Goal: Task Accomplishment & Management: Use online tool/utility

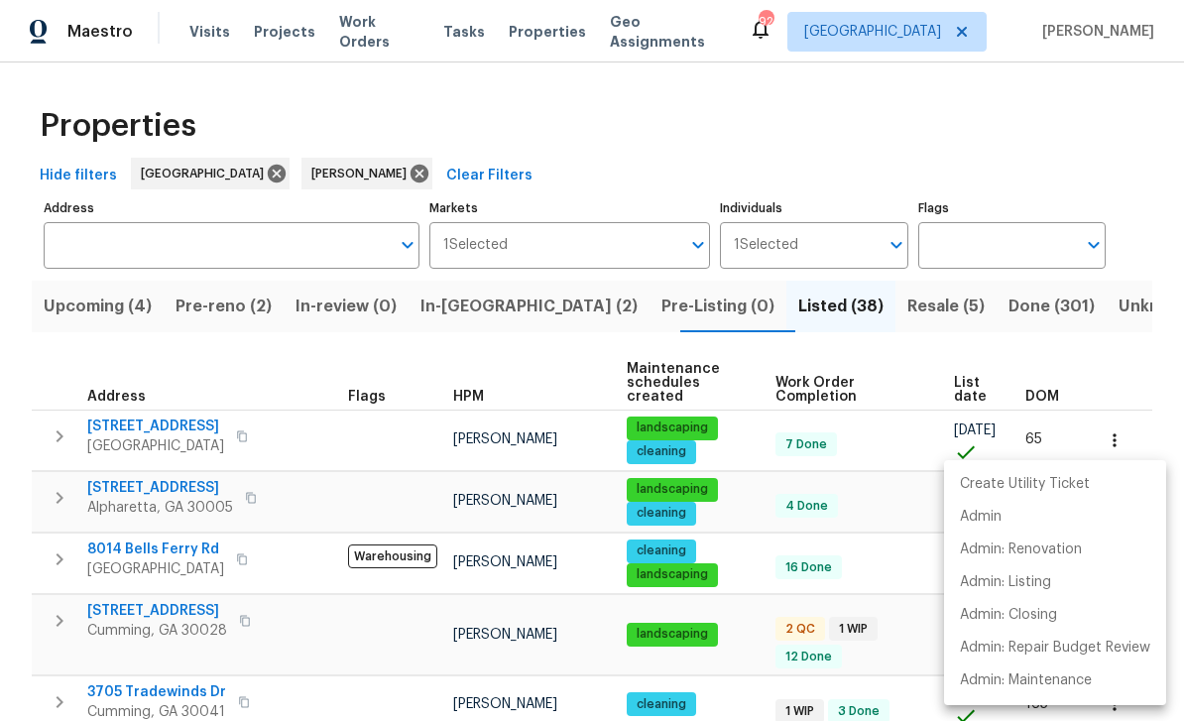
scroll to position [1217, 0]
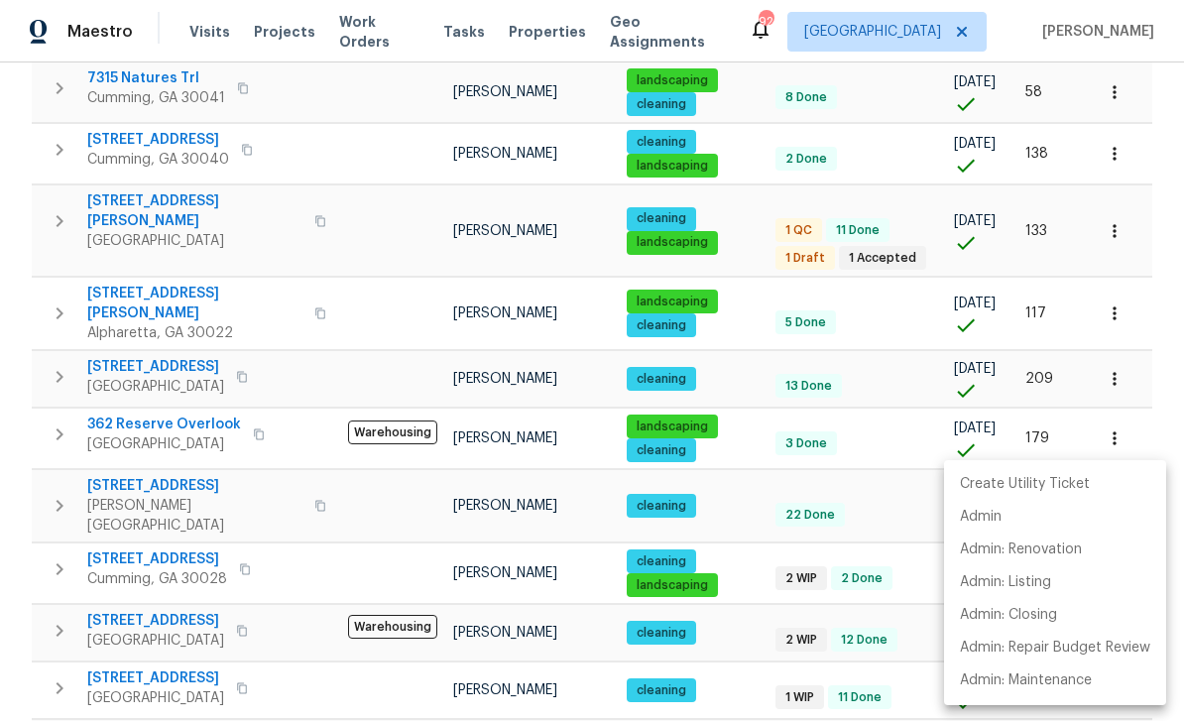
click at [155, 404] on div at bounding box center [592, 360] width 1184 height 721
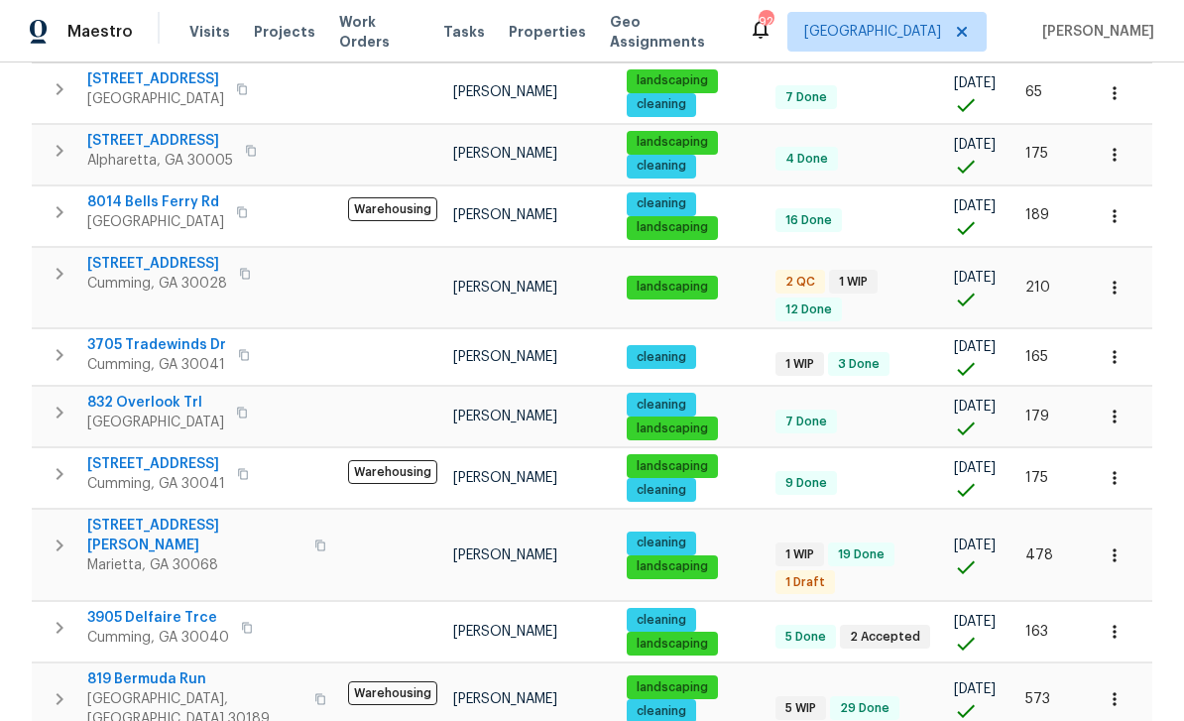
scroll to position [324, 0]
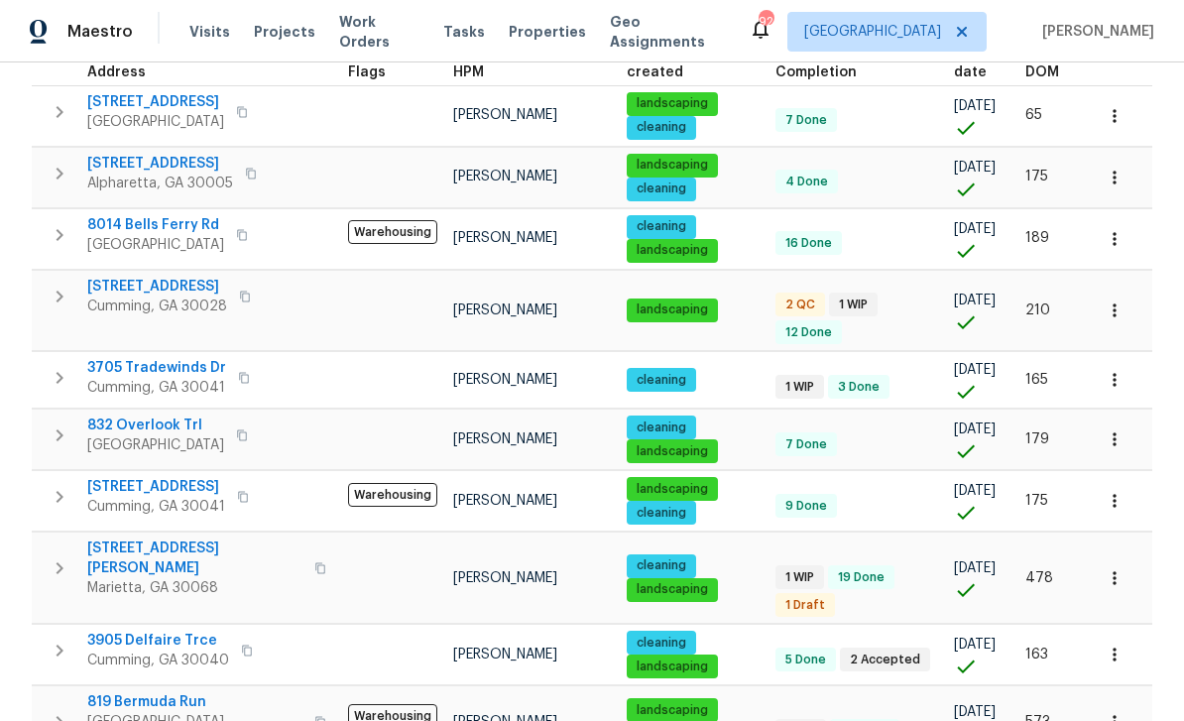
click at [146, 358] on span "3705 Tradewinds Dr" at bounding box center [156, 368] width 139 height 20
click at [146, 277] on span "[STREET_ADDRESS]" at bounding box center [157, 287] width 140 height 20
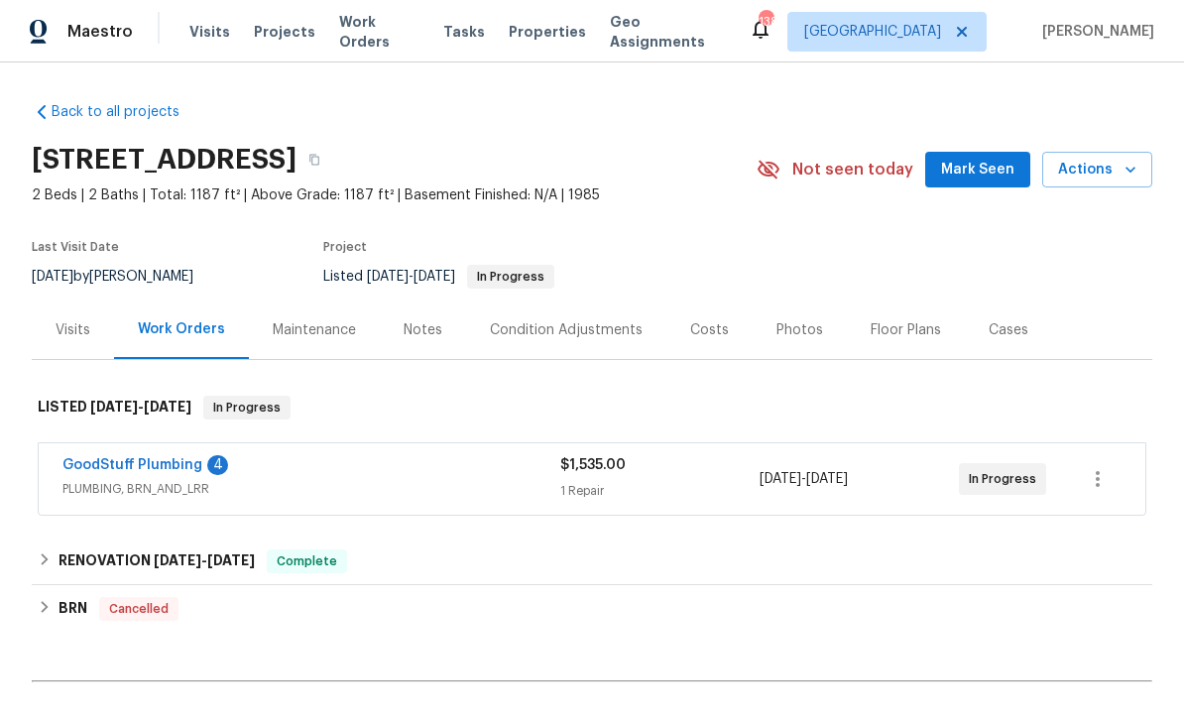
click at [128, 468] on link "GoodStuff Plumbing" at bounding box center [132, 465] width 140 height 14
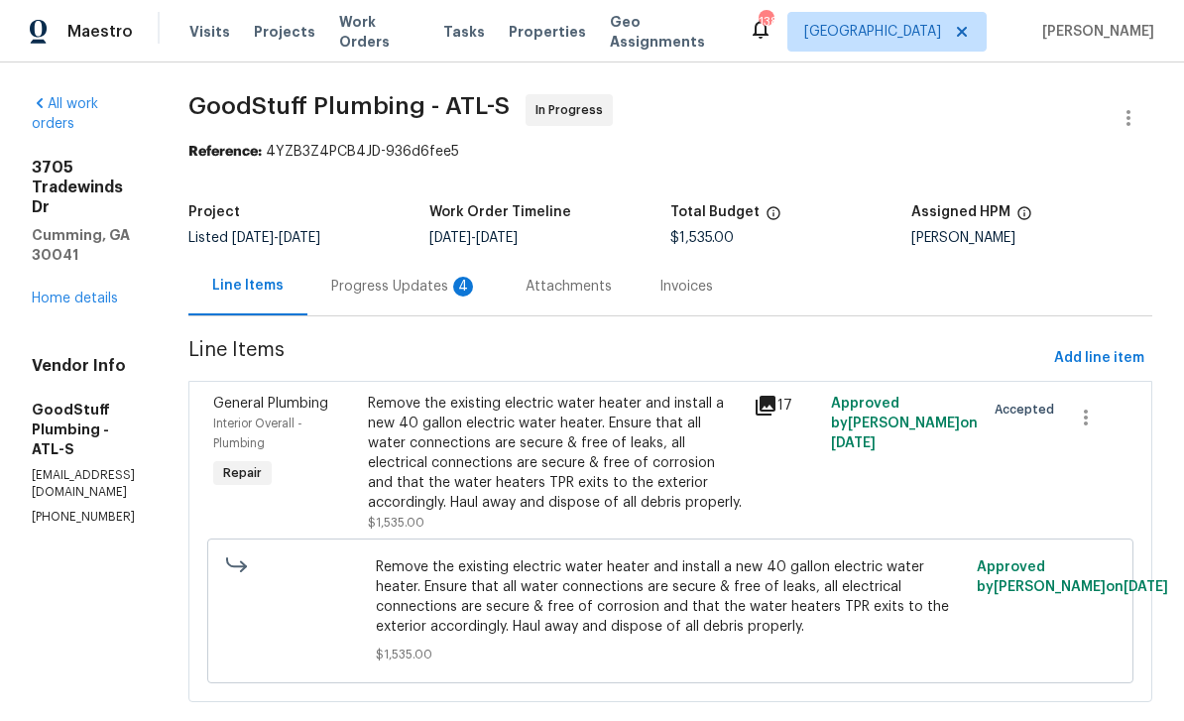
click at [478, 289] on div "Progress Updates 4" at bounding box center [404, 287] width 147 height 20
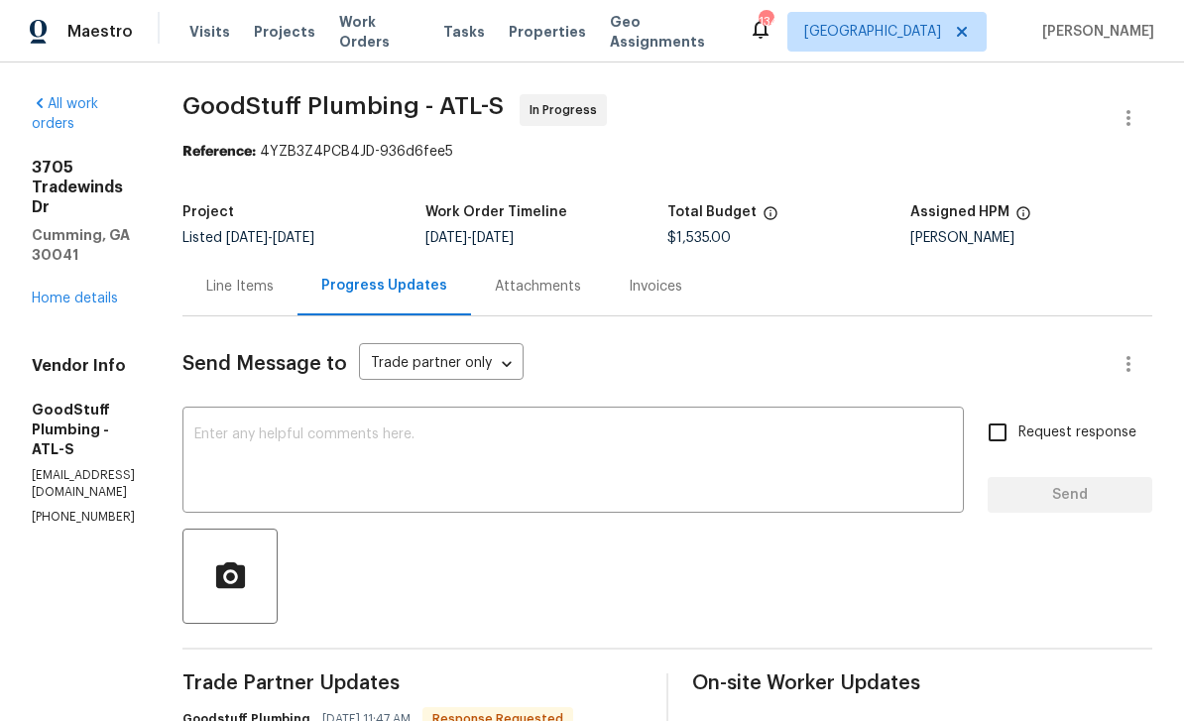
click at [274, 288] on div "Line Items" at bounding box center [239, 287] width 67 height 20
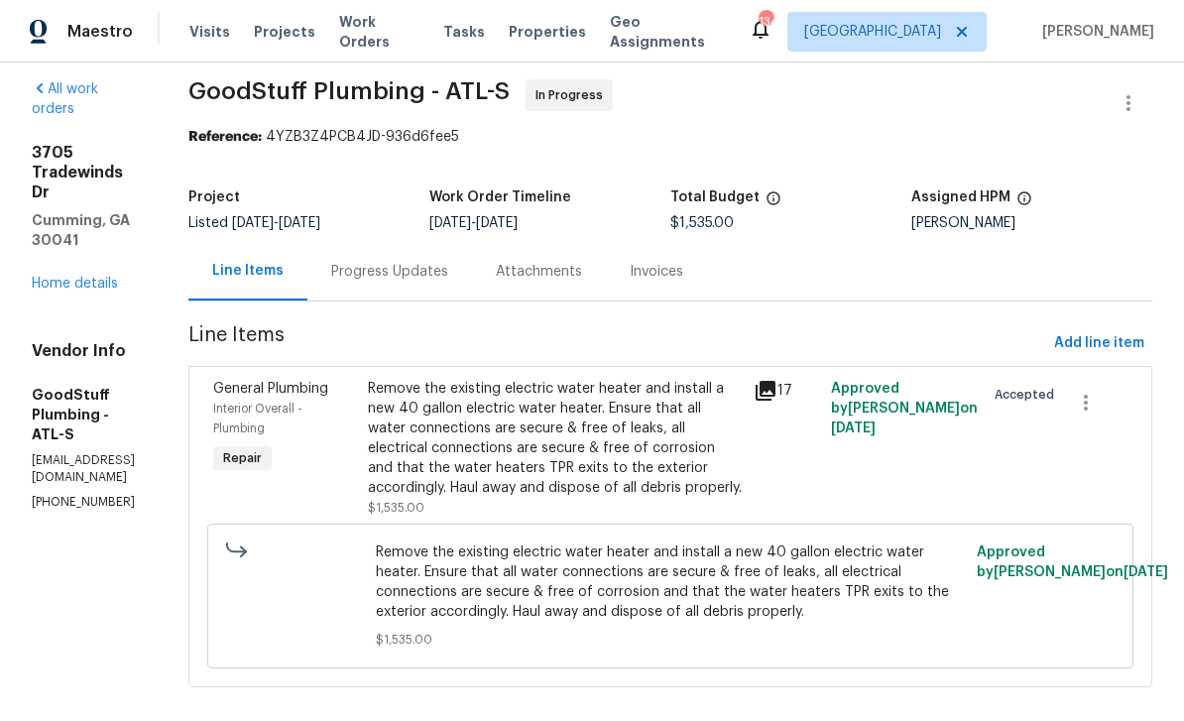
scroll to position [14, 0]
click at [302, 404] on span "Interior Overall - Plumbing" at bounding box center [257, 420] width 89 height 32
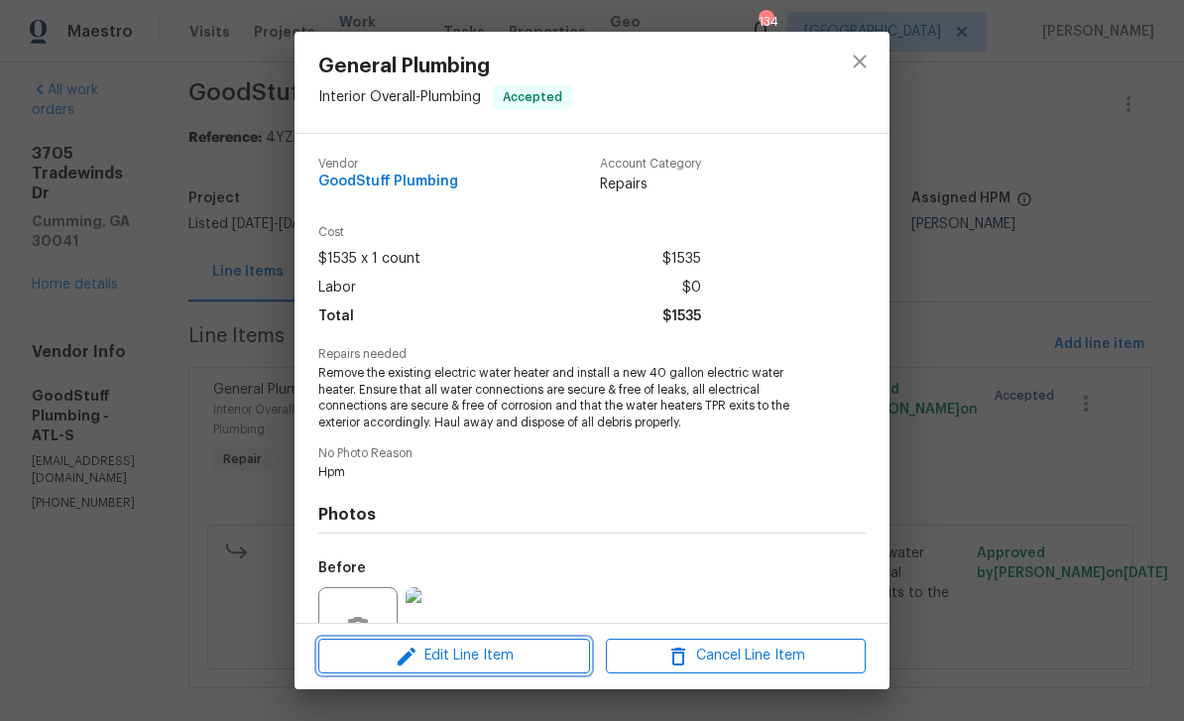
click at [442, 648] on span "Edit Line Item" at bounding box center [454, 655] width 260 height 25
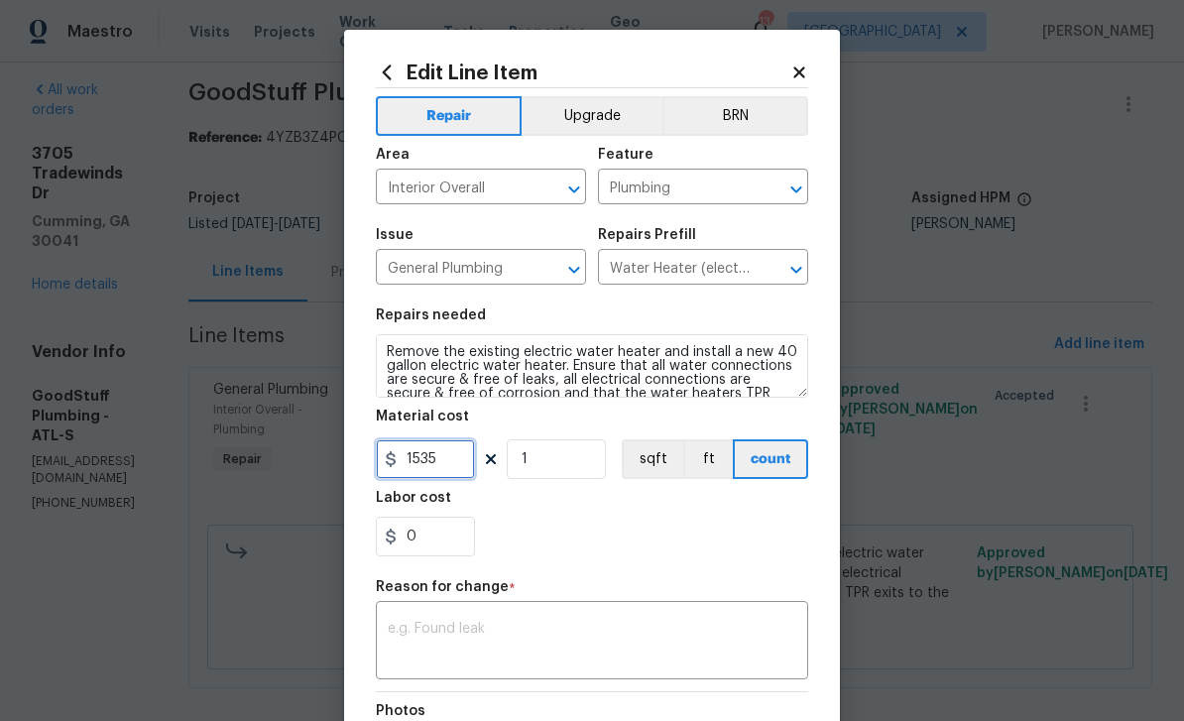
click at [437, 457] on input "1535" at bounding box center [425, 459] width 99 height 40
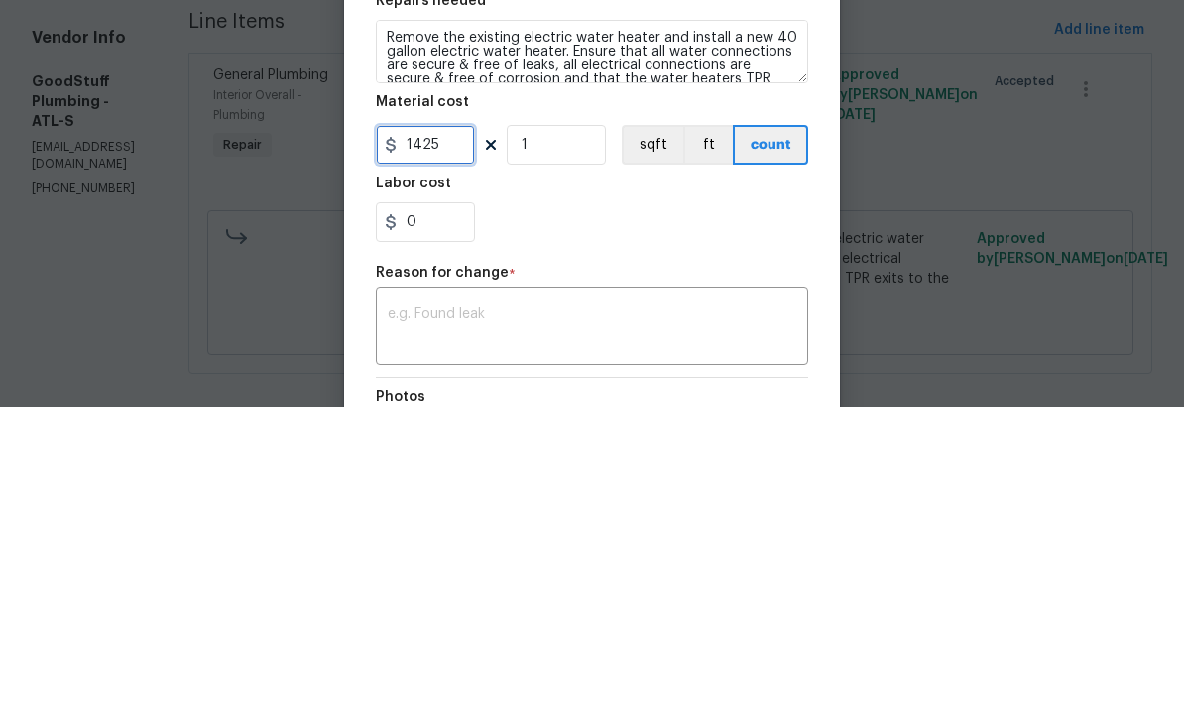
type input "1425"
click at [544, 517] on div "0" at bounding box center [592, 537] width 432 height 40
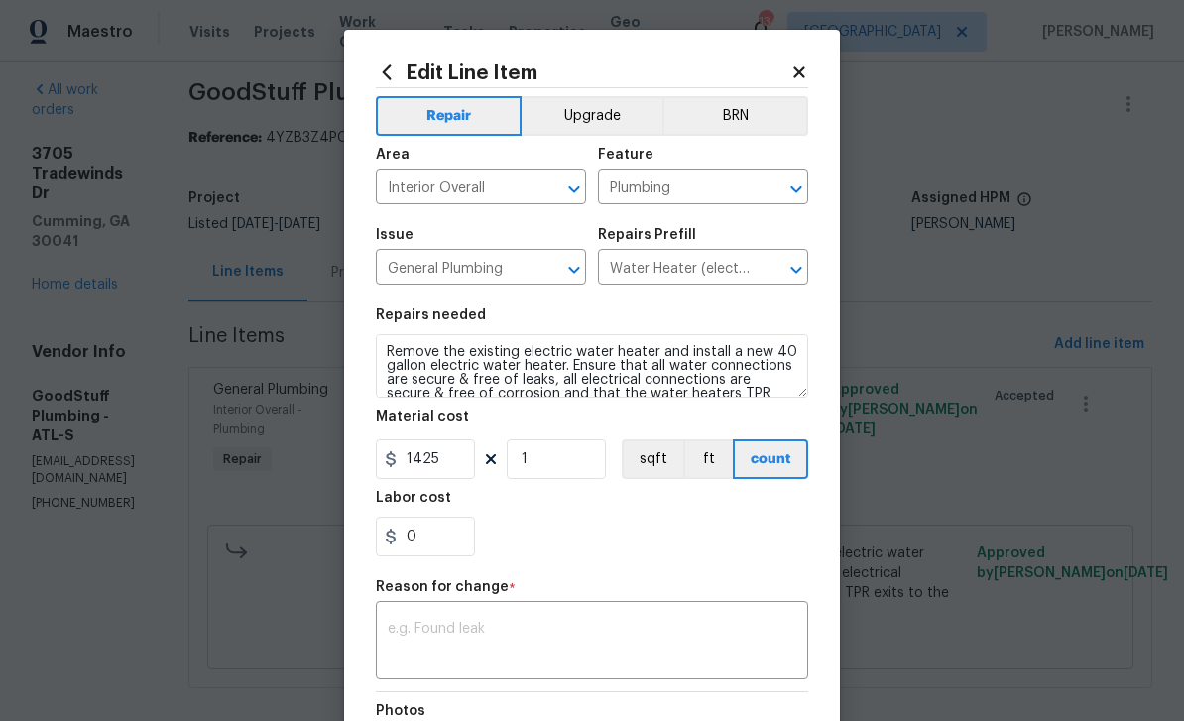
click at [428, 622] on div "x ​" at bounding box center [592, 642] width 432 height 73
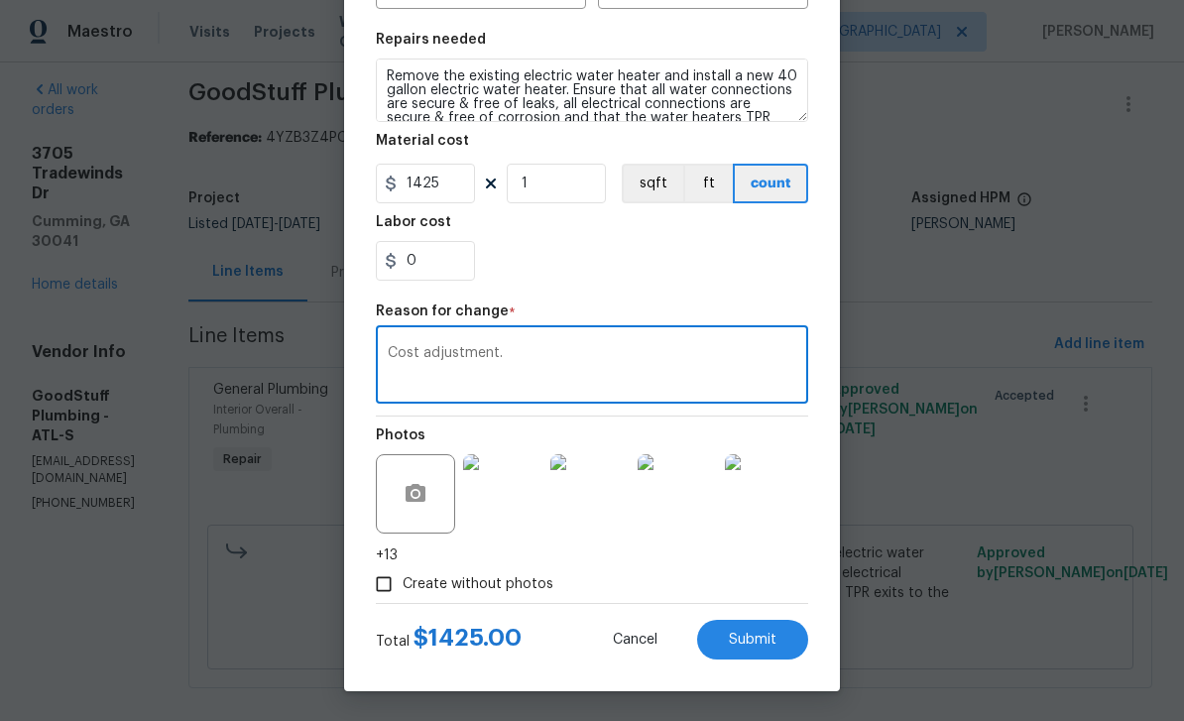
scroll to position [280, 0]
type textarea "Cost adjustment."
click at [761, 640] on span "Submit" at bounding box center [753, 640] width 48 height 15
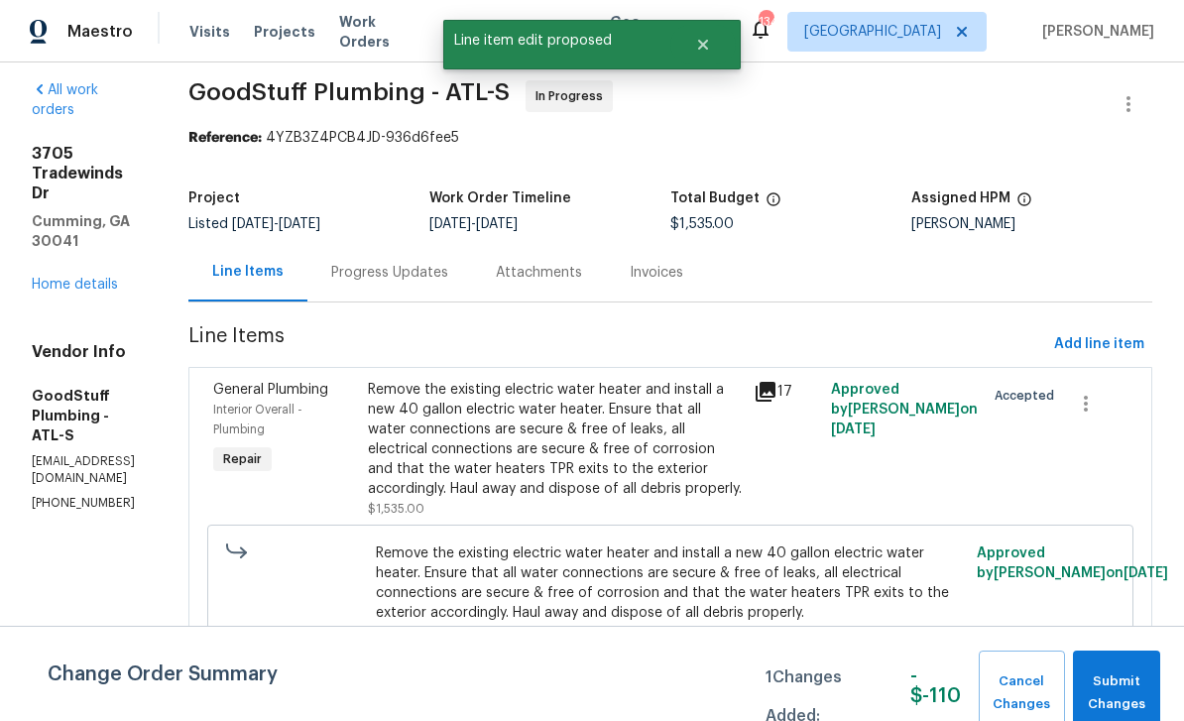
scroll to position [0, 0]
click at [1122, 685] on span "Submit Changes" at bounding box center [1116, 693] width 67 height 46
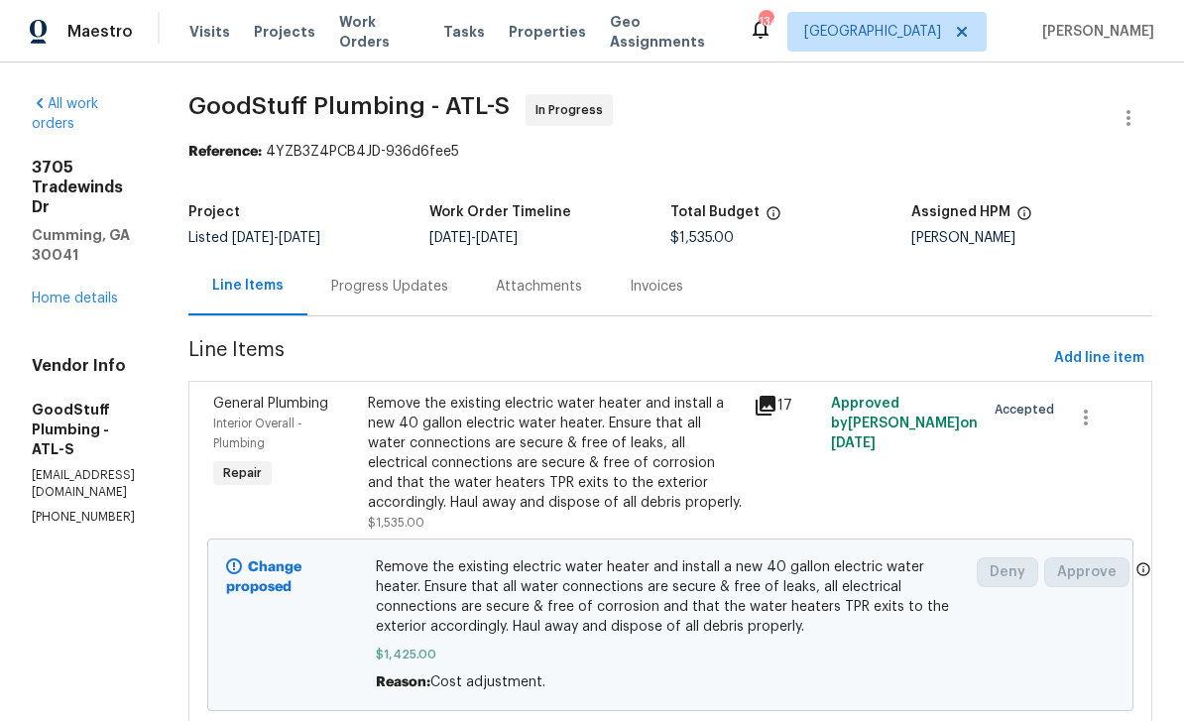
click at [70, 291] on link "Home details" at bounding box center [75, 298] width 86 height 14
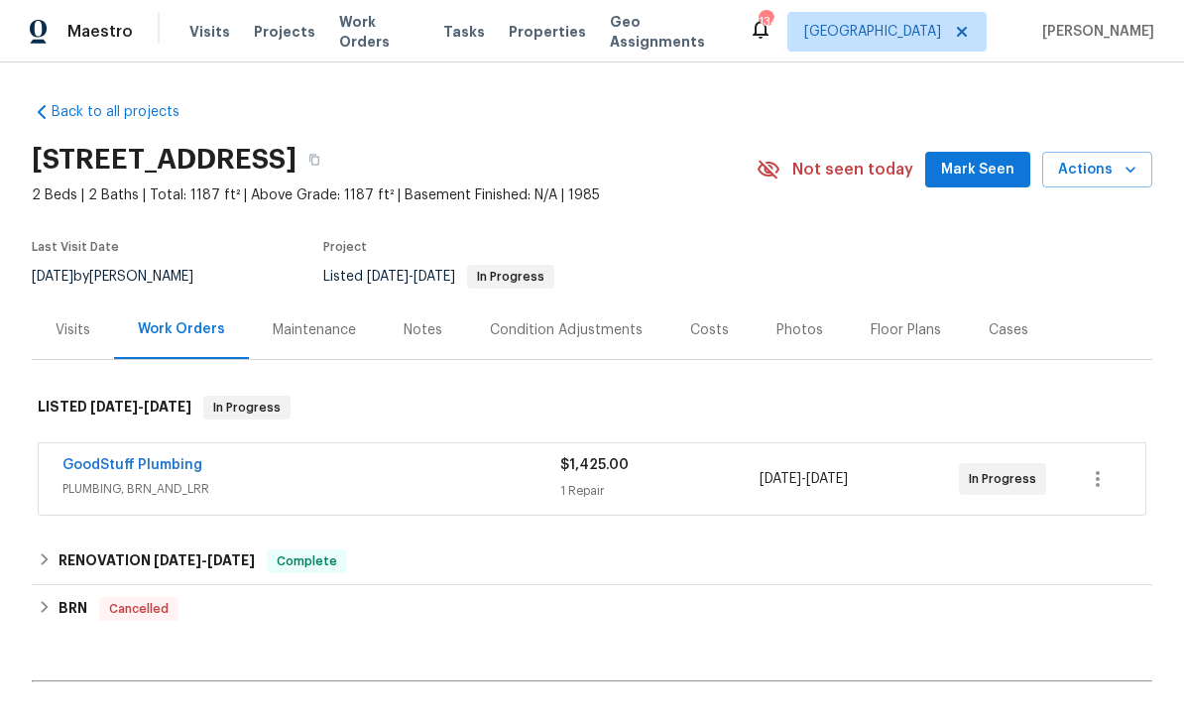
click at [978, 158] on span "Mark Seen" at bounding box center [977, 170] width 73 height 25
click at [86, 116] on link "Back to all projects" at bounding box center [127, 112] width 190 height 20
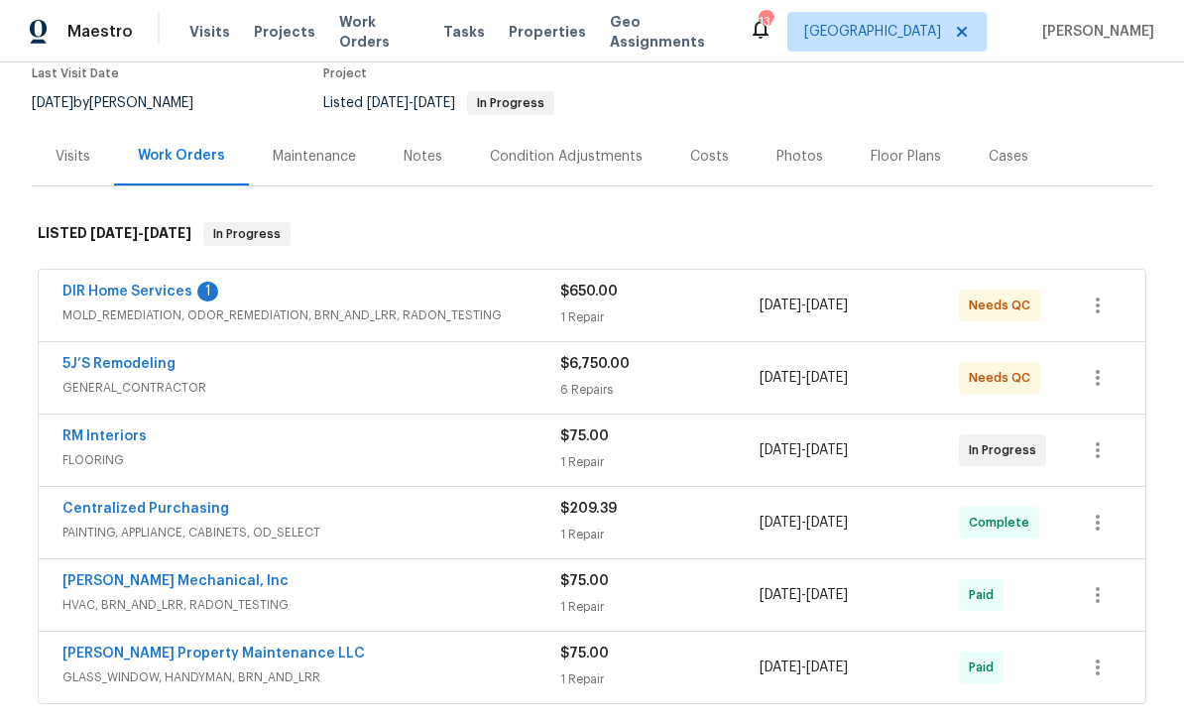
scroll to position [169, 0]
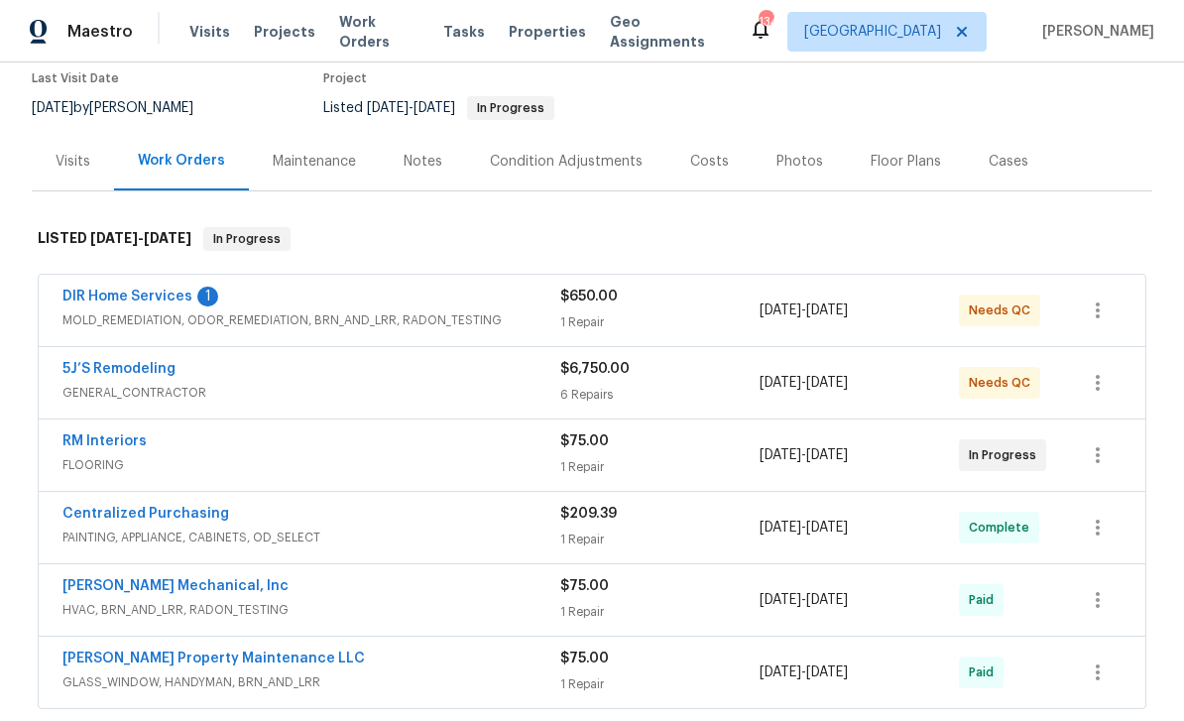
click at [107, 297] on link "DIR Home Services" at bounding box center [127, 296] width 130 height 14
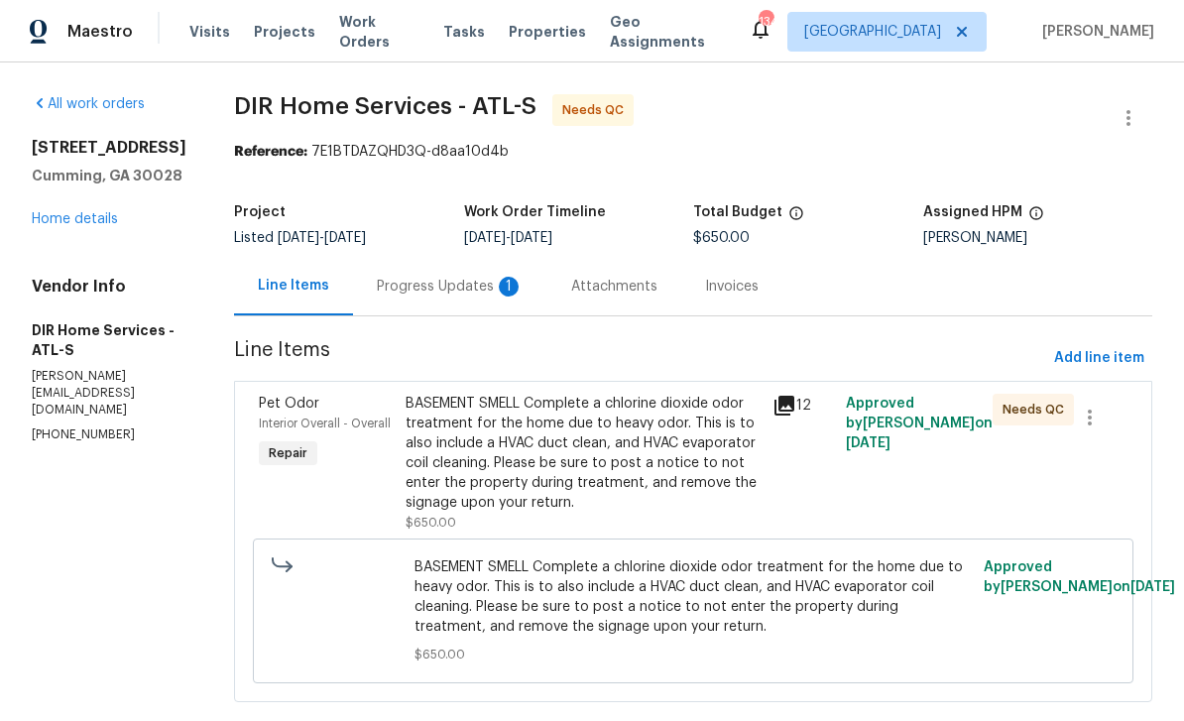
click at [442, 288] on div "Progress Updates 1" at bounding box center [450, 287] width 147 height 20
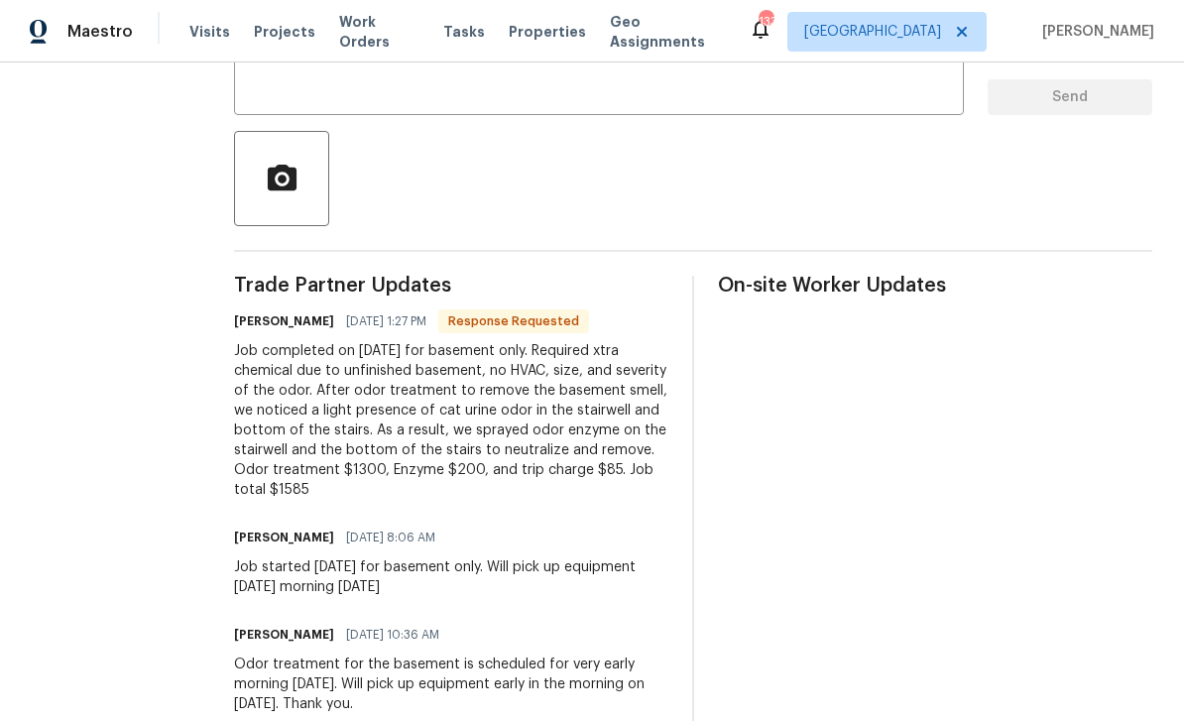
scroll to position [401, 0]
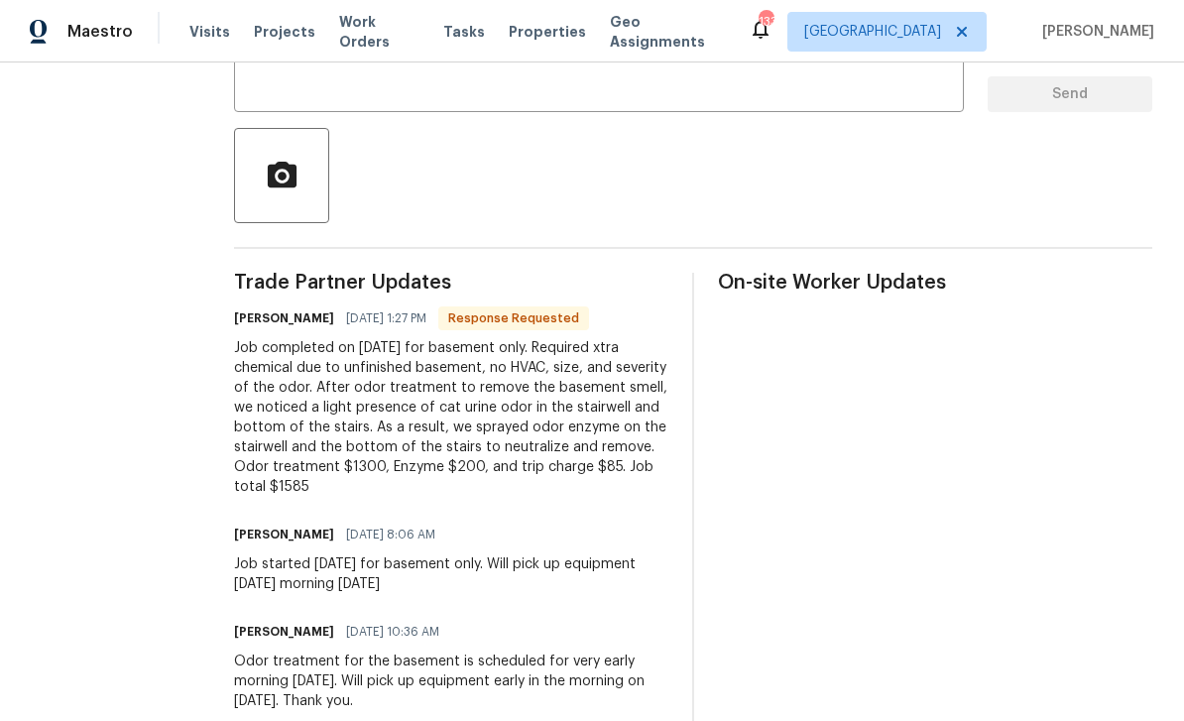
copy div "Odor treatment $1300, Enzyme $200, and trip charge $85. Job total $1585"
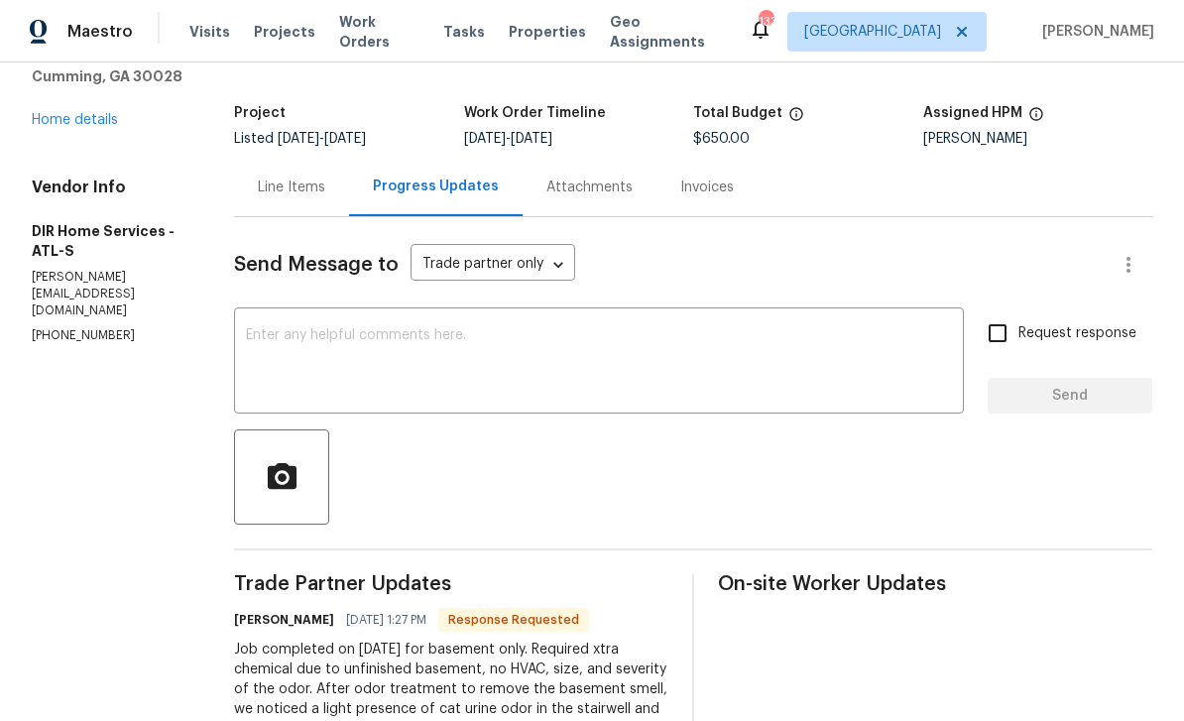
scroll to position [70, 0]
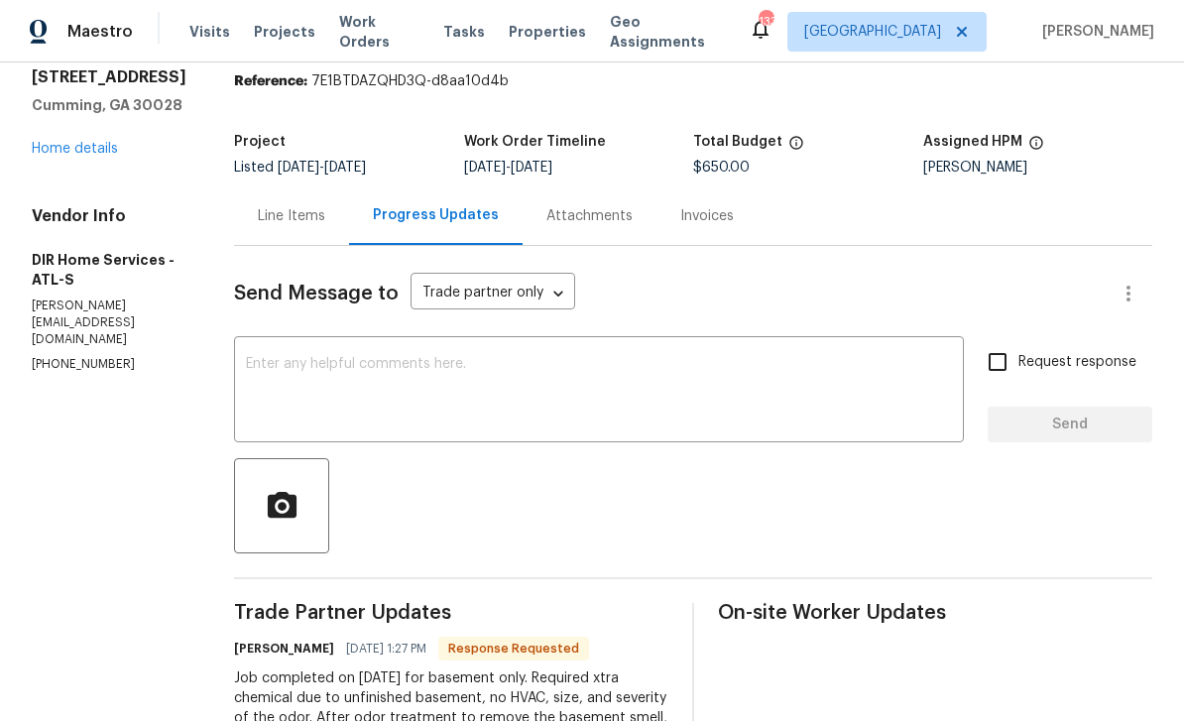
click at [310, 212] on div "Line Items" at bounding box center [291, 216] width 67 height 20
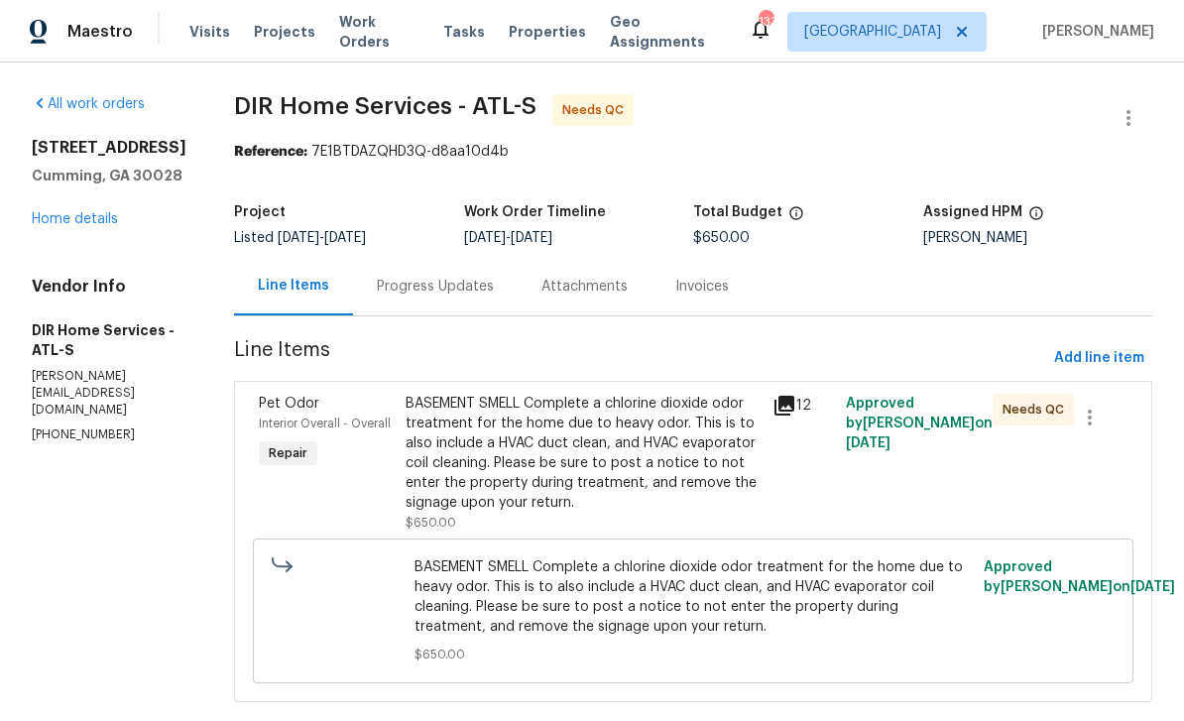
click at [309, 423] on span "Interior Overall - Overall" at bounding box center [325, 423] width 132 height 12
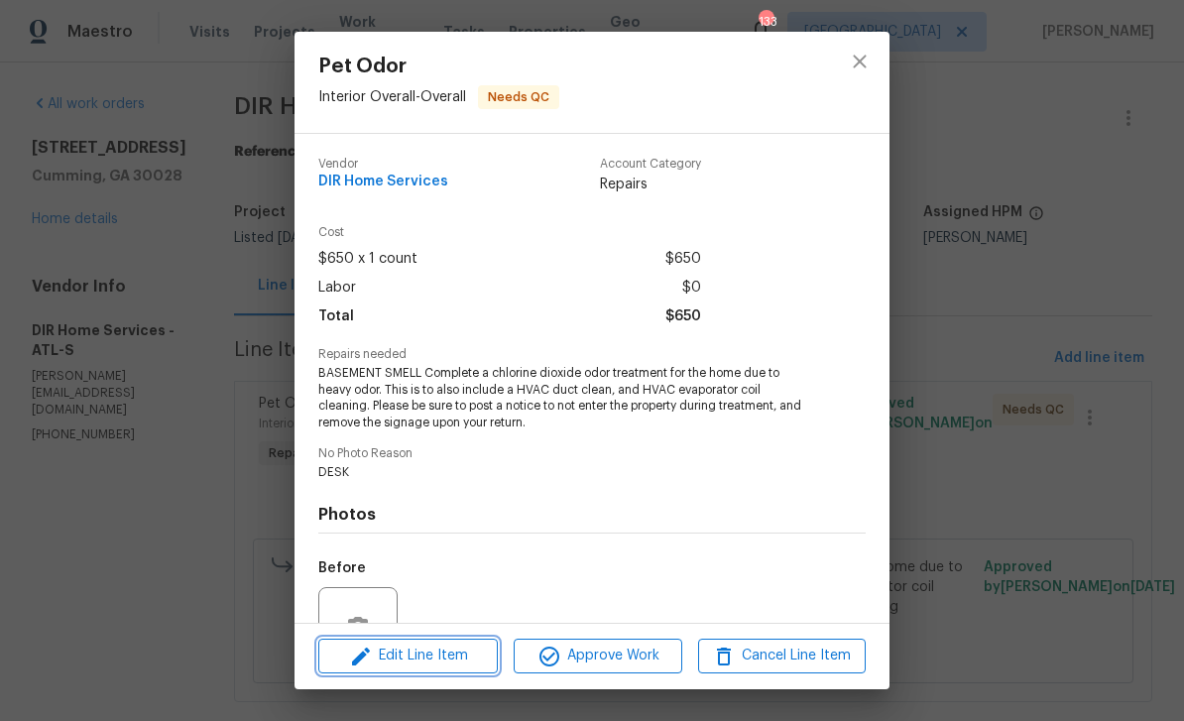
click at [417, 654] on span "Edit Line Item" at bounding box center [408, 655] width 168 height 25
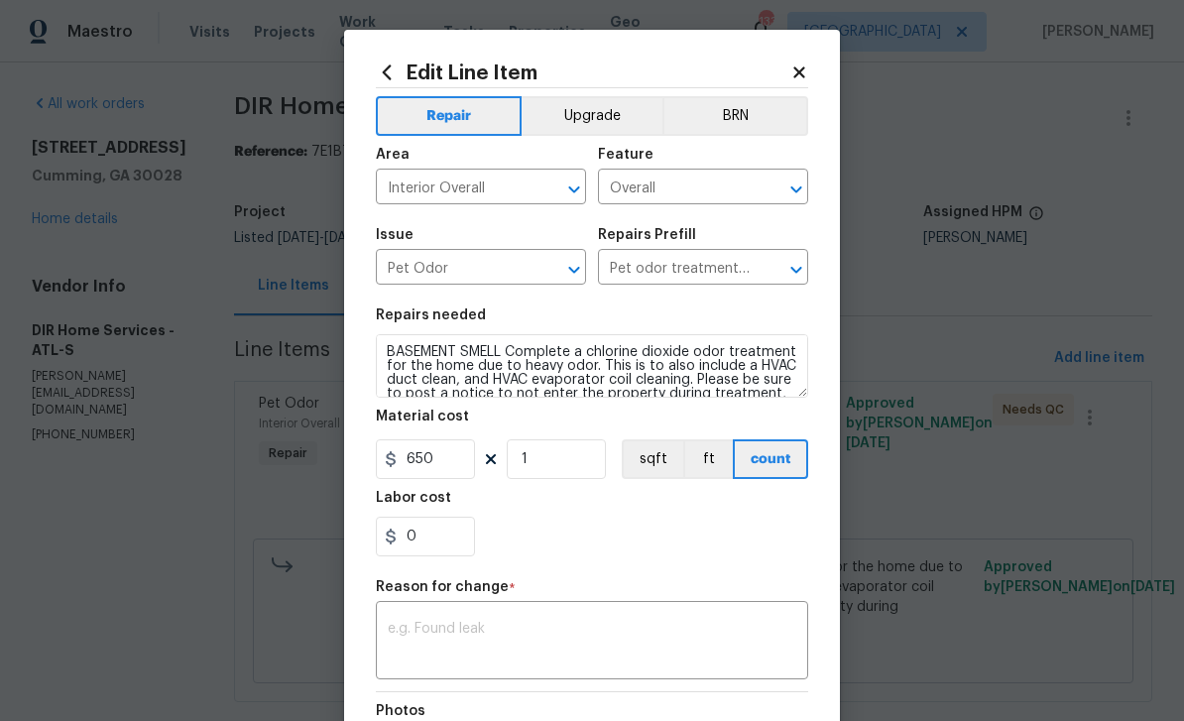
click at [419, 627] on textarea at bounding box center [592, 643] width 408 height 42
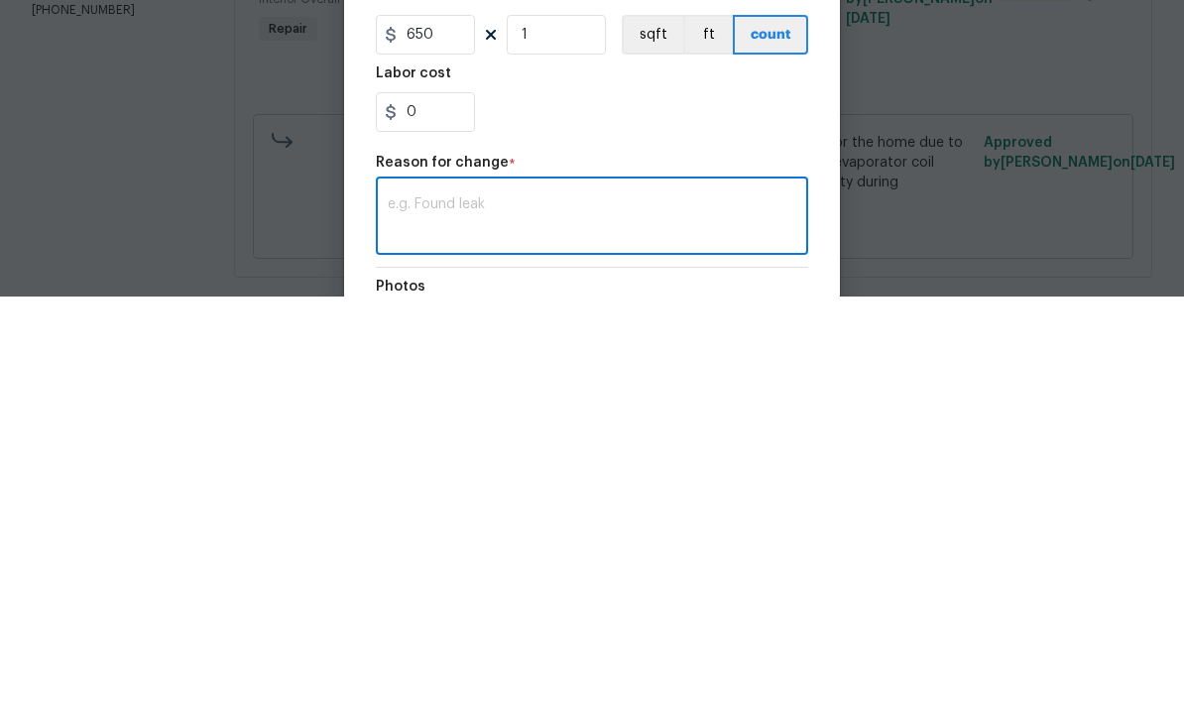
paste textarea "Odor treatment $1300, Enzyme $200, and trip charge $85. Job total $1585"
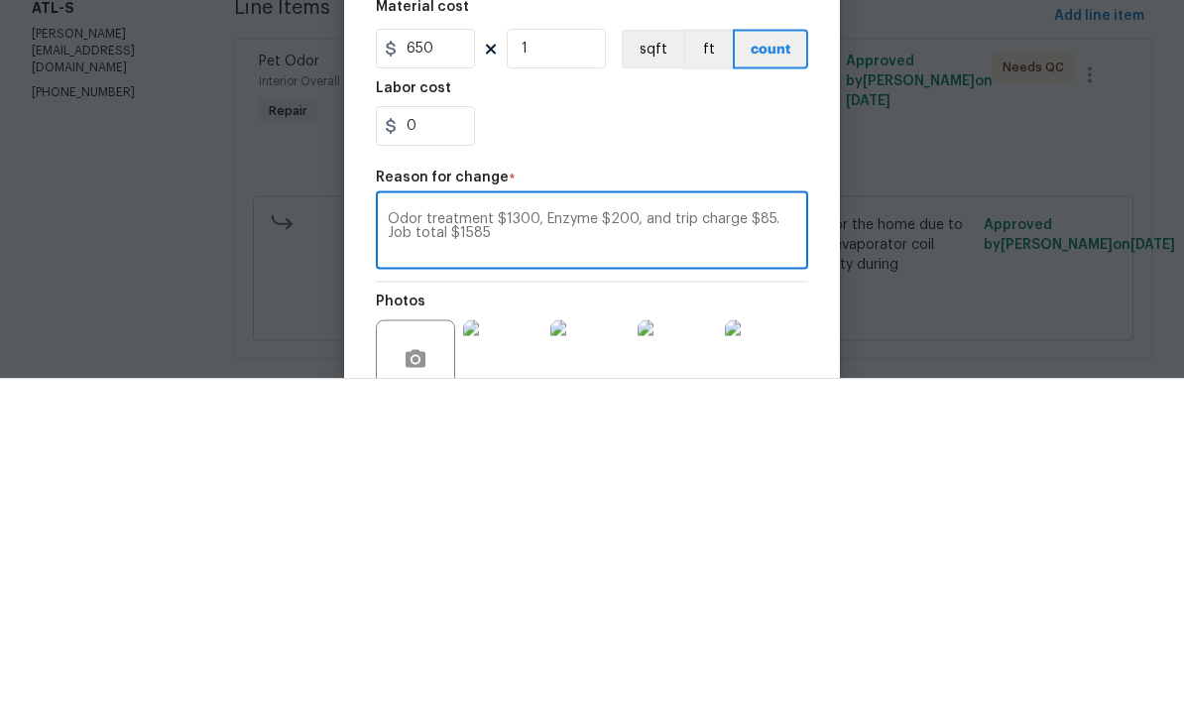
scroll to position [74, 0]
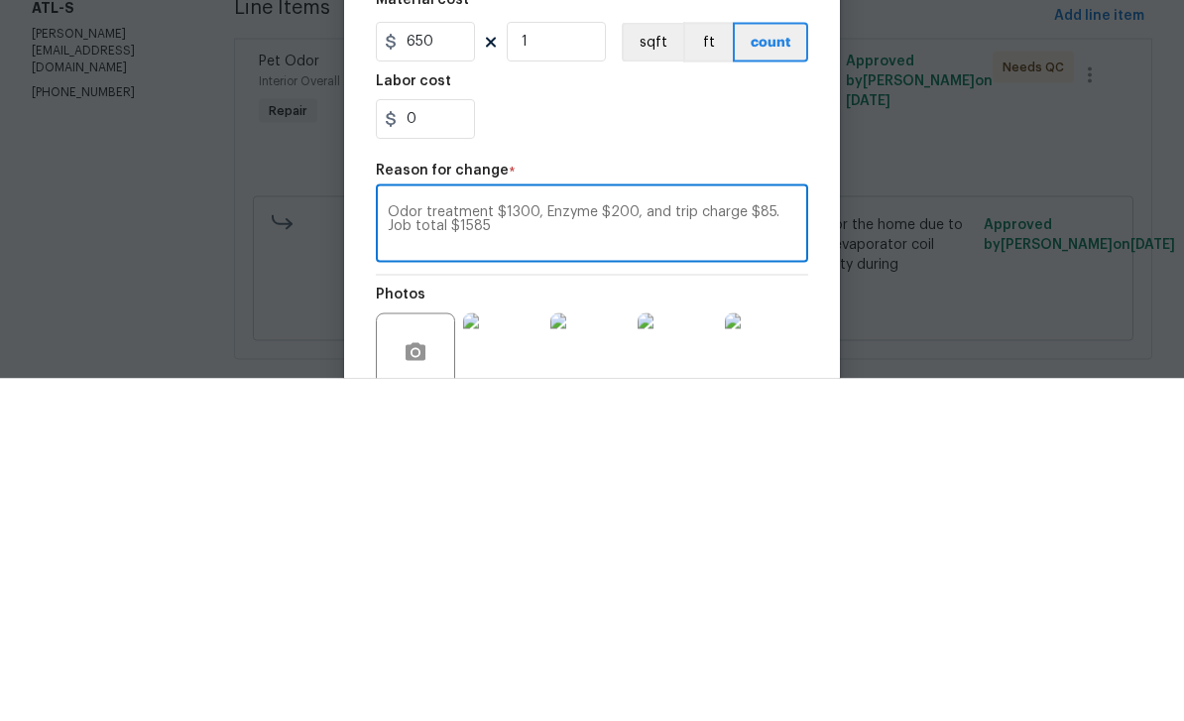
type textarea "Odor treatment $1300, Enzyme $200, and trip charge $85. Job total $1585"
click at [442, 365] on input "650" at bounding box center [425, 385] width 99 height 40
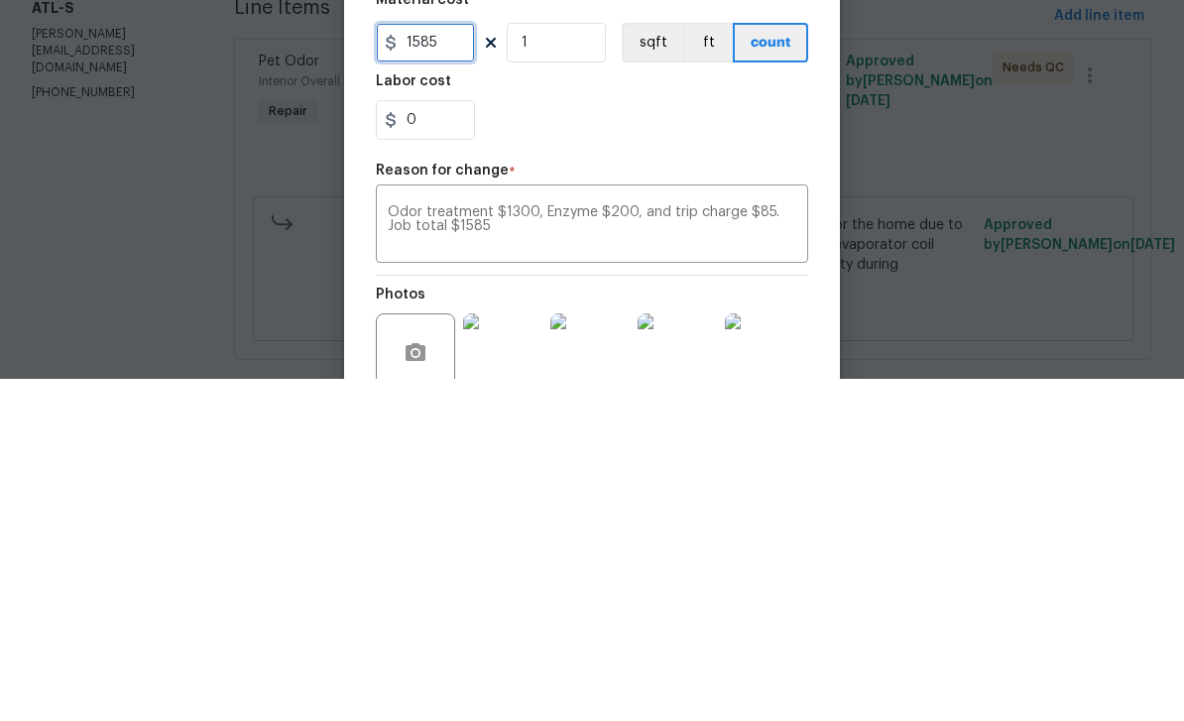
type input "1585"
click at [544, 442] on div "0" at bounding box center [592, 462] width 432 height 40
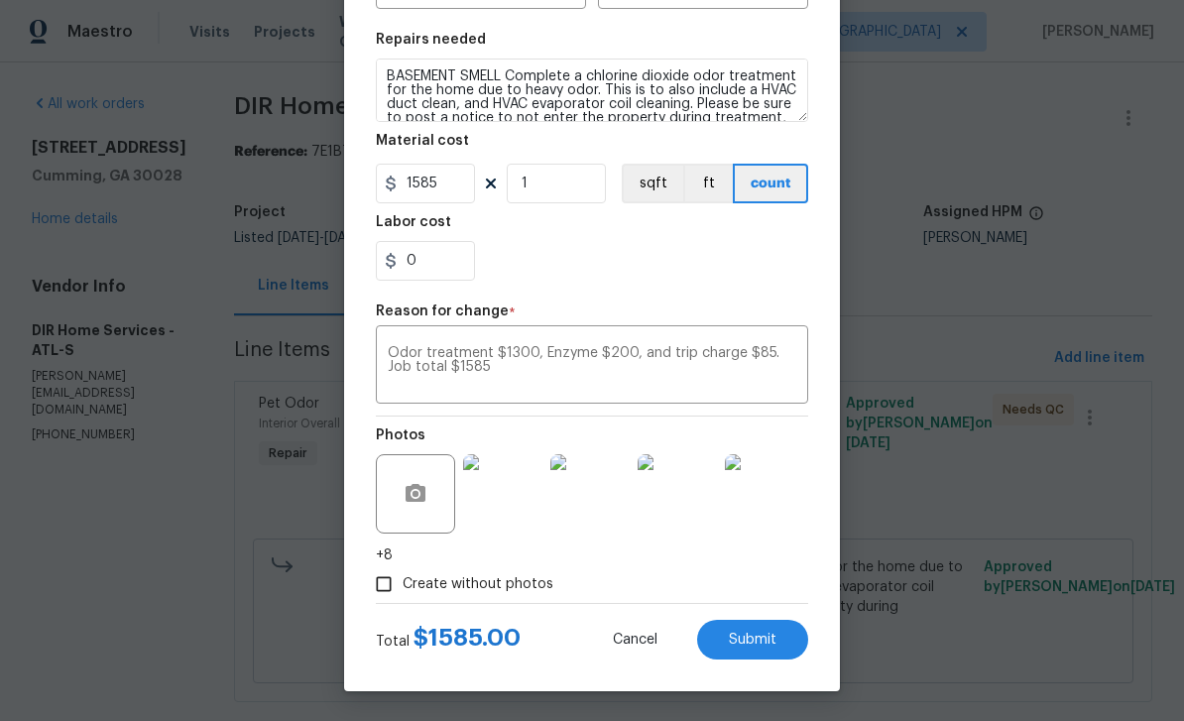
scroll to position [280, 0]
click at [768, 638] on span "Submit" at bounding box center [753, 640] width 48 height 15
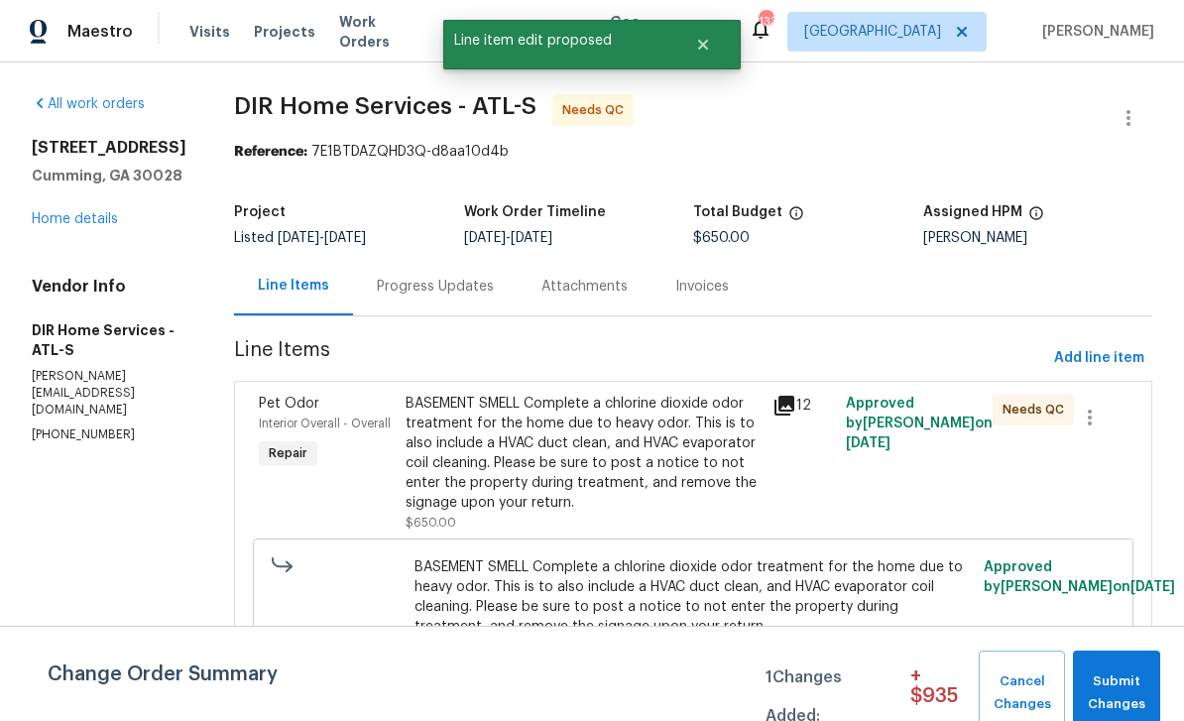
scroll to position [0, 0]
click at [1121, 688] on span "Submit Changes" at bounding box center [1116, 693] width 67 height 46
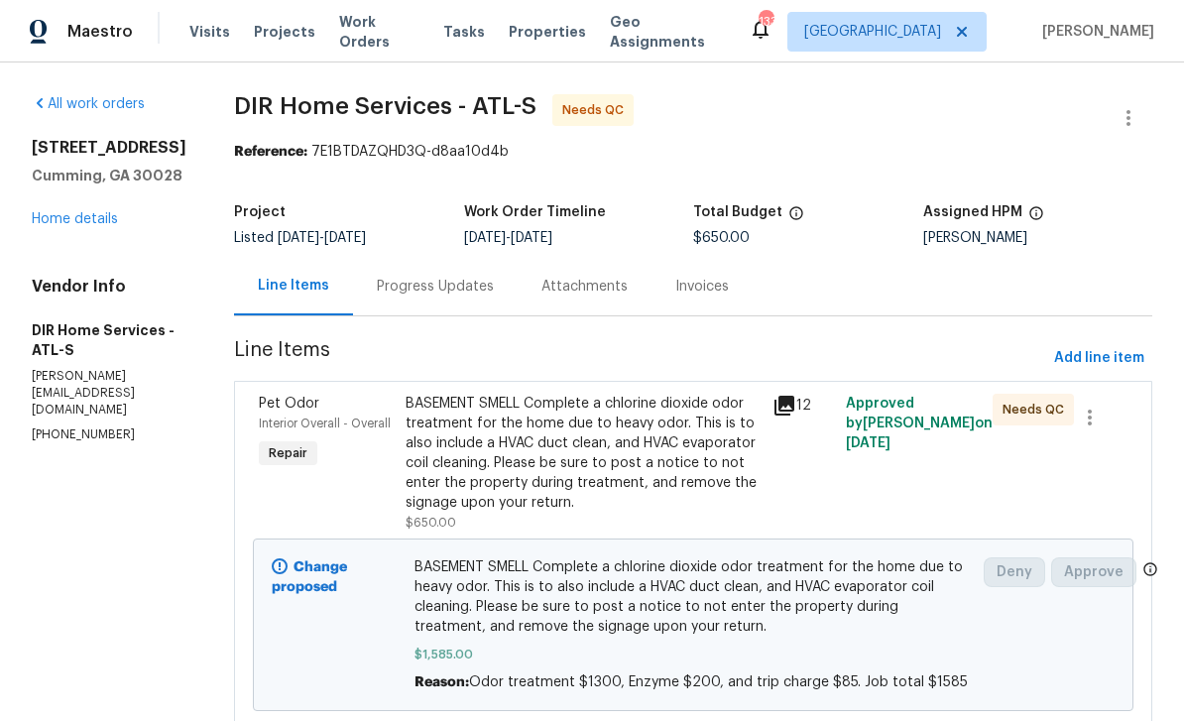
click at [72, 219] on link "Home details" at bounding box center [75, 219] width 86 height 14
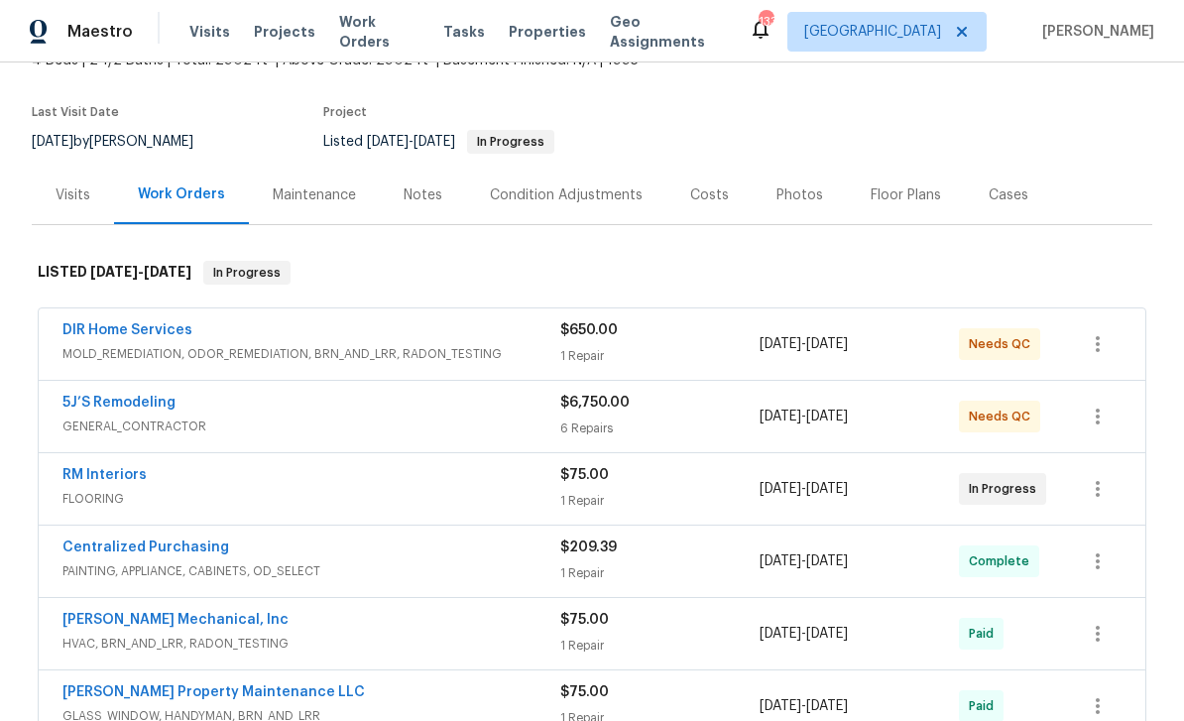
scroll to position [138, 0]
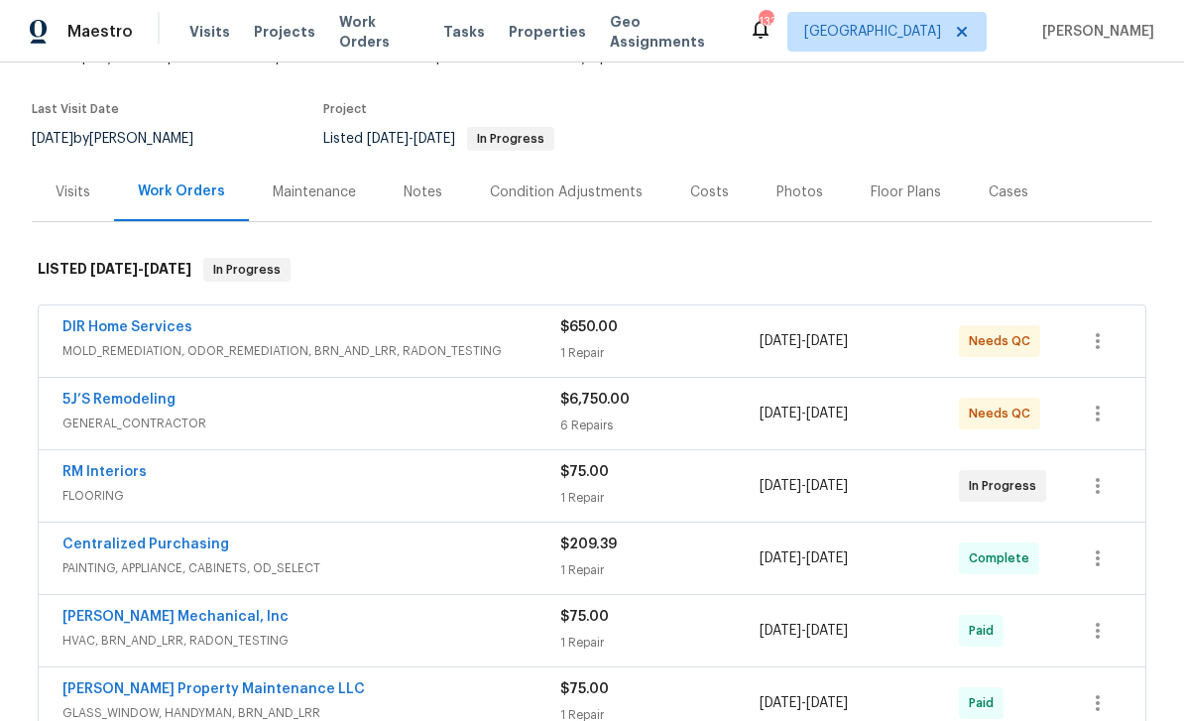
click at [112, 402] on link "5J’S Remodeling" at bounding box center [118, 400] width 113 height 14
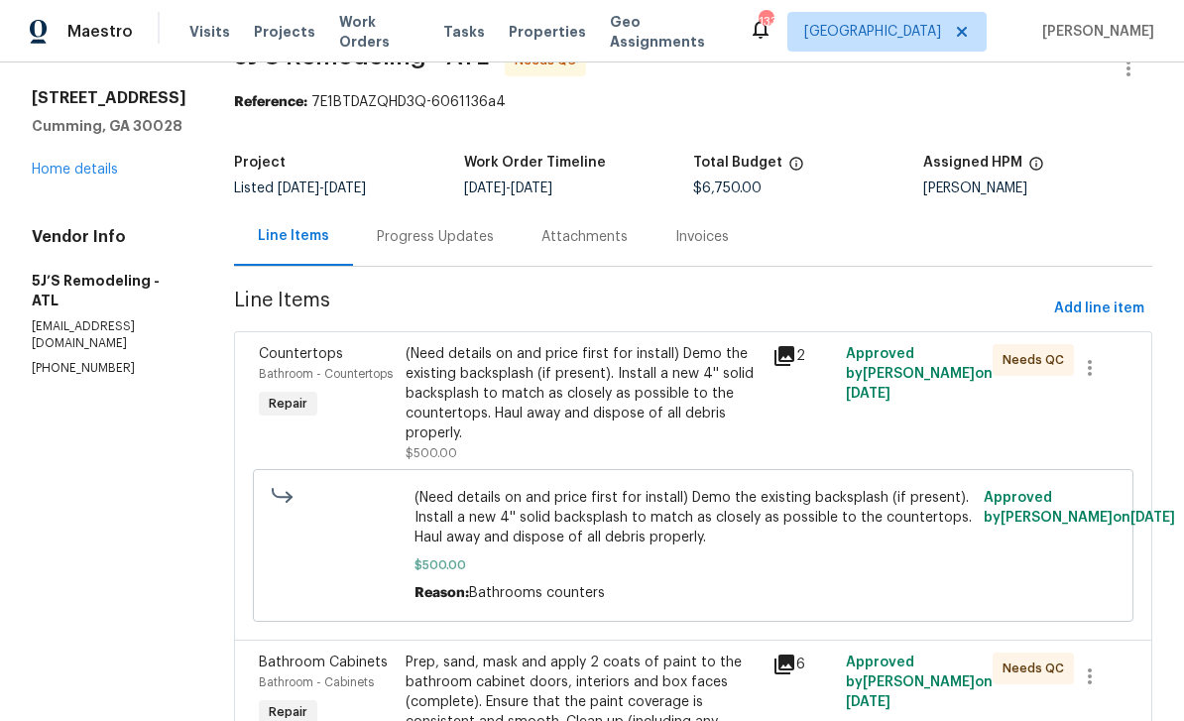
scroll to position [93, 0]
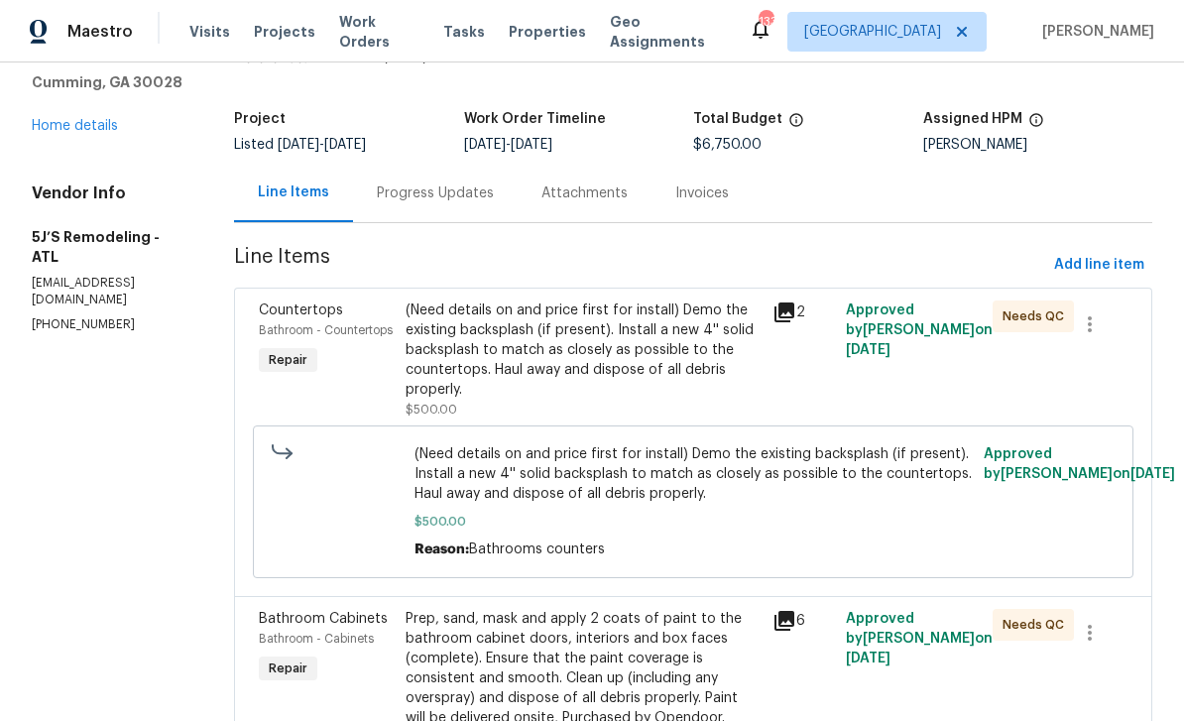
click at [296, 329] on span "Bathroom - Countertops" at bounding box center [326, 330] width 134 height 12
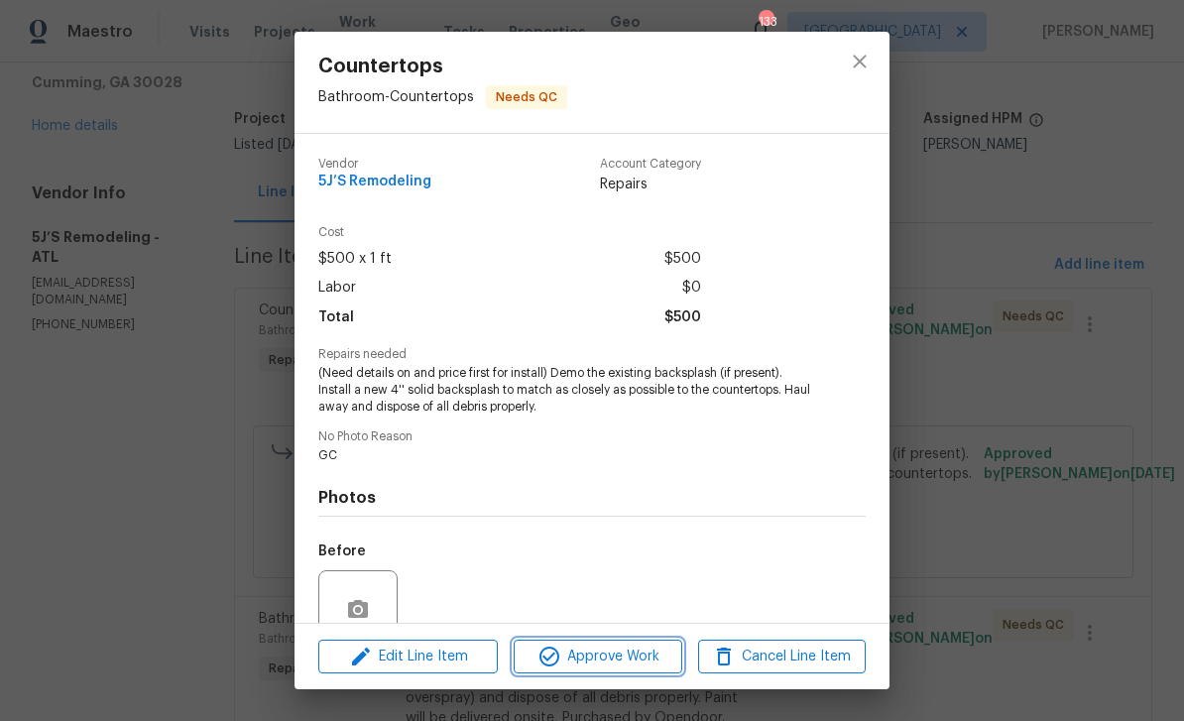
click at [629, 655] on span "Approve Work" at bounding box center [598, 656] width 156 height 25
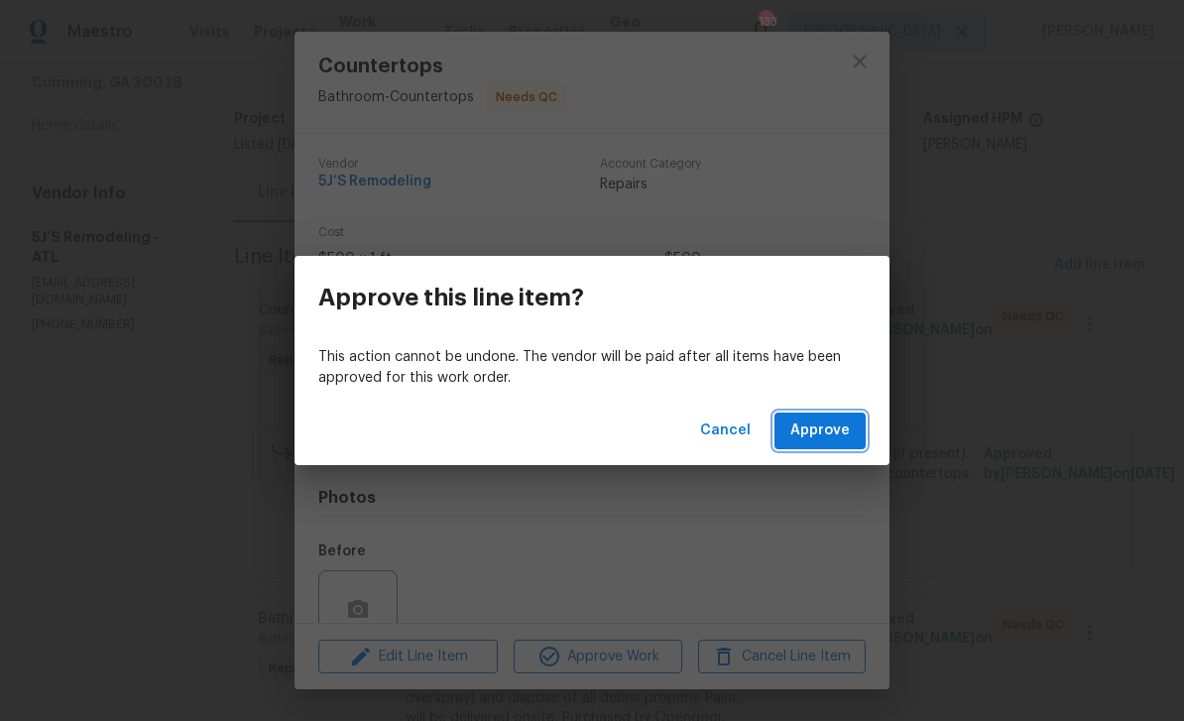
click at [835, 436] on span "Approve" at bounding box center [819, 430] width 59 height 25
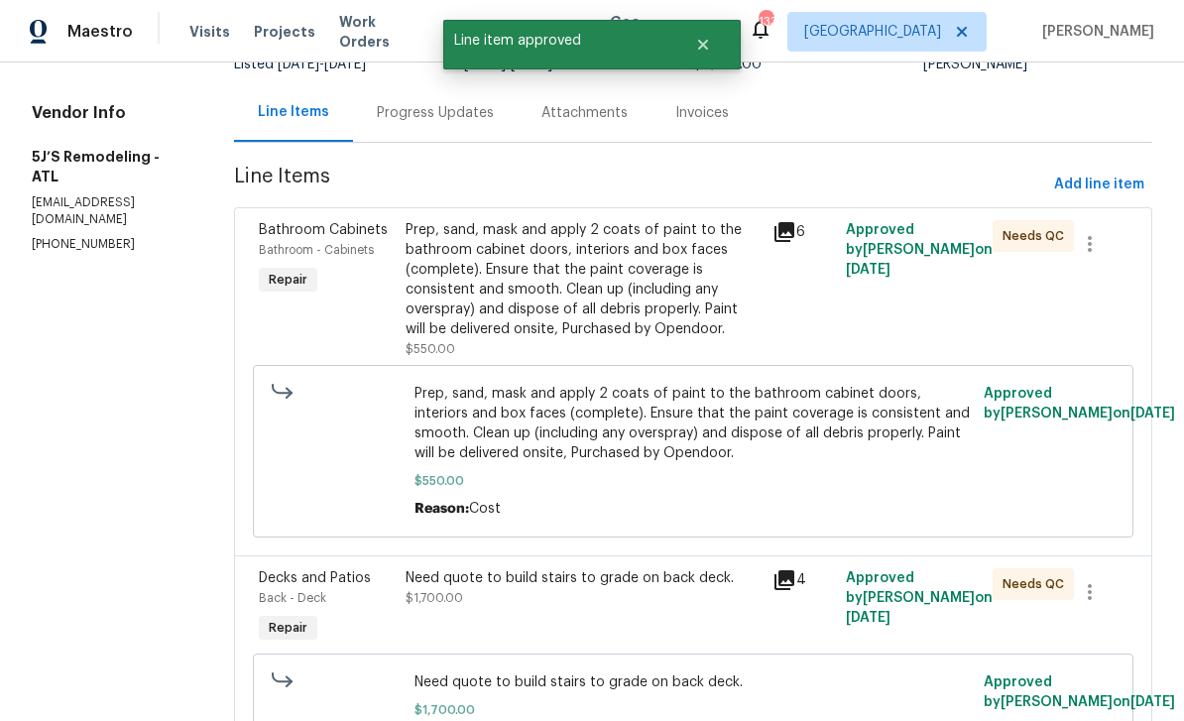
scroll to position [173, 0]
click at [287, 235] on span "Bathroom Cabinets" at bounding box center [323, 231] width 129 height 14
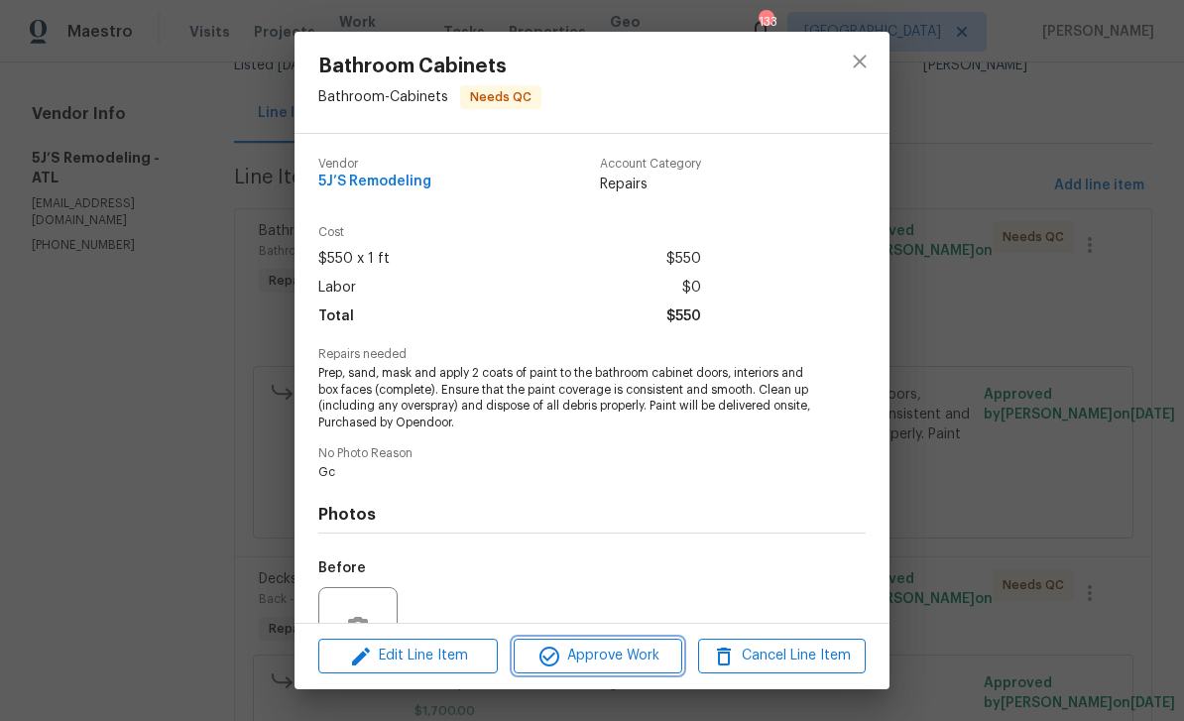
click at [611, 663] on span "Approve Work" at bounding box center [598, 655] width 156 height 25
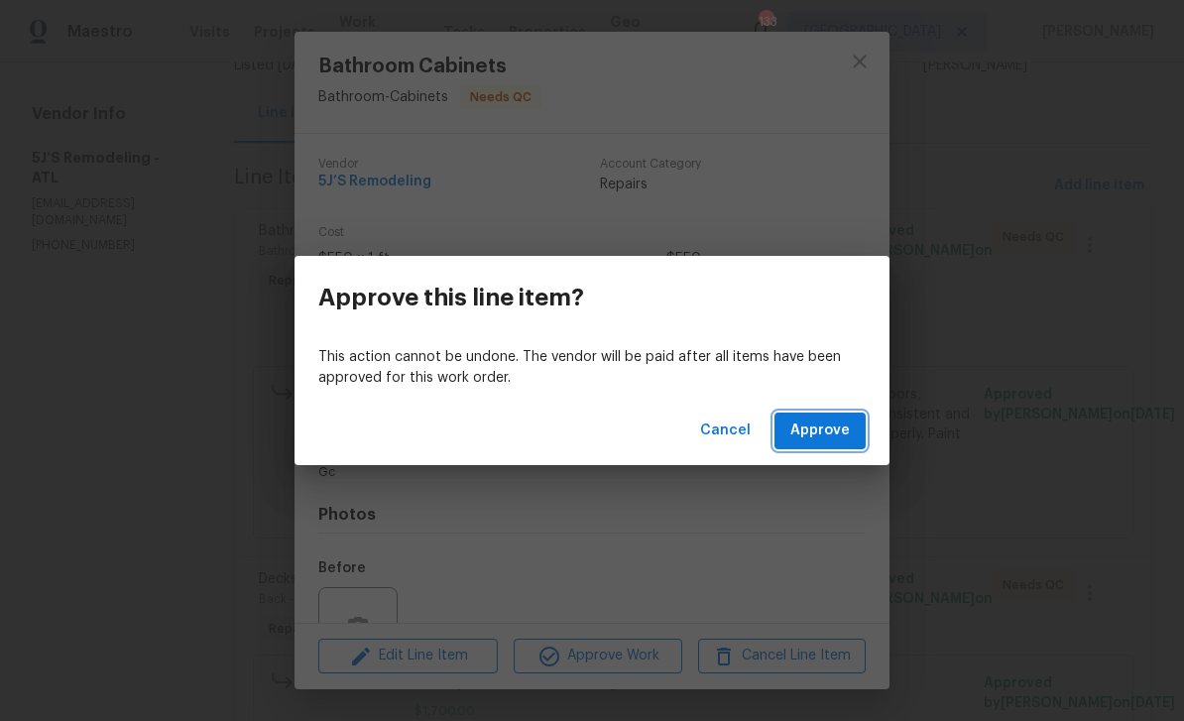
click at [828, 433] on span "Approve" at bounding box center [819, 430] width 59 height 25
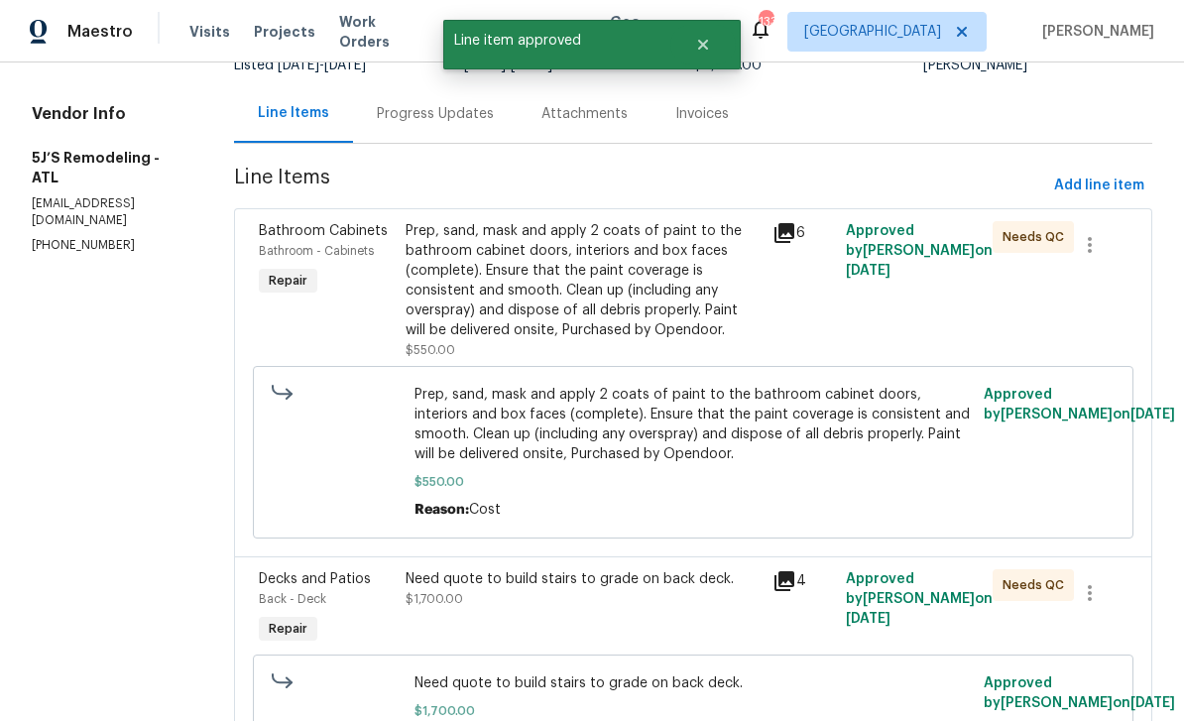
scroll to position [0, 0]
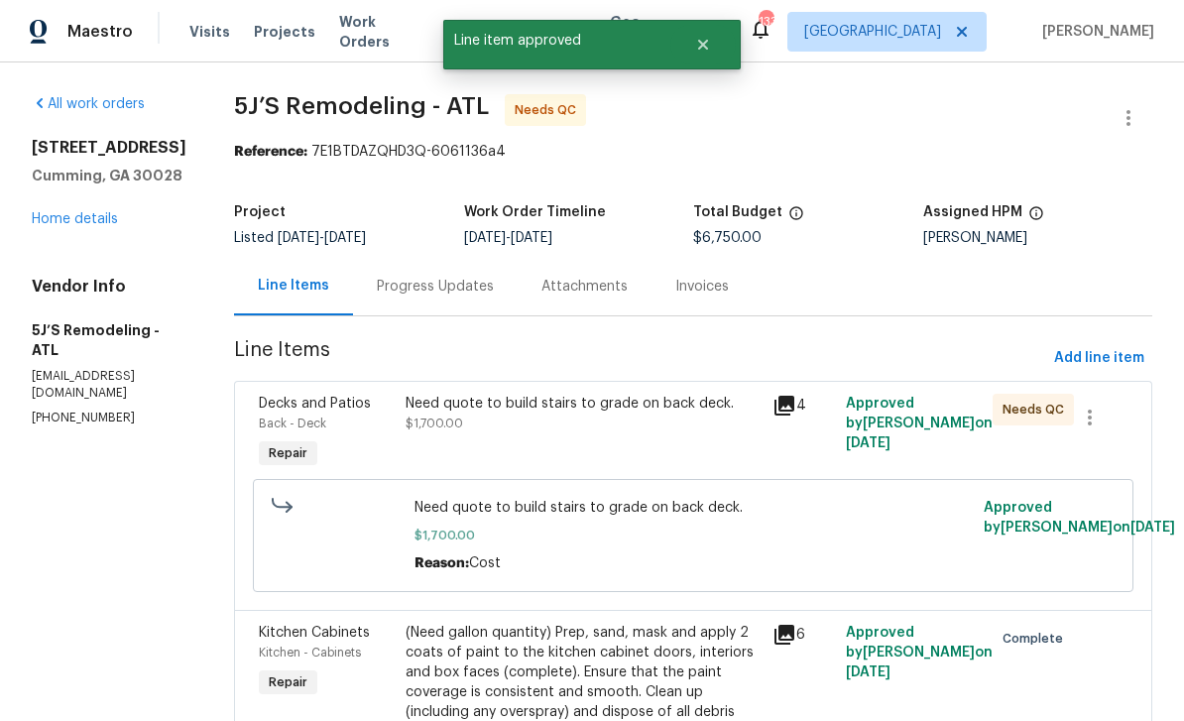
click at [307, 403] on span "Decks and Patios" at bounding box center [315, 404] width 112 height 14
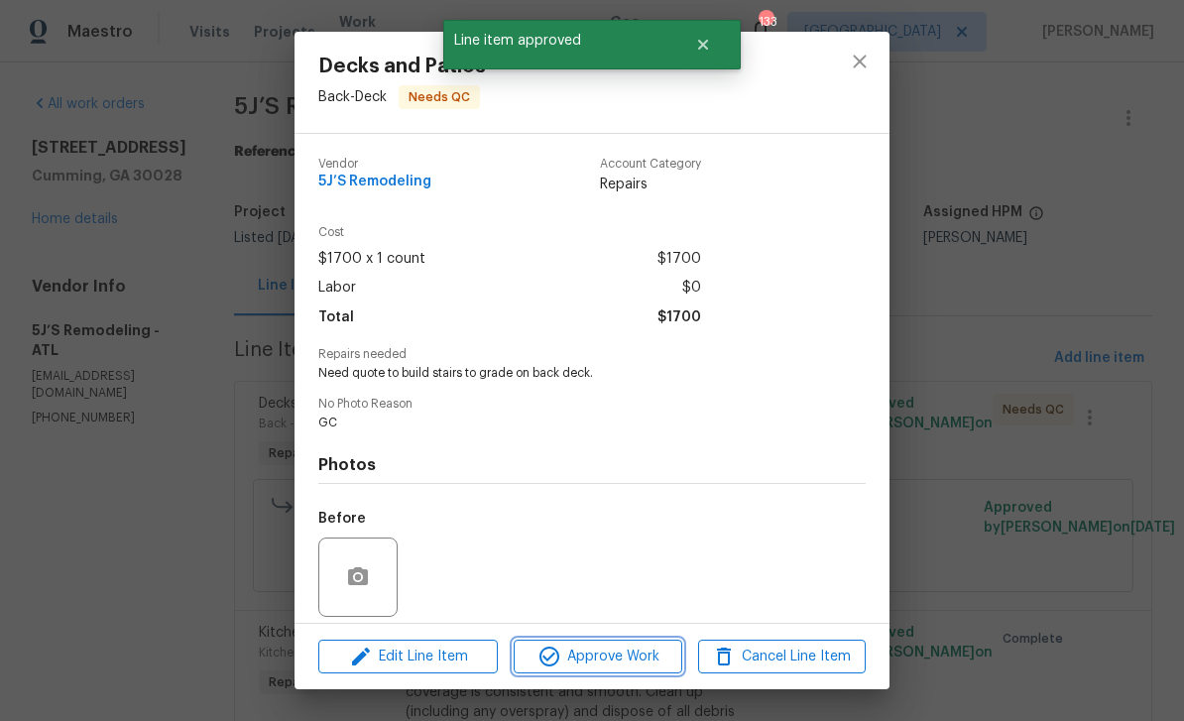
click at [634, 644] on span "Approve Work" at bounding box center [598, 656] width 156 height 25
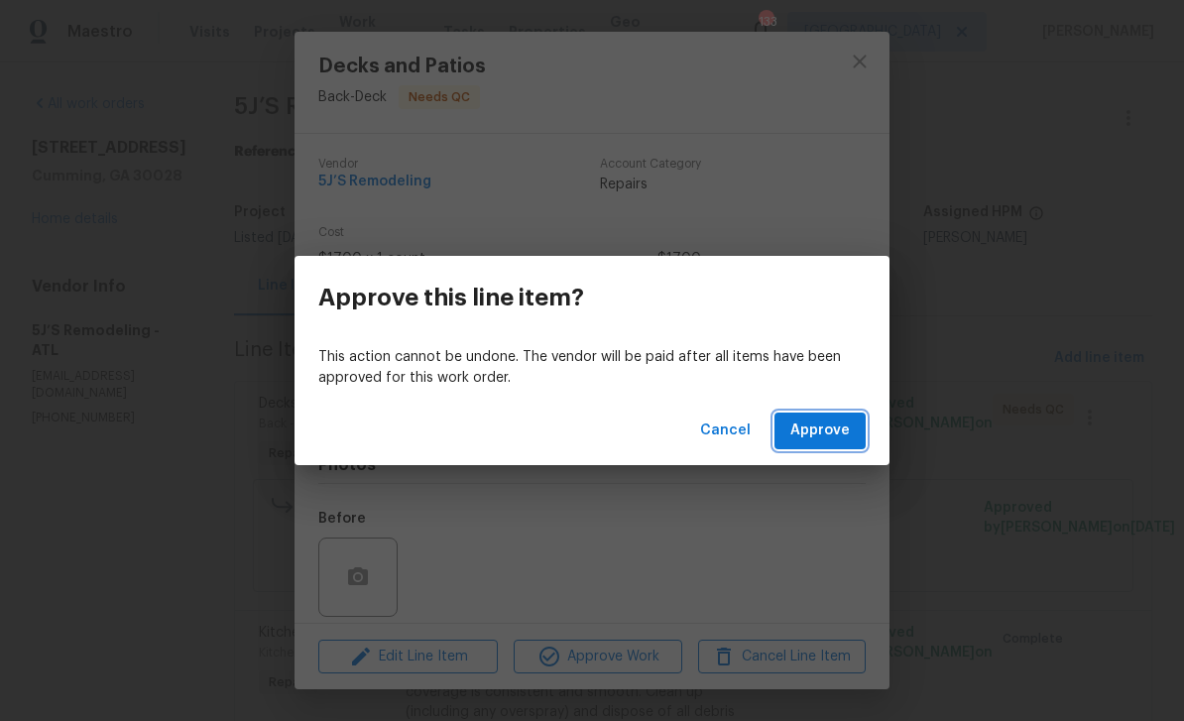
click at [827, 430] on span "Approve" at bounding box center [819, 430] width 59 height 25
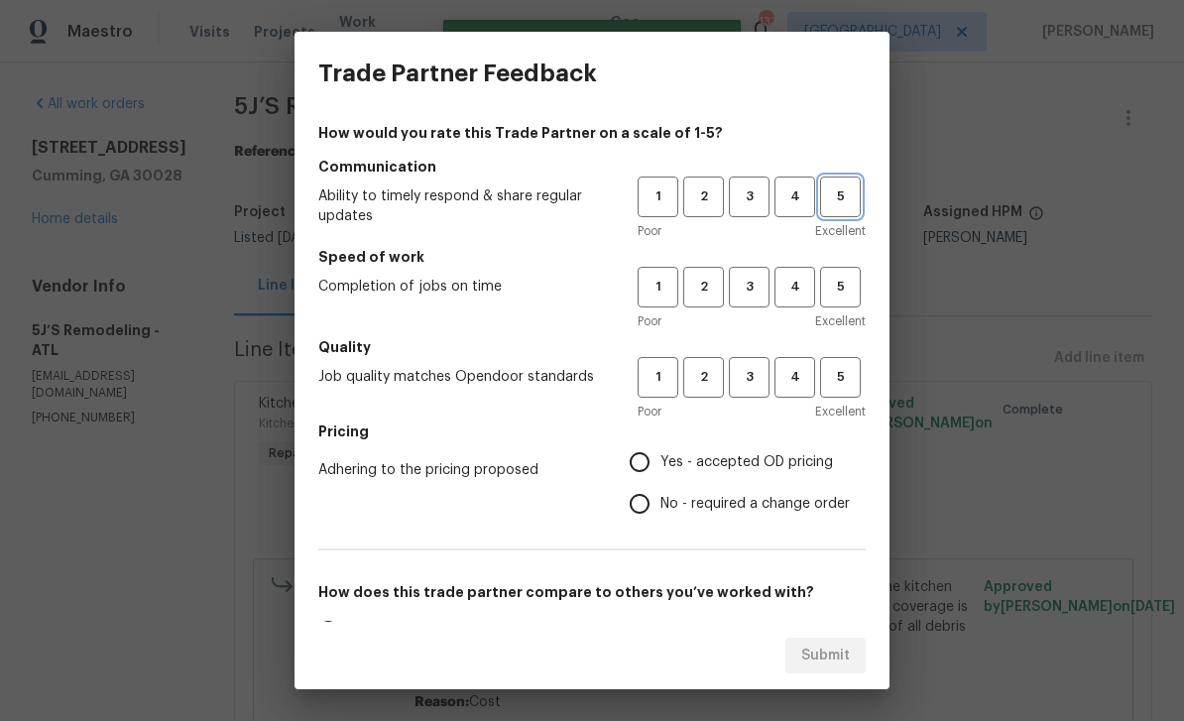
click at [838, 191] on span "5" at bounding box center [840, 196] width 37 height 23
click at [845, 282] on span "5" at bounding box center [840, 287] width 37 height 23
click at [853, 375] on span "5" at bounding box center [840, 377] width 37 height 23
click at [673, 462] on span "Yes - accepted OD pricing" at bounding box center [746, 462] width 173 height 21
click at [660, 462] on input "Yes - accepted OD pricing" at bounding box center [640, 462] width 42 height 42
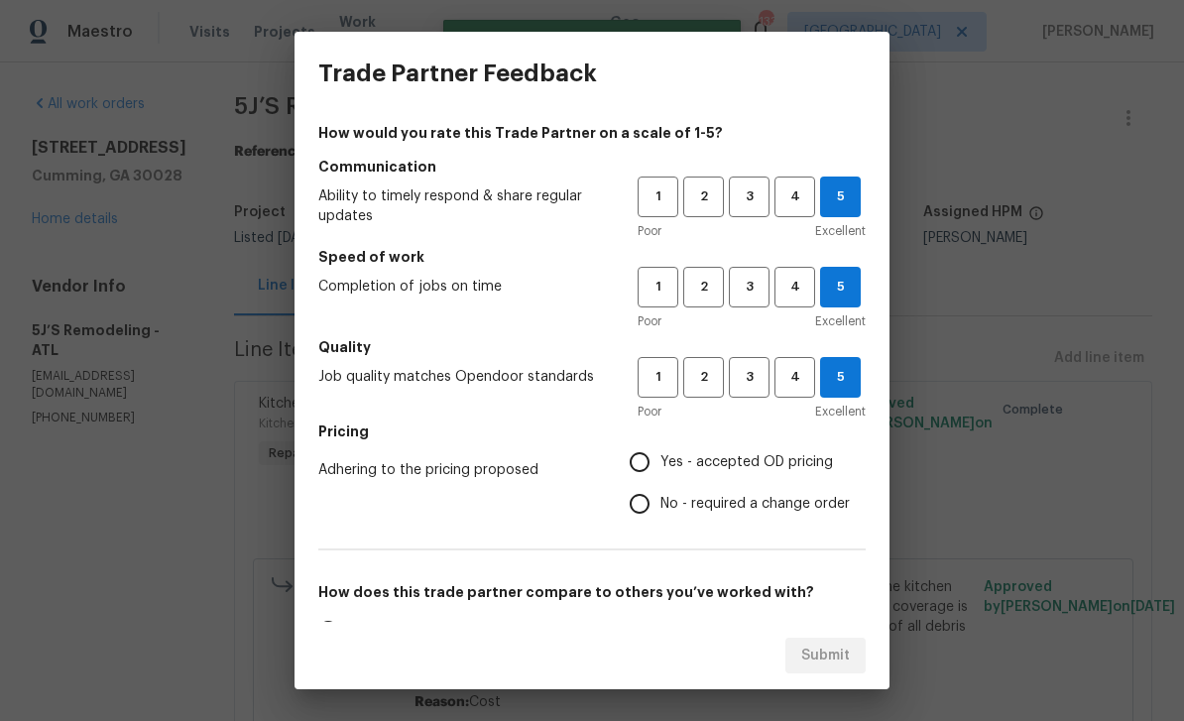
radio input "true"
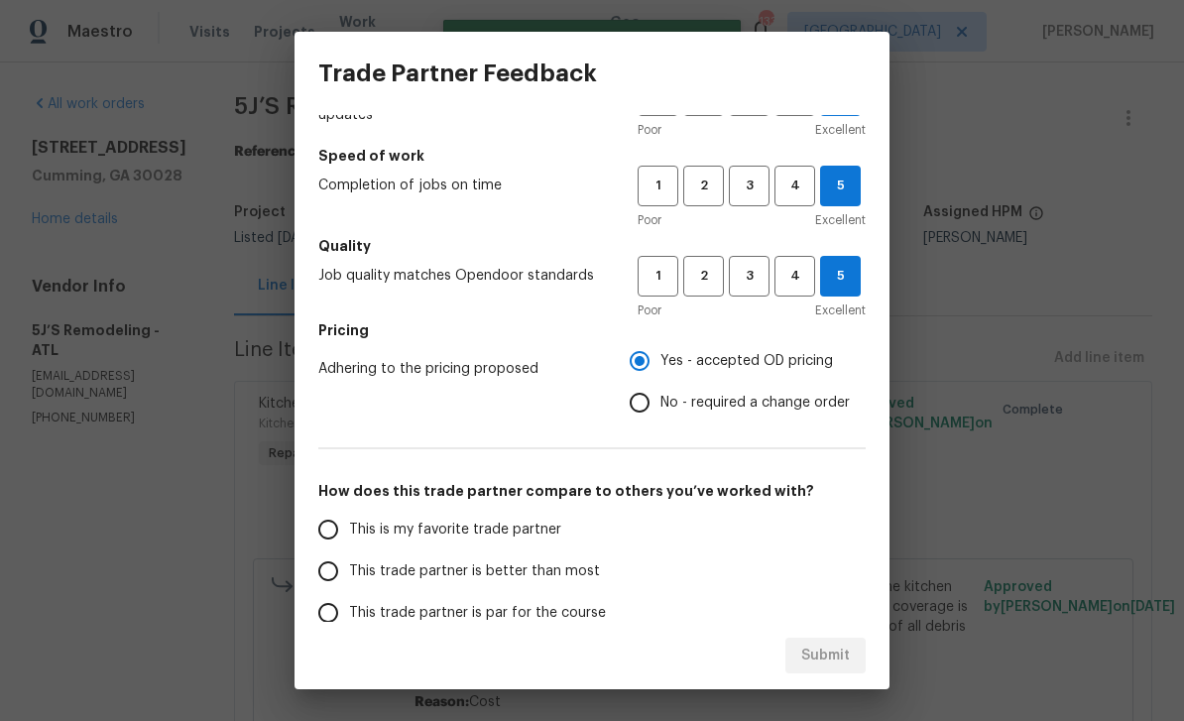
scroll to position [107, 0]
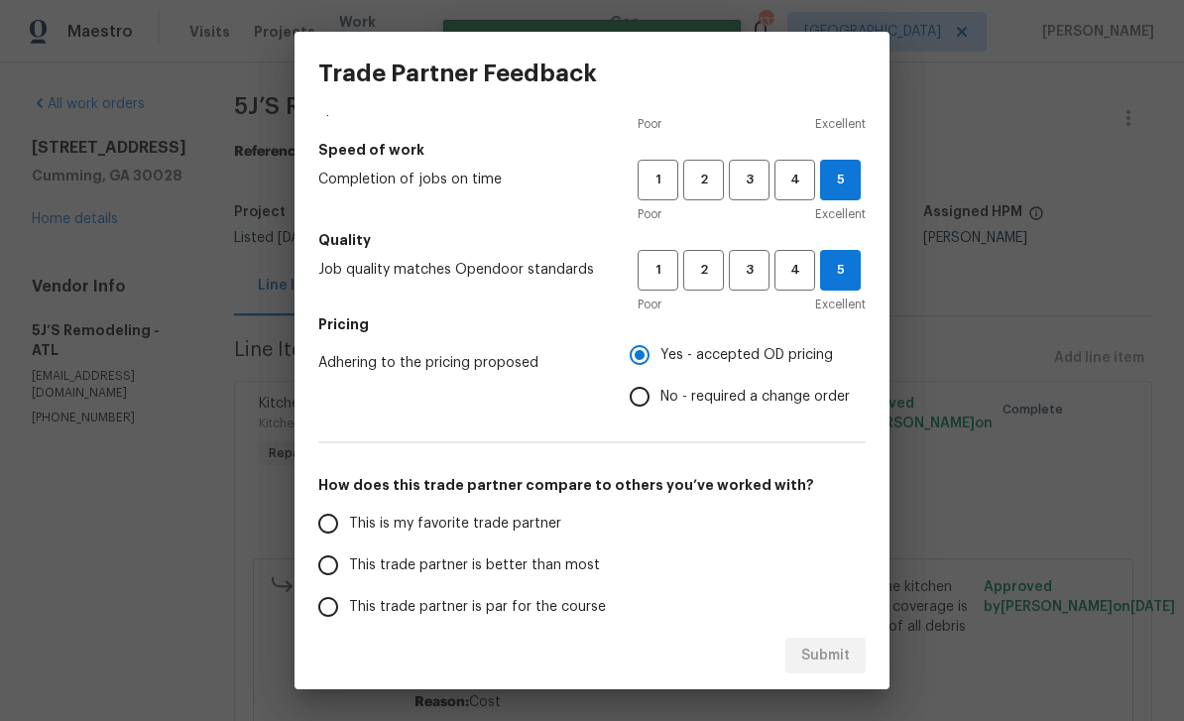
click at [331, 524] on input "This is my favorite trade partner" at bounding box center [328, 524] width 42 height 42
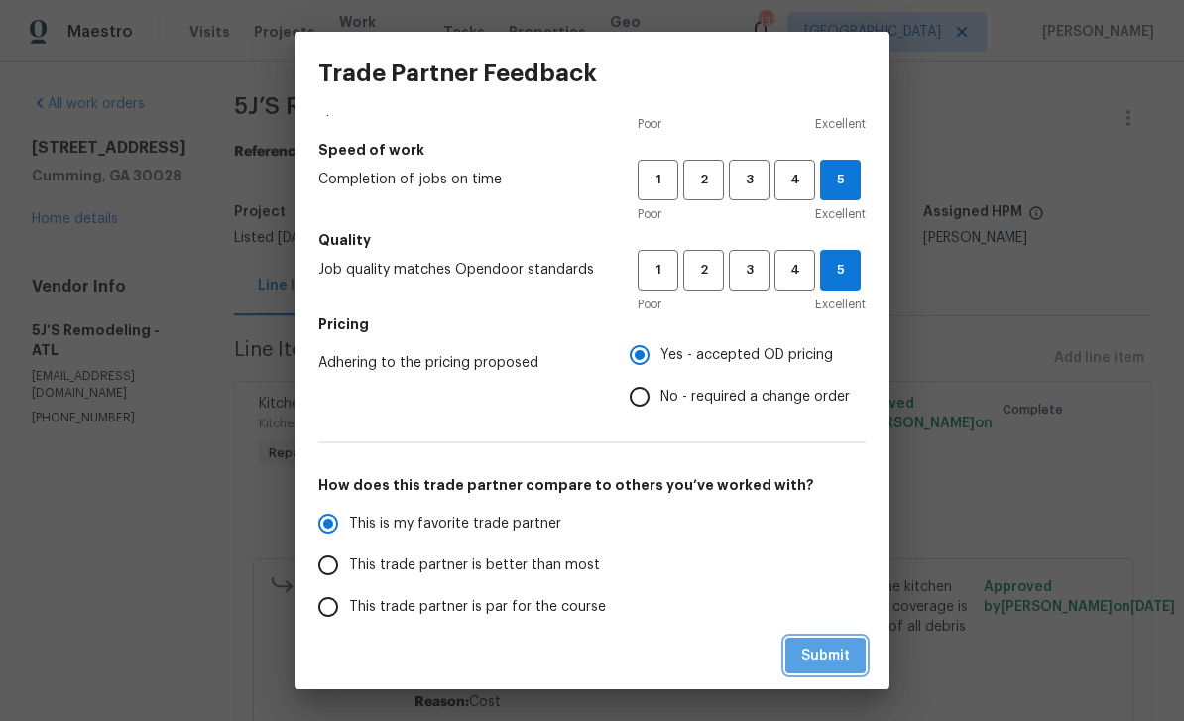
click at [833, 659] on span "Submit" at bounding box center [825, 655] width 49 height 25
radio input "true"
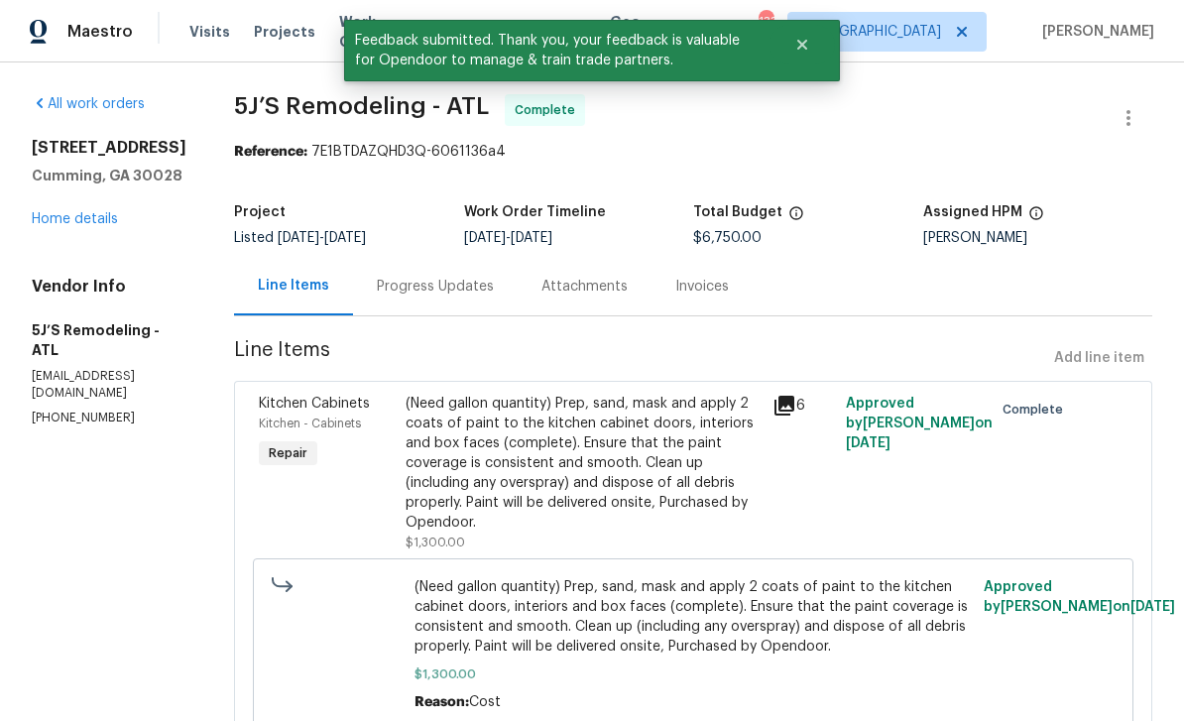
click at [78, 218] on link "Home details" at bounding box center [75, 219] width 86 height 14
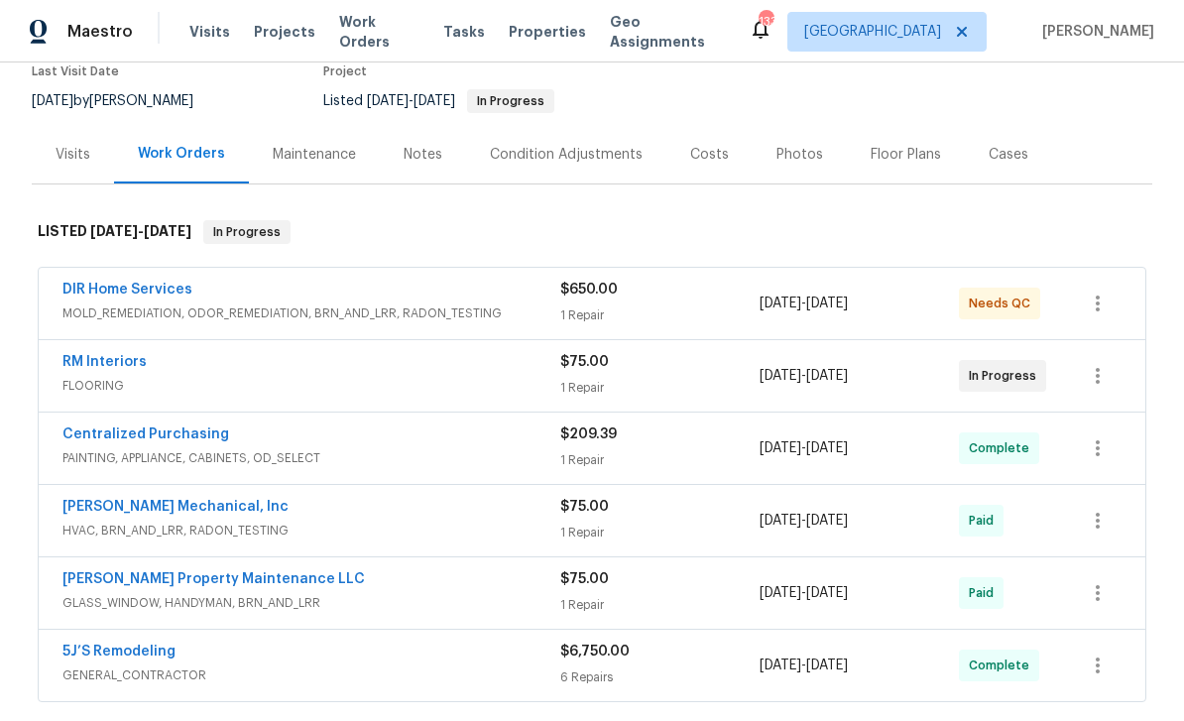
scroll to position [173, 0]
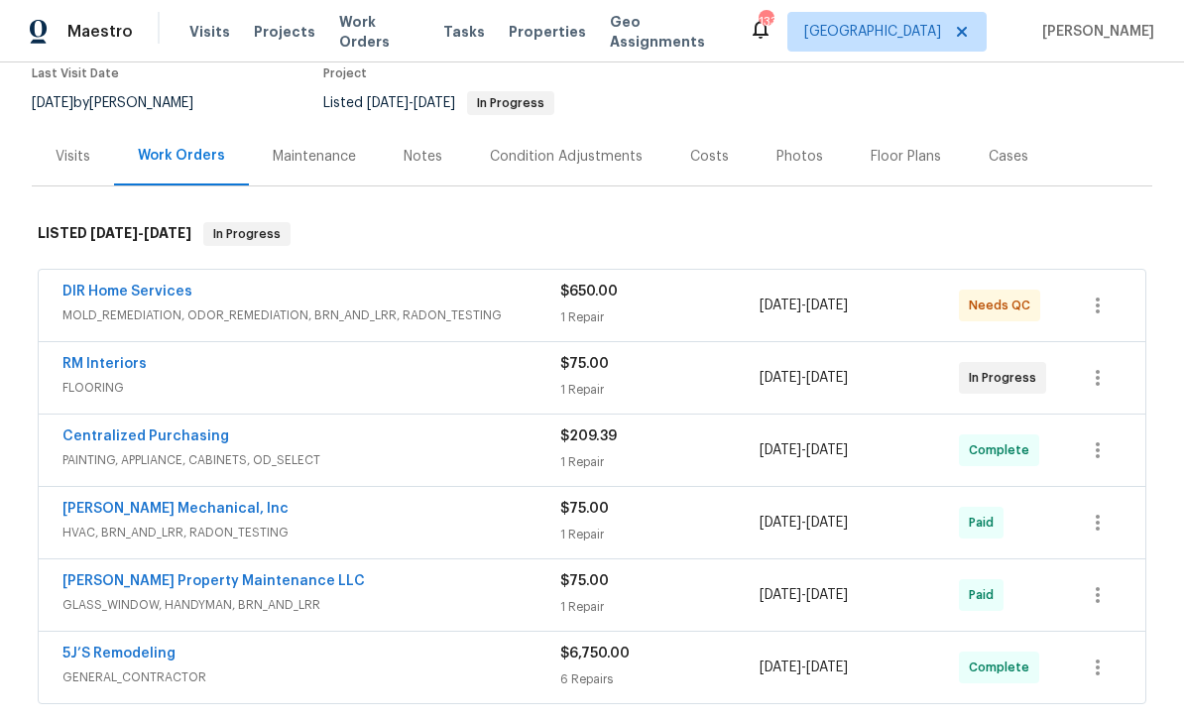
click at [89, 361] on link "RM Interiors" at bounding box center [104, 364] width 84 height 14
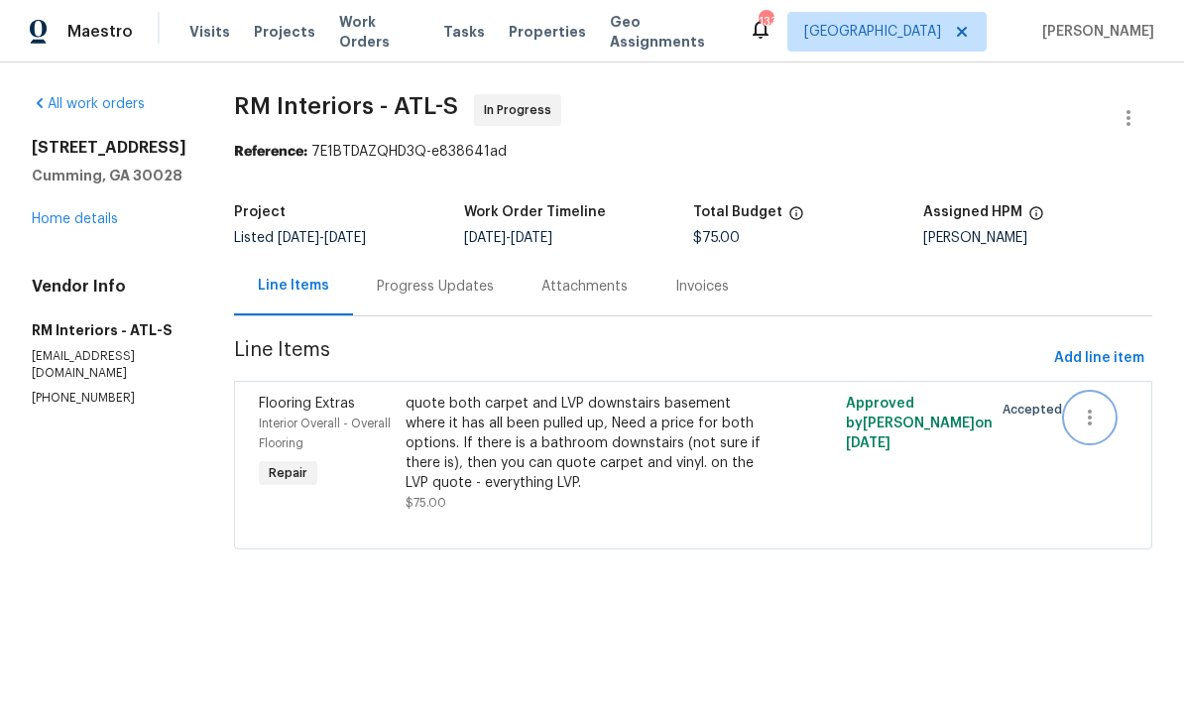
click at [1093, 418] on icon "button" at bounding box center [1090, 417] width 24 height 24
click at [1106, 424] on li "Cancel" at bounding box center [1103, 418] width 76 height 33
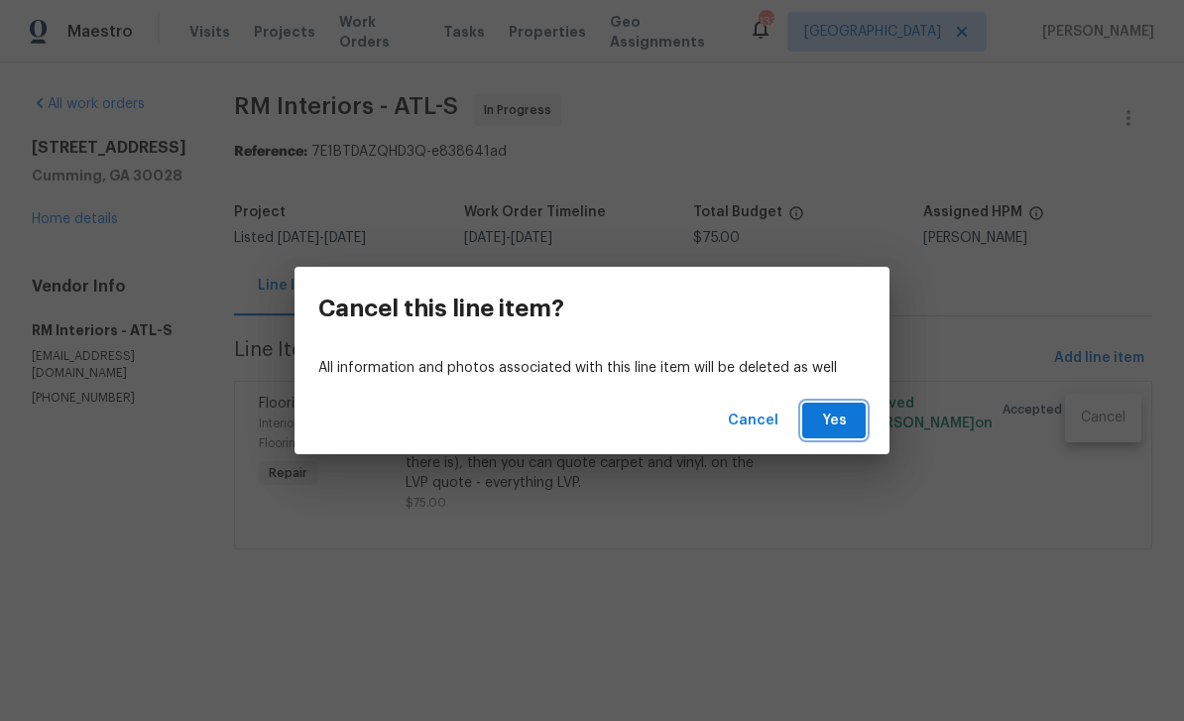
click at [842, 414] on span "Yes" at bounding box center [834, 420] width 32 height 25
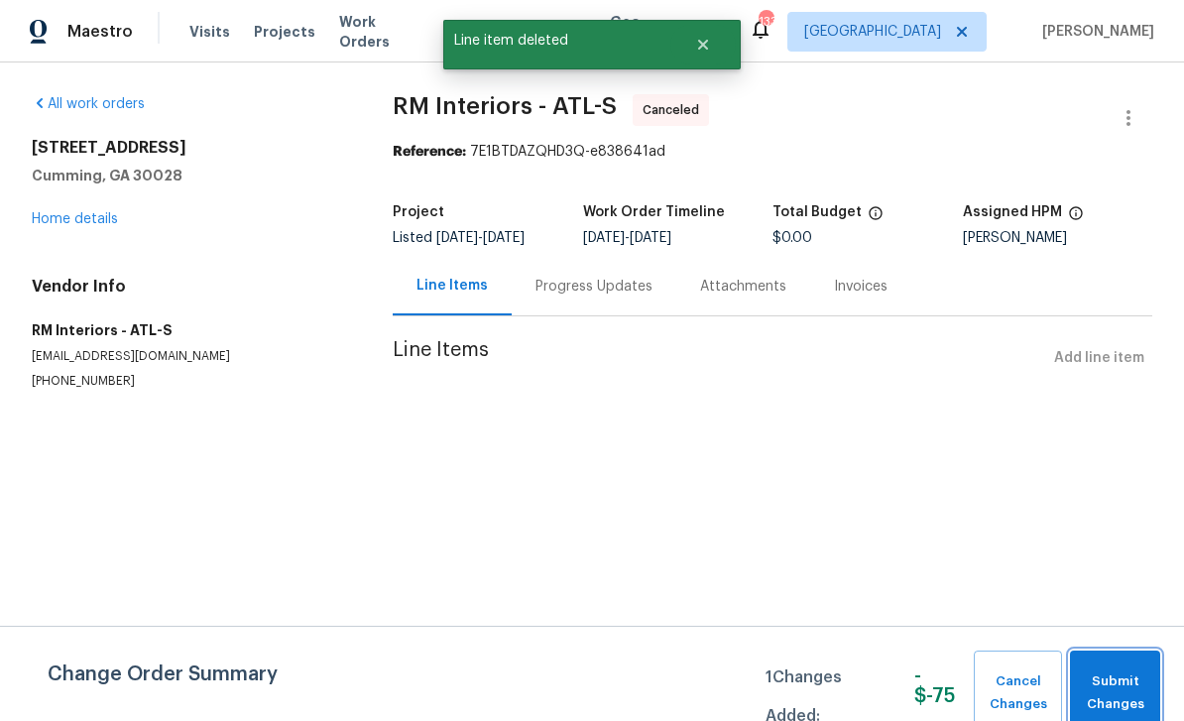
click at [1125, 677] on span "Submit Changes" at bounding box center [1115, 693] width 70 height 46
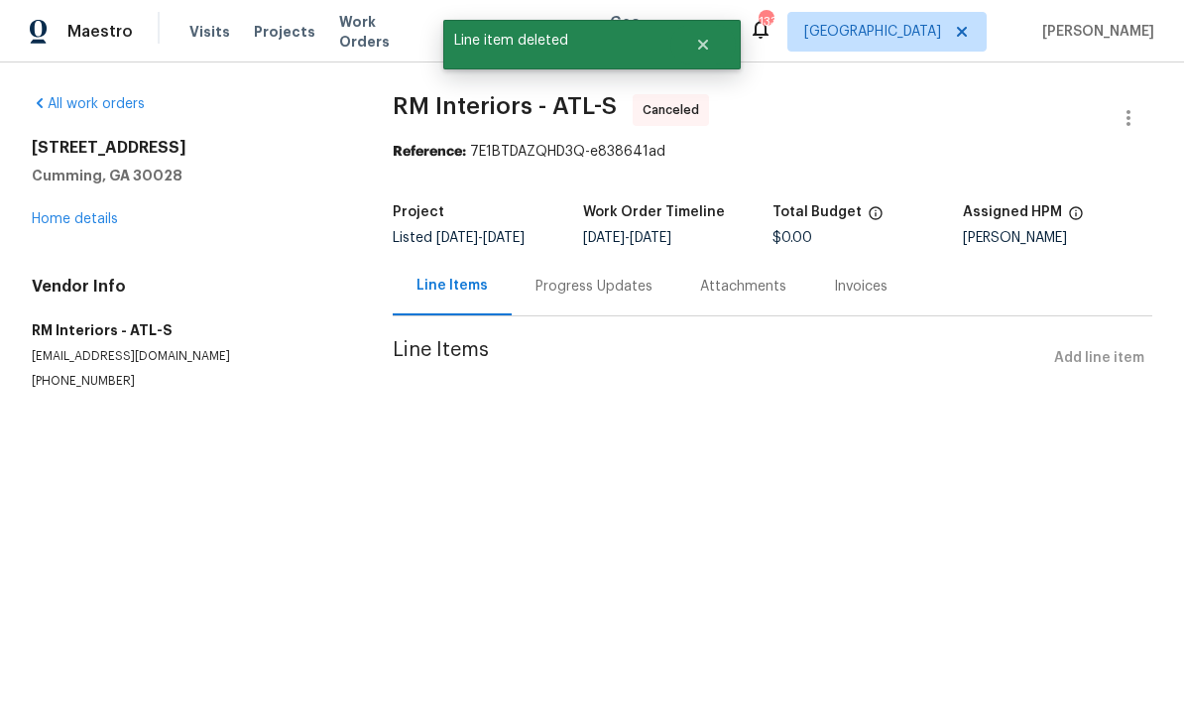
click at [56, 224] on link "Home details" at bounding box center [75, 219] width 86 height 14
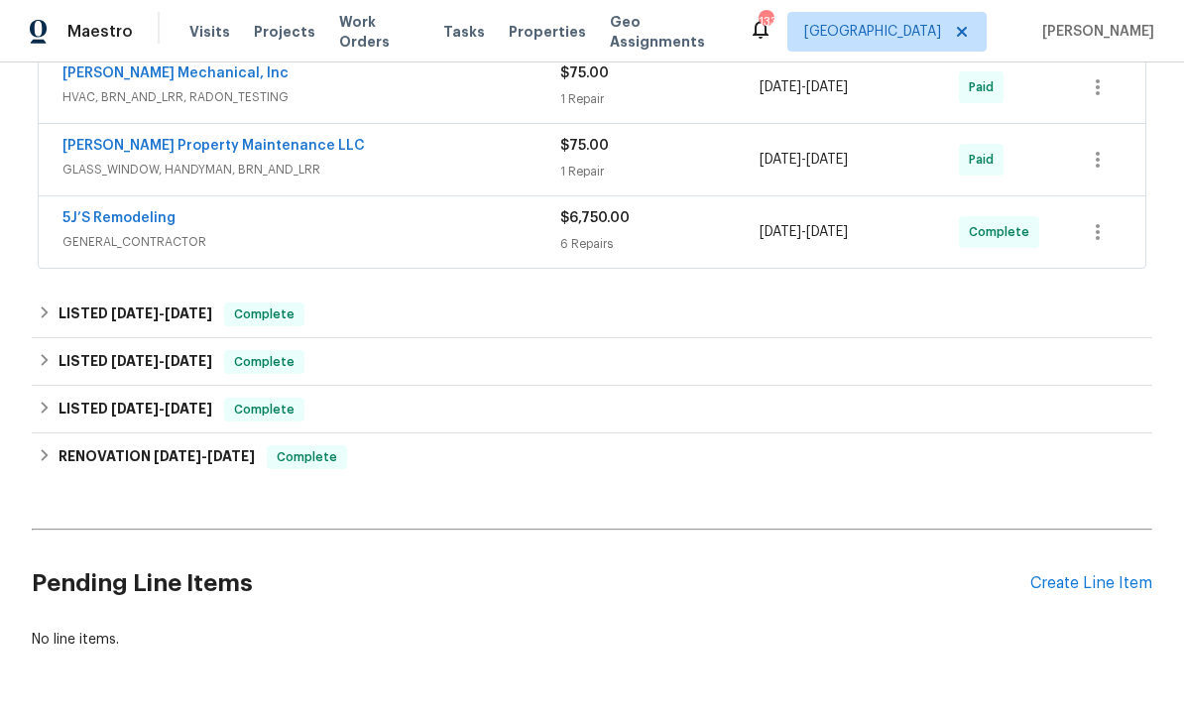
scroll to position [535, 0]
click at [1082, 583] on div "Create Line Item" at bounding box center [1091, 584] width 122 height 19
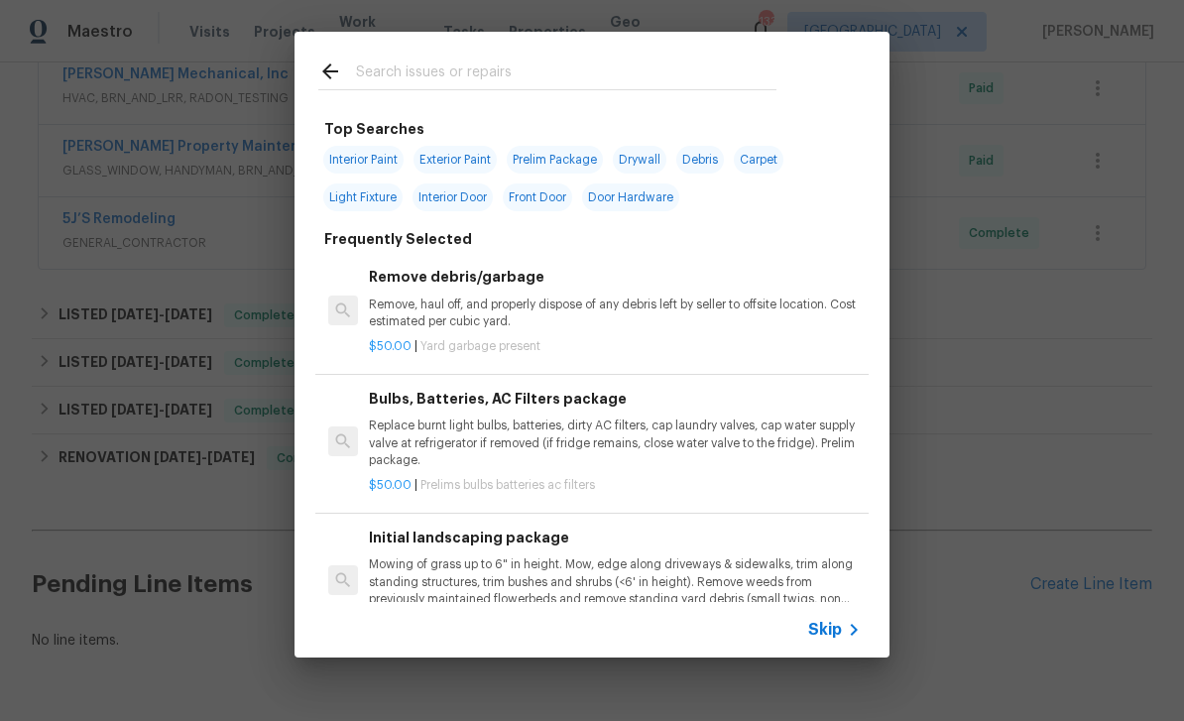
click at [391, 71] on input "text" at bounding box center [566, 74] width 420 height 30
type input "Deck"
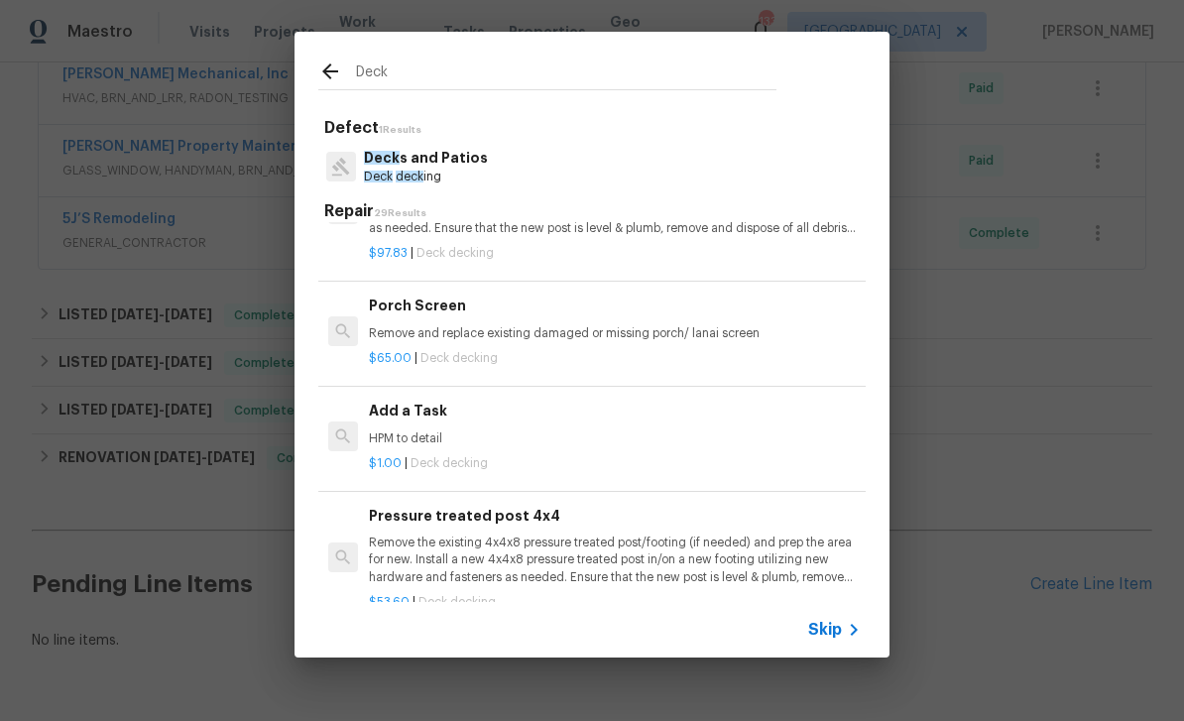
scroll to position [1890, 0]
click at [723, 405] on div "Add a Task HPM to detail" at bounding box center [615, 421] width 492 height 48
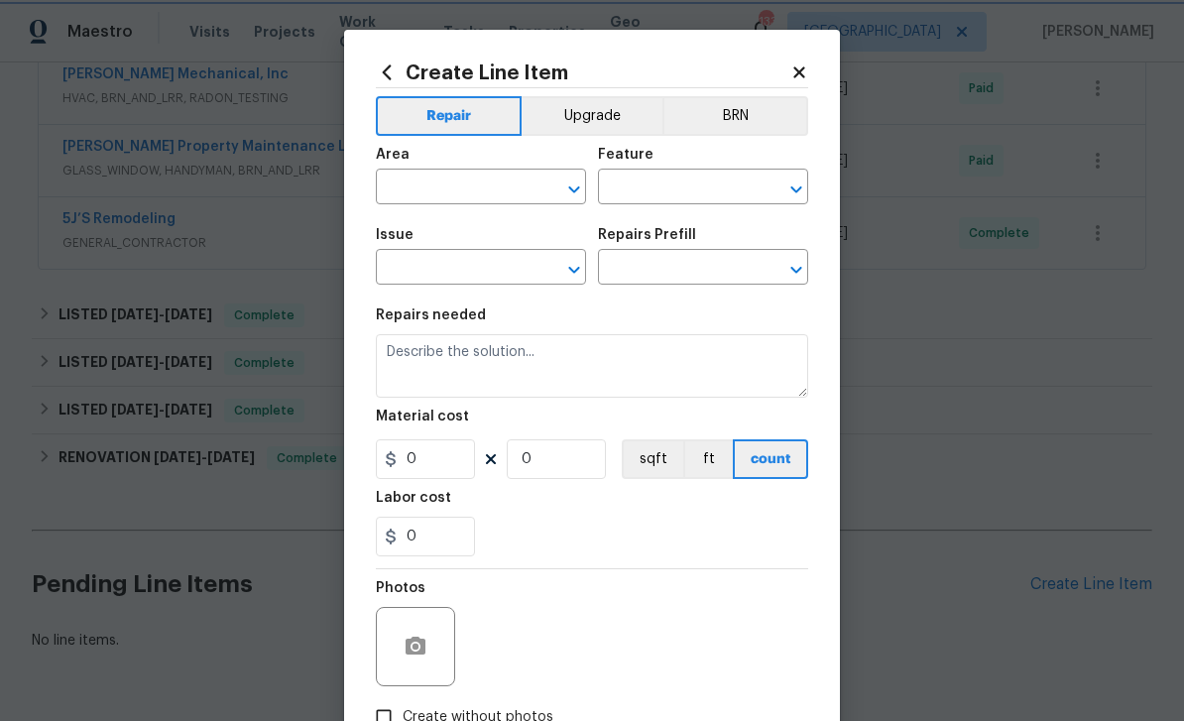
type input "Deck"
type input "Decks and Patios"
type textarea "HPM to detail"
type input "1"
type input "Add a Task $1.00"
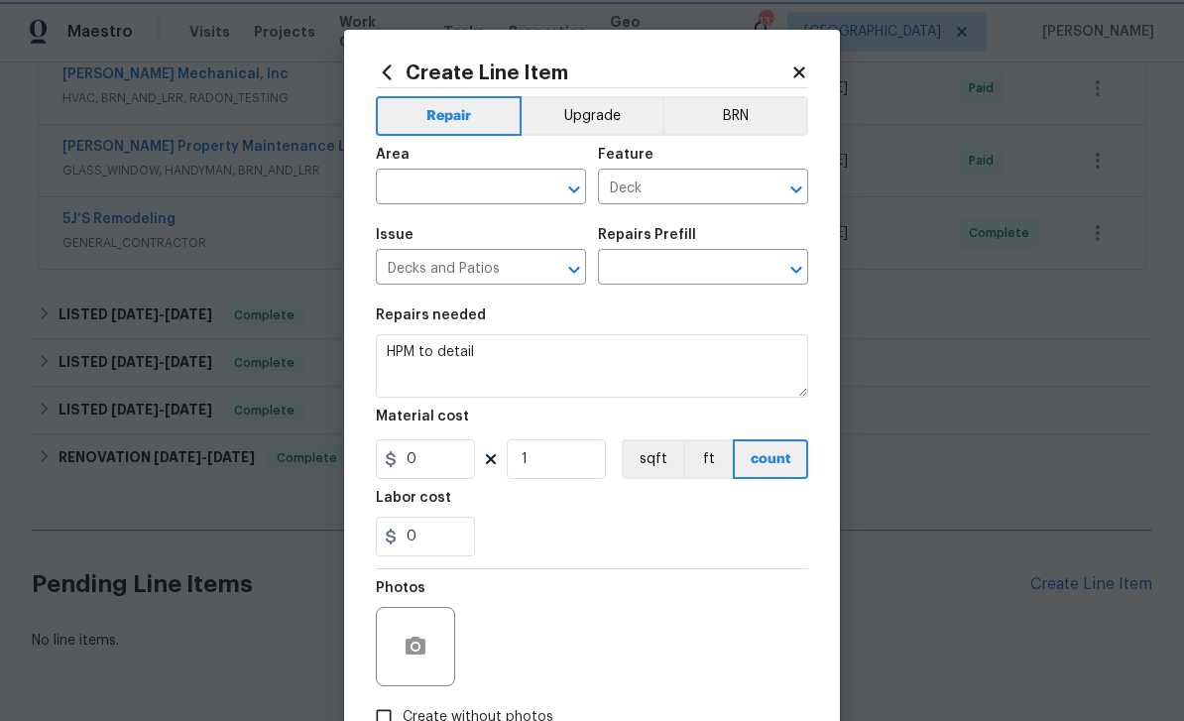
type input "1"
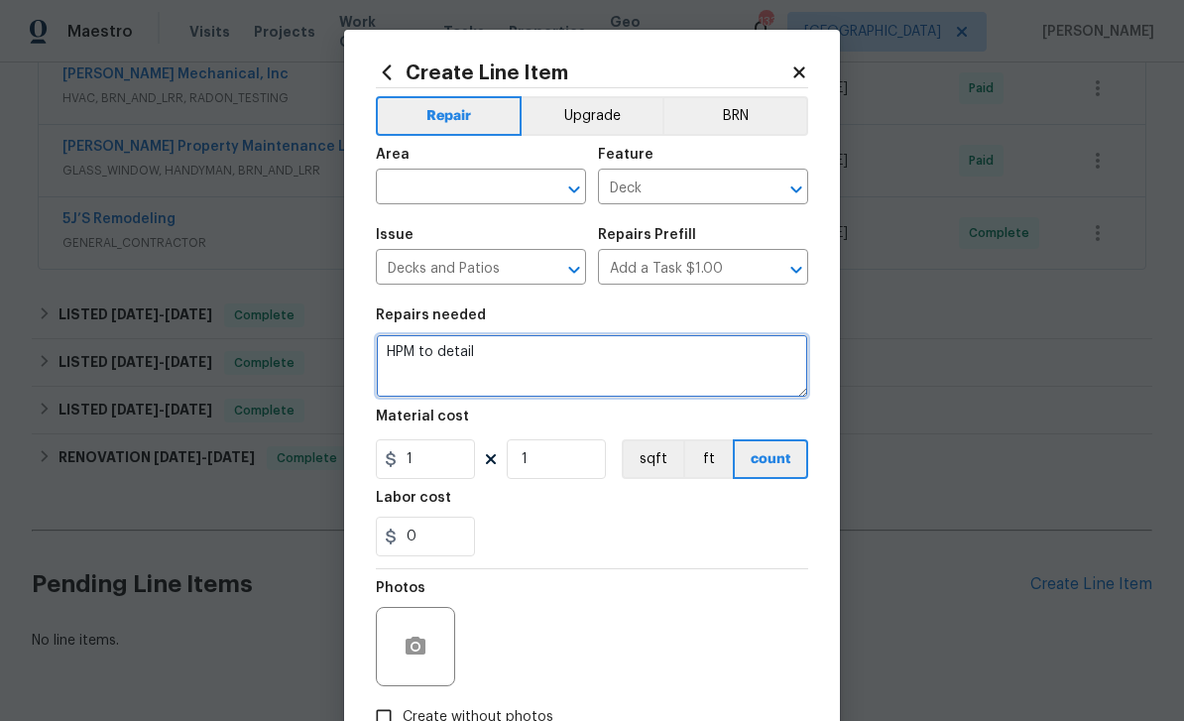
click at [501, 355] on textarea "HPM to detail" at bounding box center [592, 365] width 432 height 63
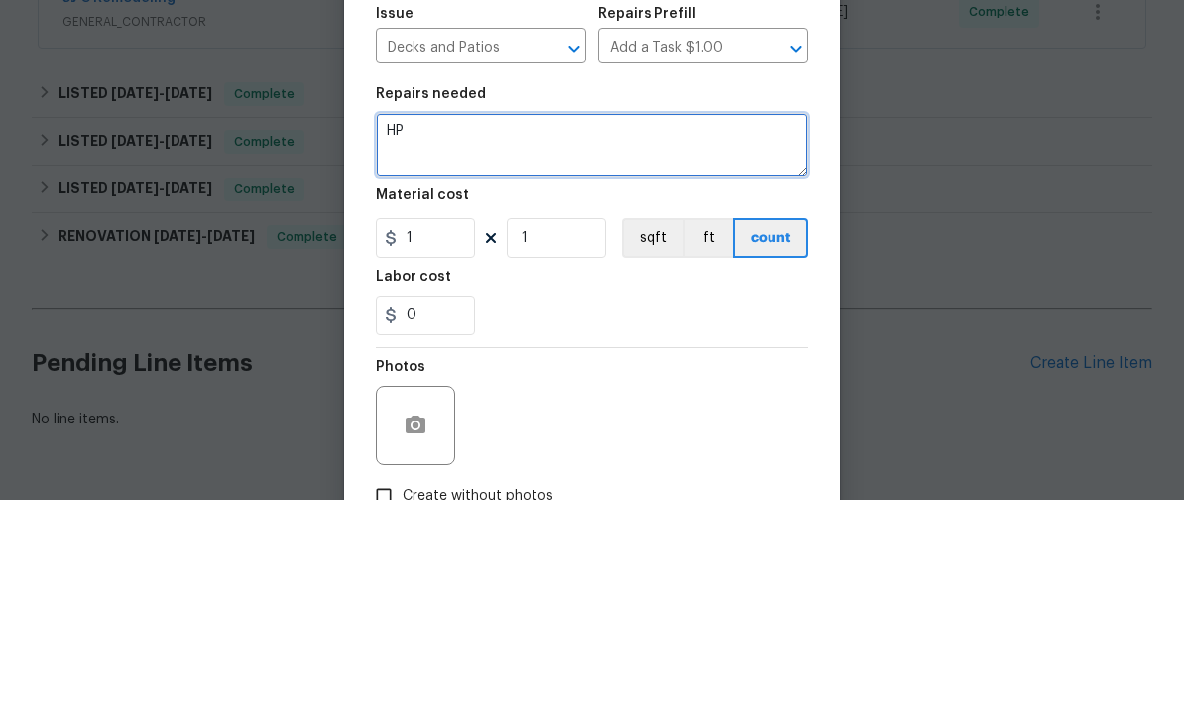
type textarea "H"
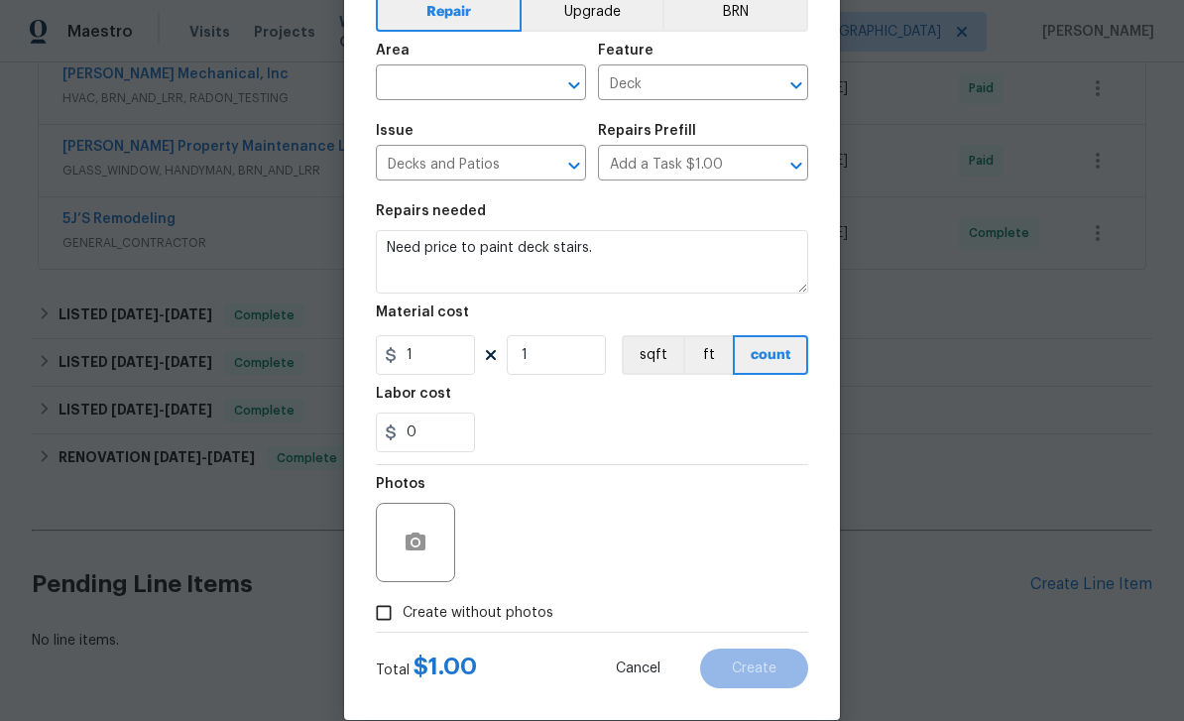
scroll to position [102, 0]
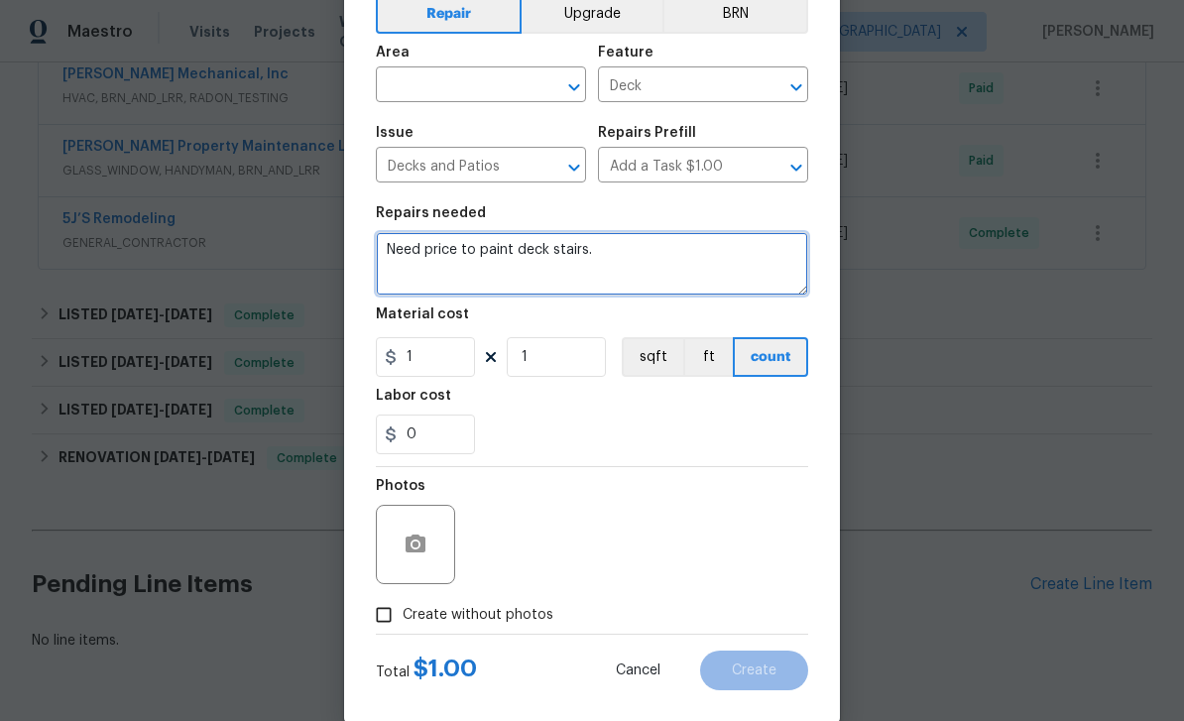
type textarea "Need price to paint deck stairs."
click at [428, 76] on input "text" at bounding box center [453, 86] width 155 height 31
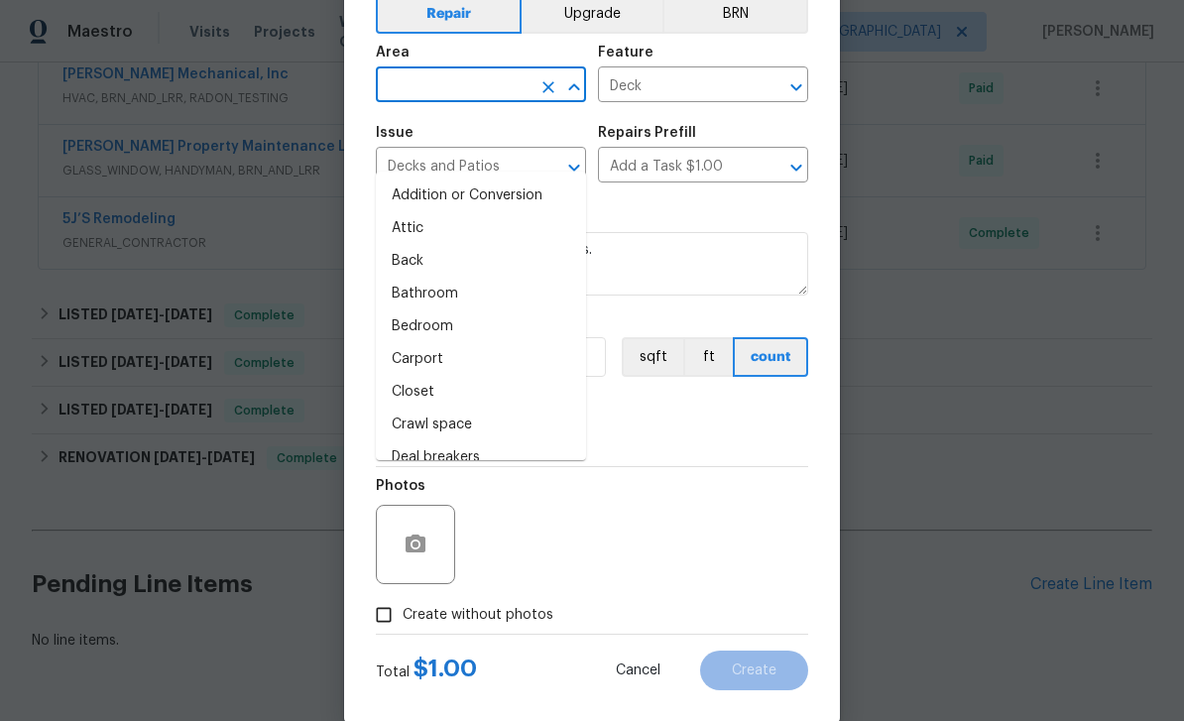
click at [410, 245] on li "Back" at bounding box center [481, 261] width 210 height 33
type input "Back"
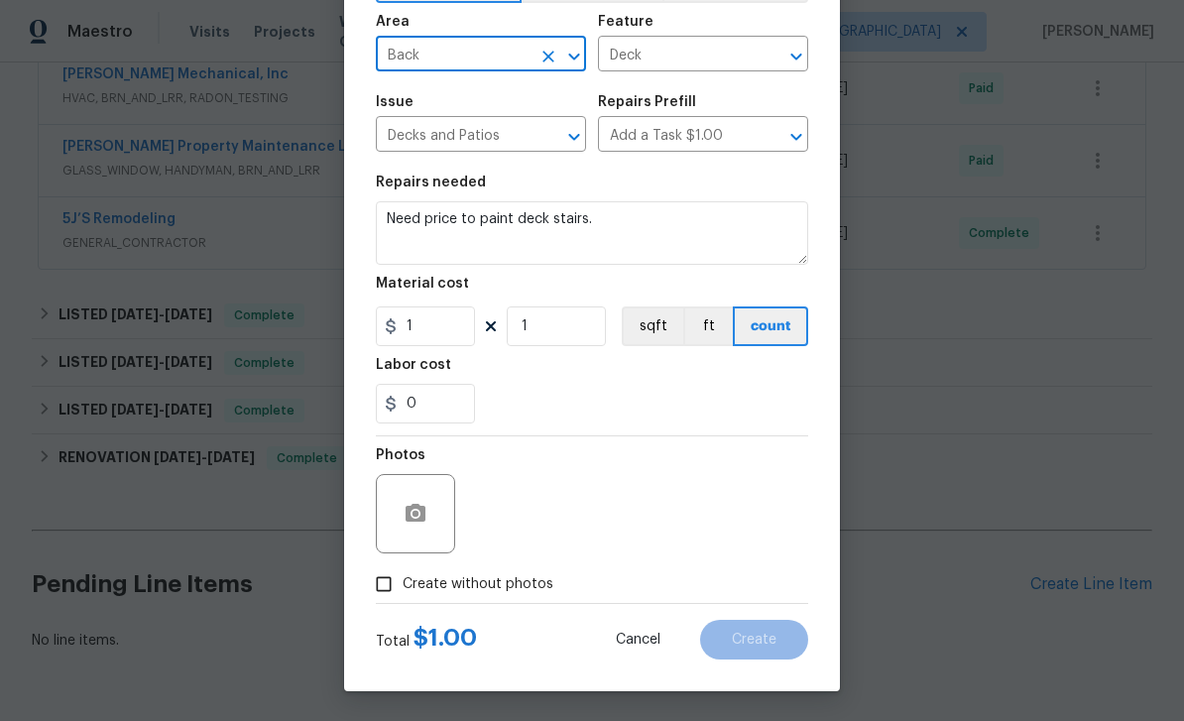
scroll to position [137, 0]
click at [376, 590] on input "Create without photos" at bounding box center [384, 584] width 38 height 38
checkbox input "true"
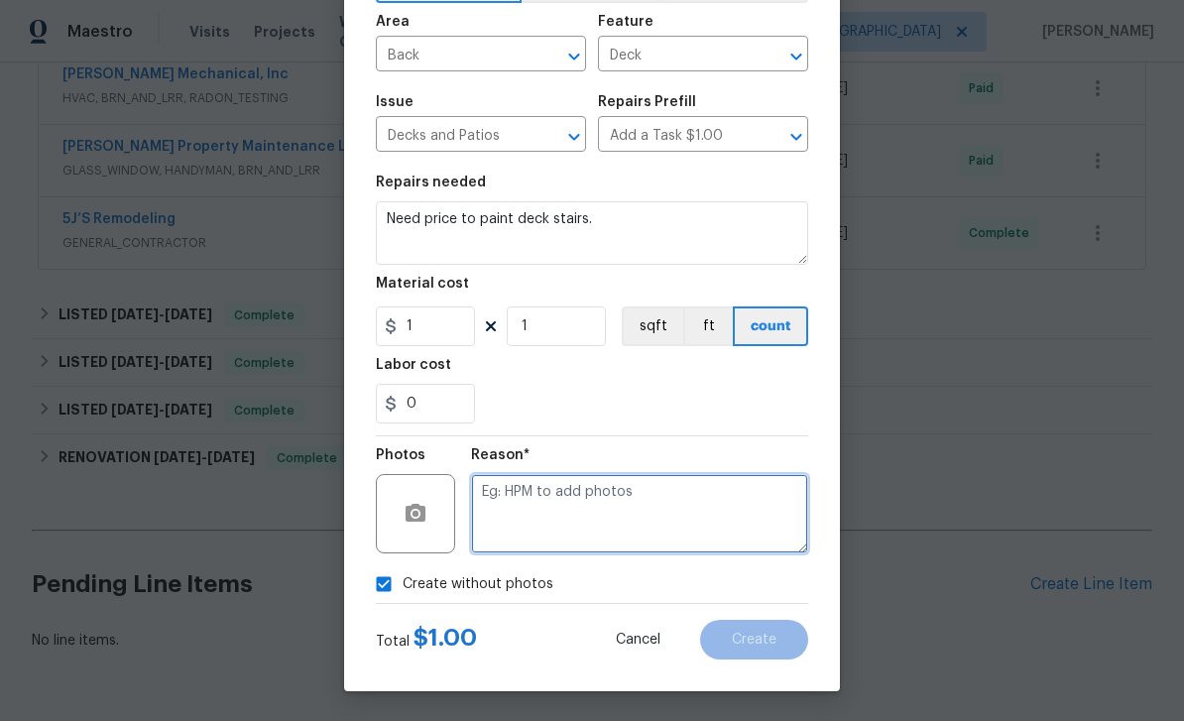
click at [715, 524] on textarea at bounding box center [639, 513] width 337 height 79
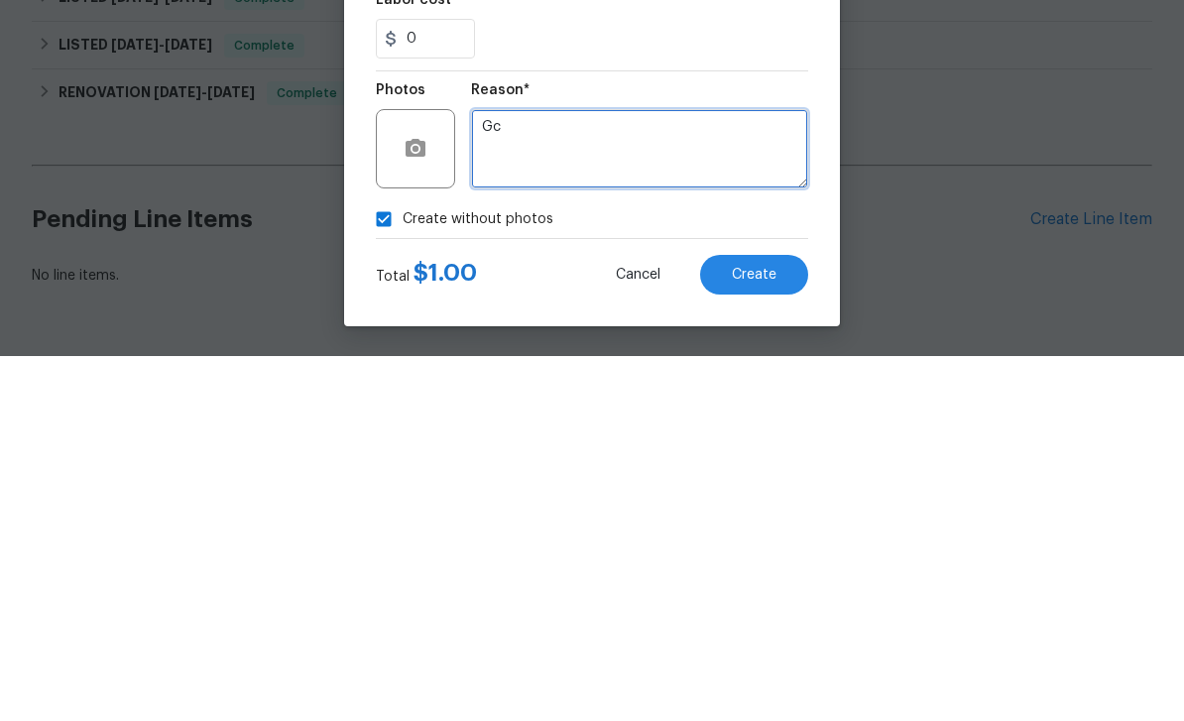
type textarea "Gc"
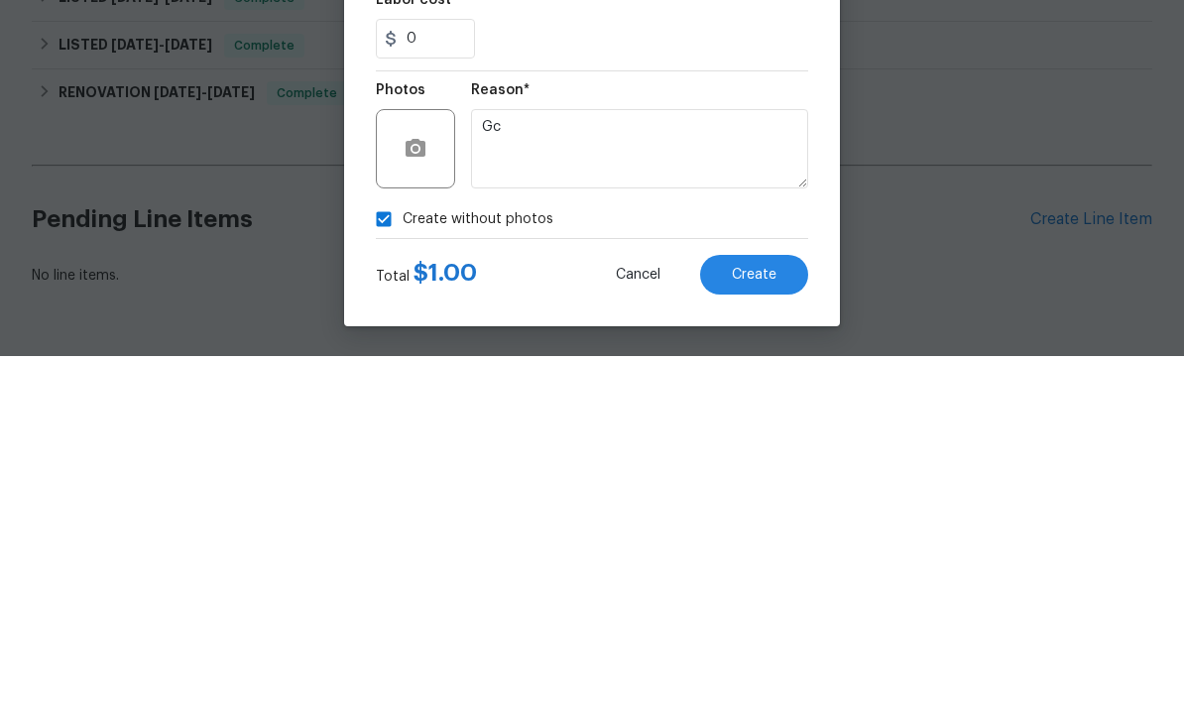
click at [764, 633] on span "Create" at bounding box center [754, 640] width 45 height 15
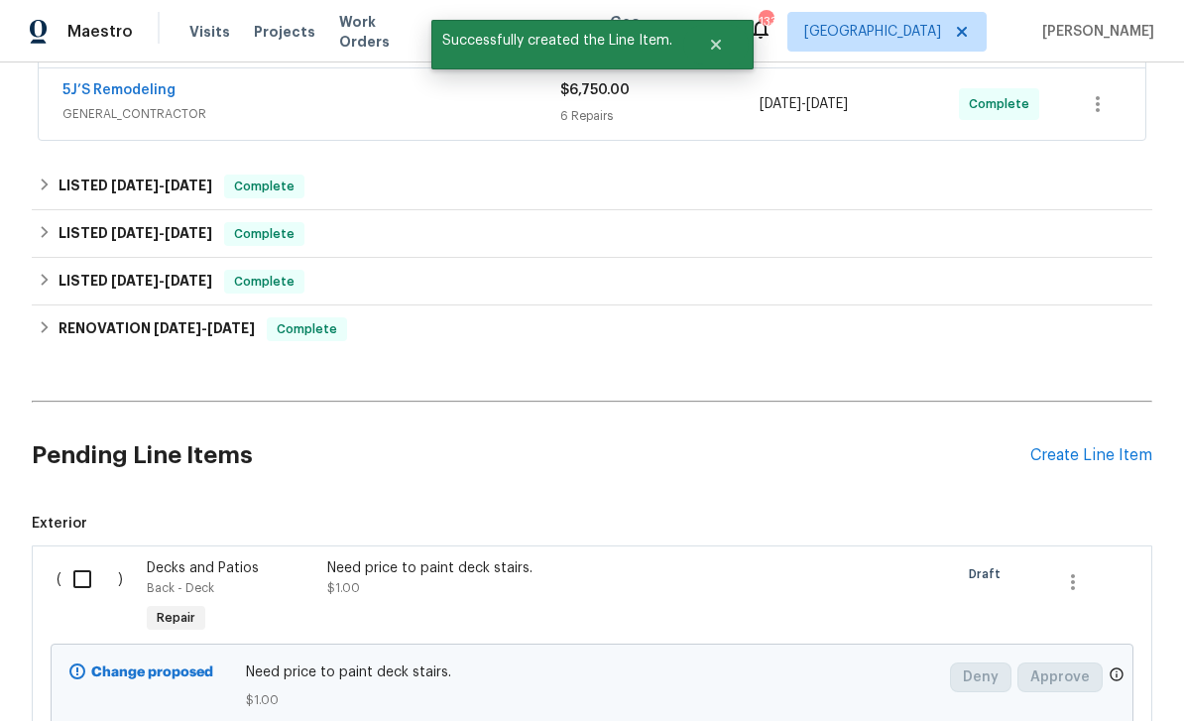
scroll to position [666, 0]
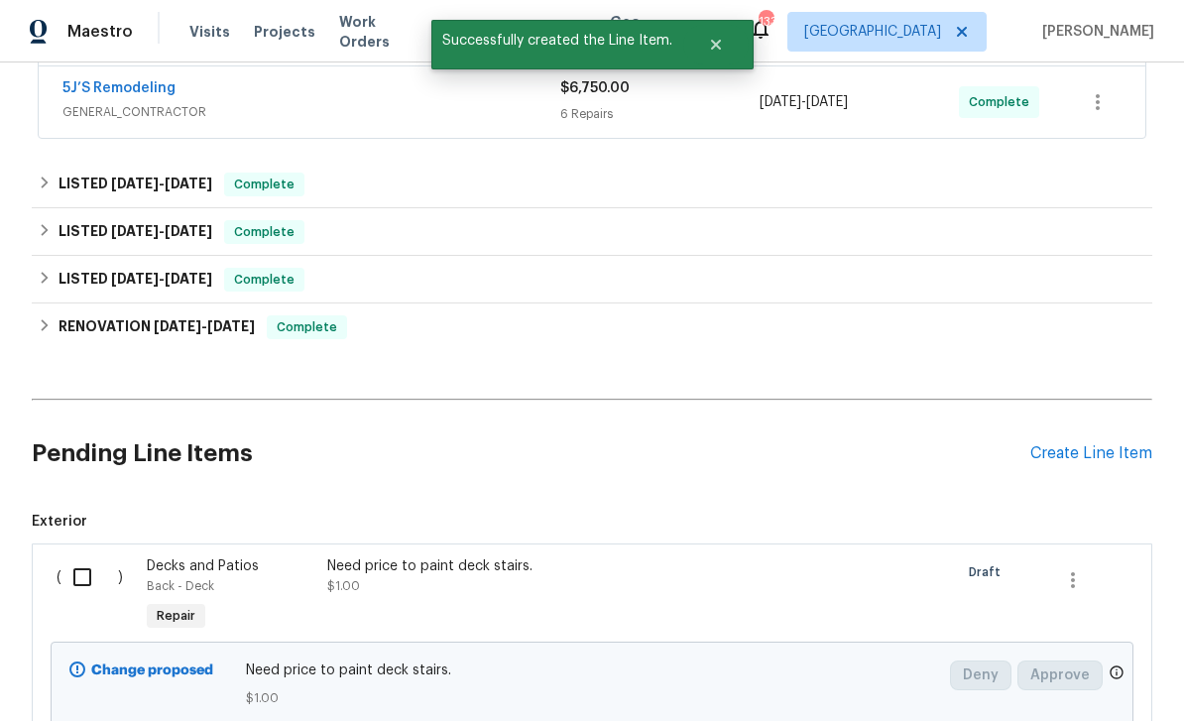
click at [82, 556] on input "checkbox" at bounding box center [89, 577] width 57 height 42
checkbox input "true"
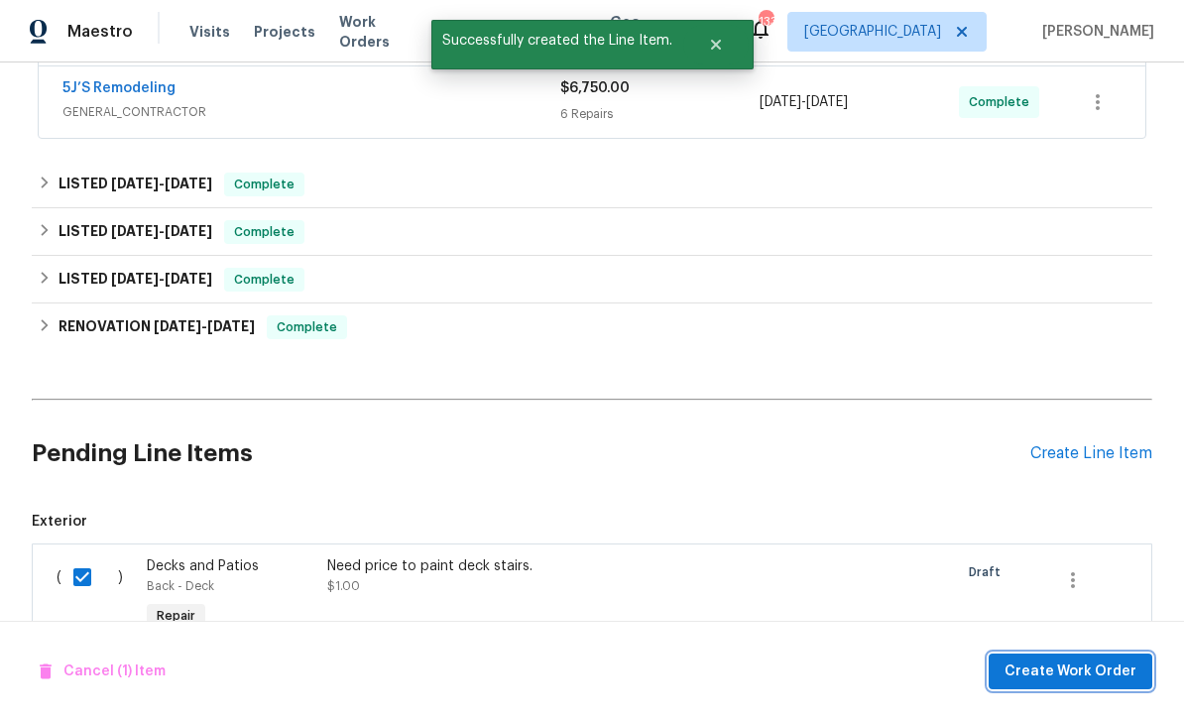
click at [1088, 678] on span "Create Work Order" at bounding box center [1070, 671] width 132 height 25
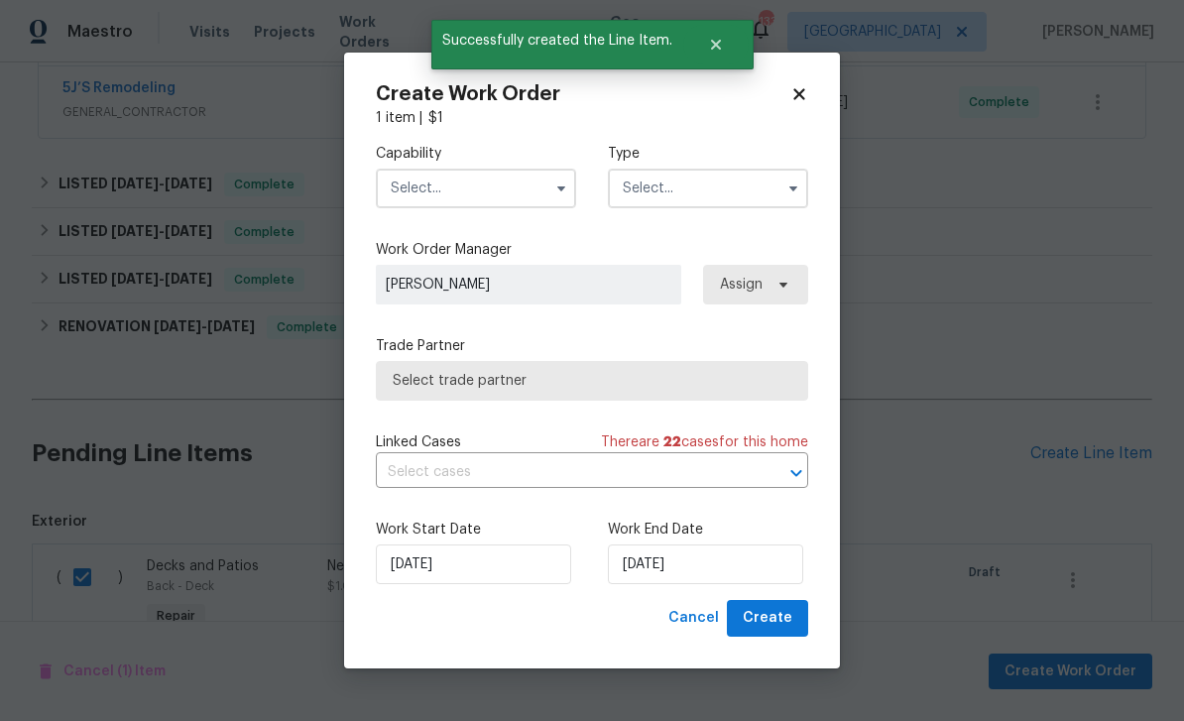
click at [441, 190] on input "text" at bounding box center [476, 189] width 200 height 40
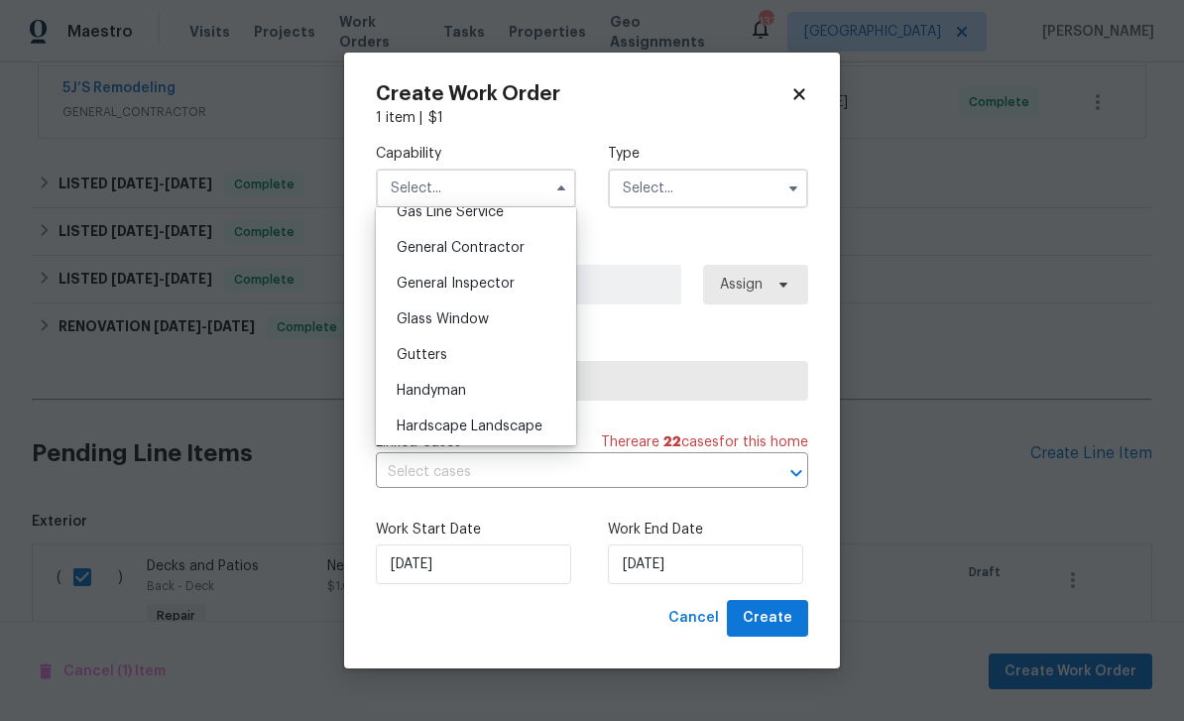
scroll to position [929, 0]
click at [420, 254] on span "General Contractor" at bounding box center [461, 249] width 128 height 14
type input "General Contractor"
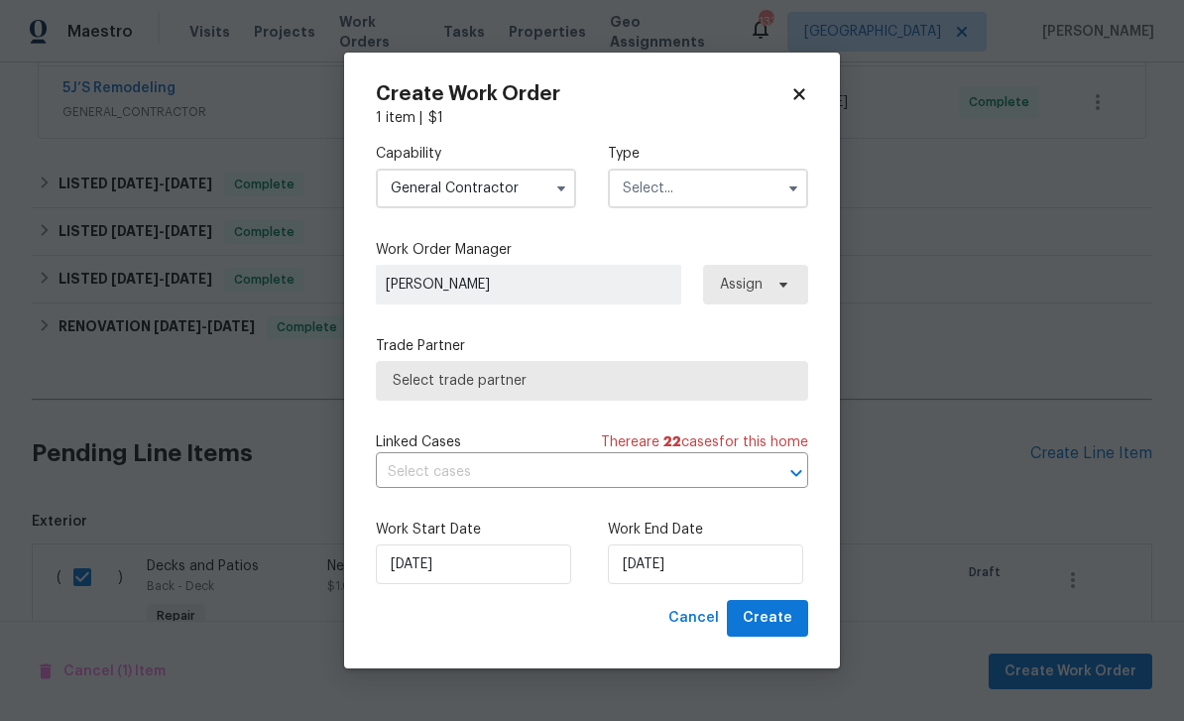
click at [753, 187] on input "text" at bounding box center [708, 189] width 200 height 40
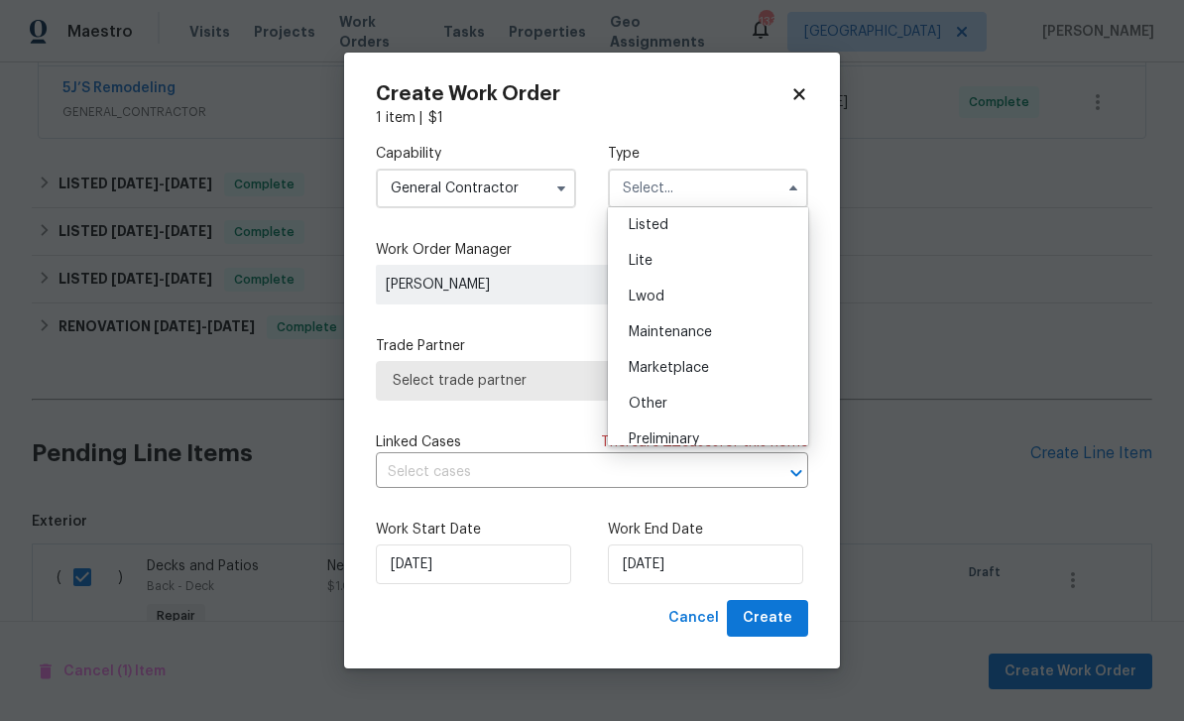
scroll to position [175, 0]
click at [710, 268] on div "Listed" at bounding box center [708, 269] width 190 height 36
type input "Listed"
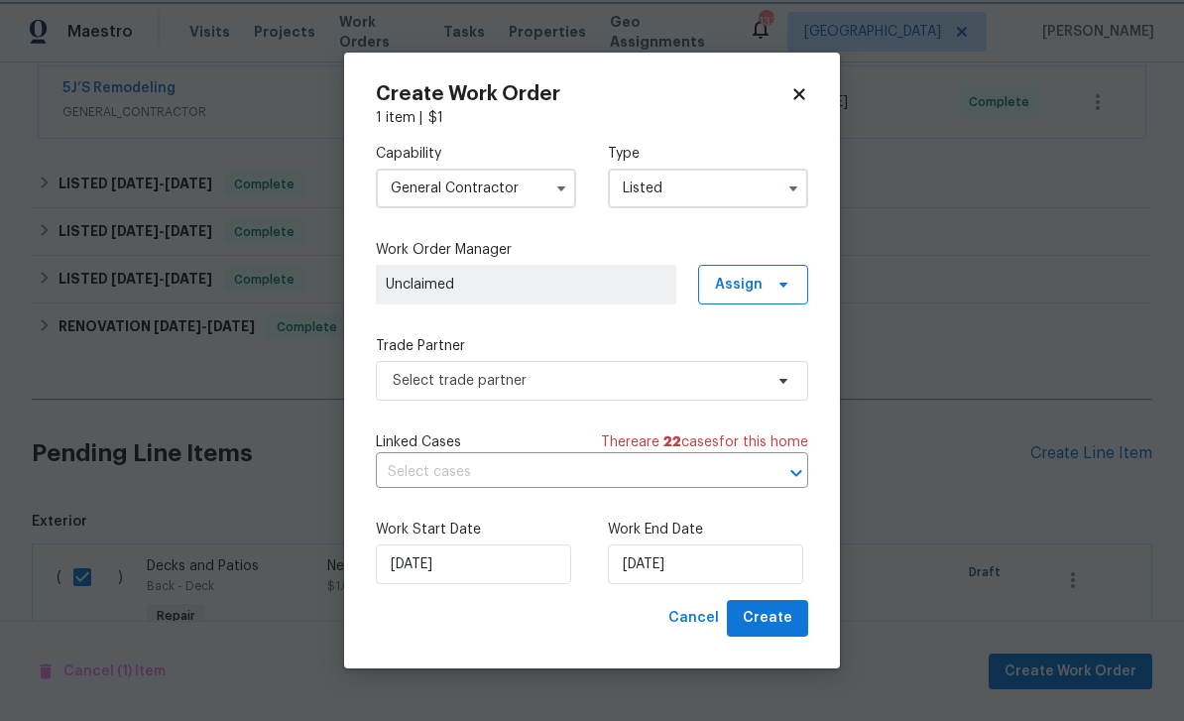
scroll to position [0, 0]
click at [422, 278] on span "Unclaimed" at bounding box center [526, 285] width 281 height 20
click at [763, 279] on span "Assign" at bounding box center [753, 285] width 110 height 40
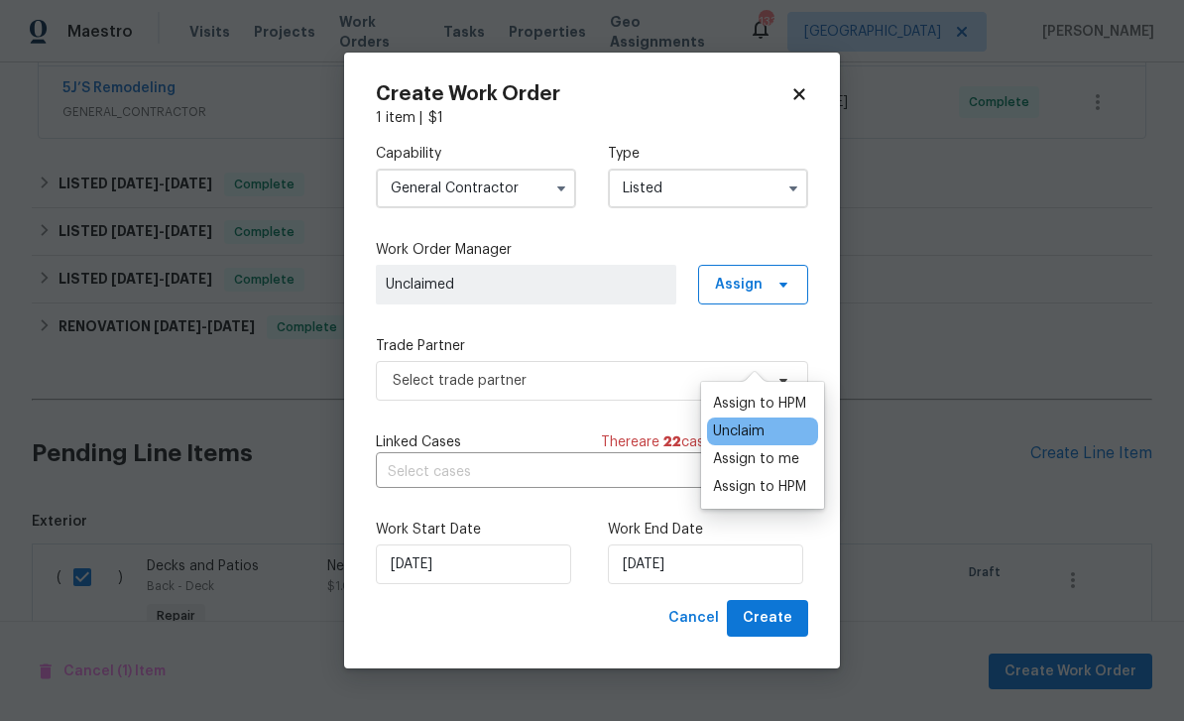
click at [782, 394] on div "Assign to HPM" at bounding box center [759, 404] width 93 height 20
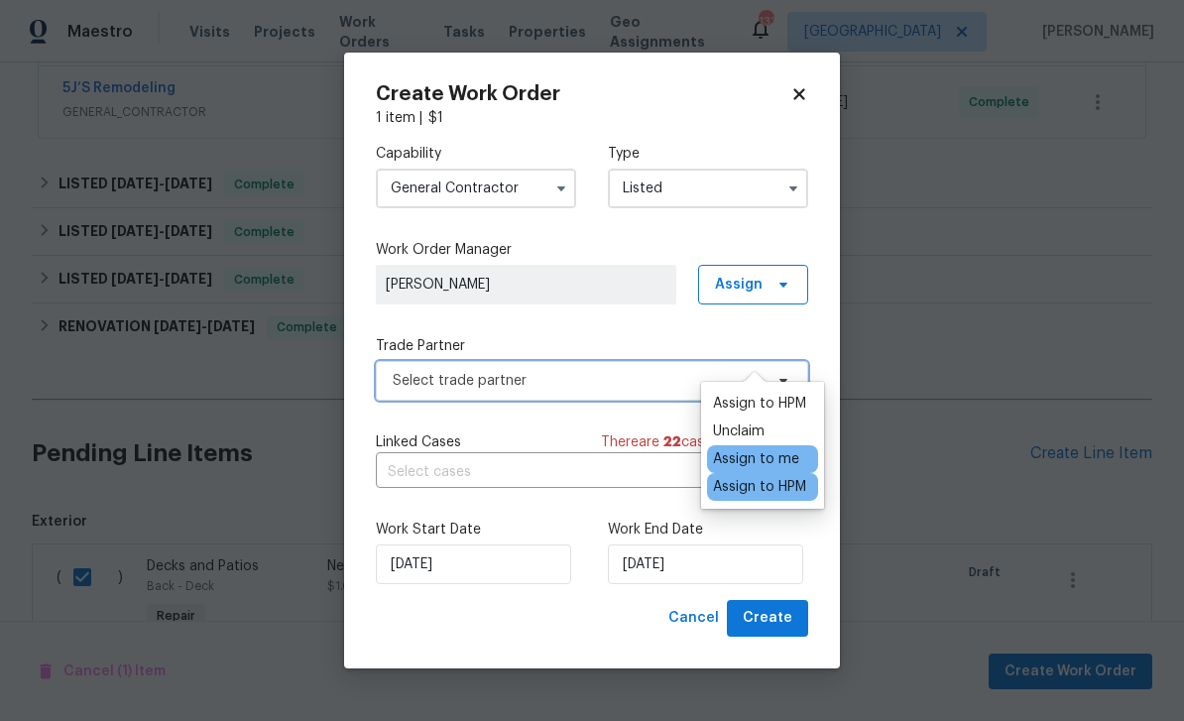
click at [423, 382] on span "Select trade partner" at bounding box center [578, 381] width 370 height 20
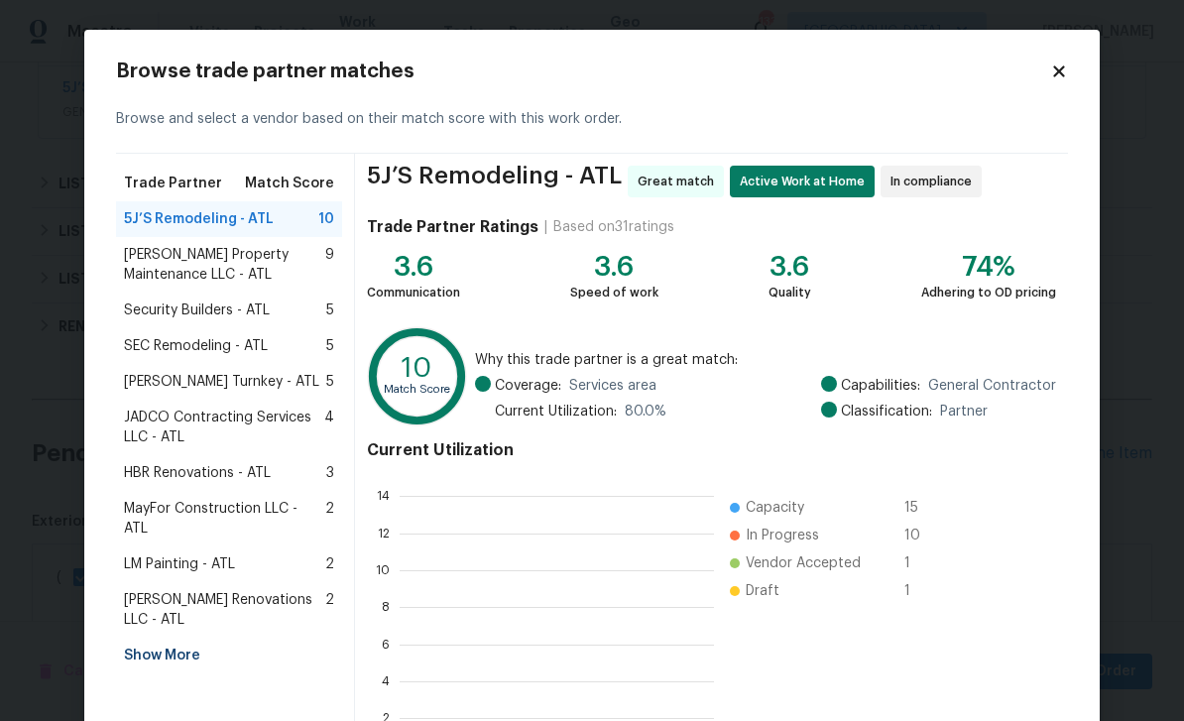
scroll to position [278, 314]
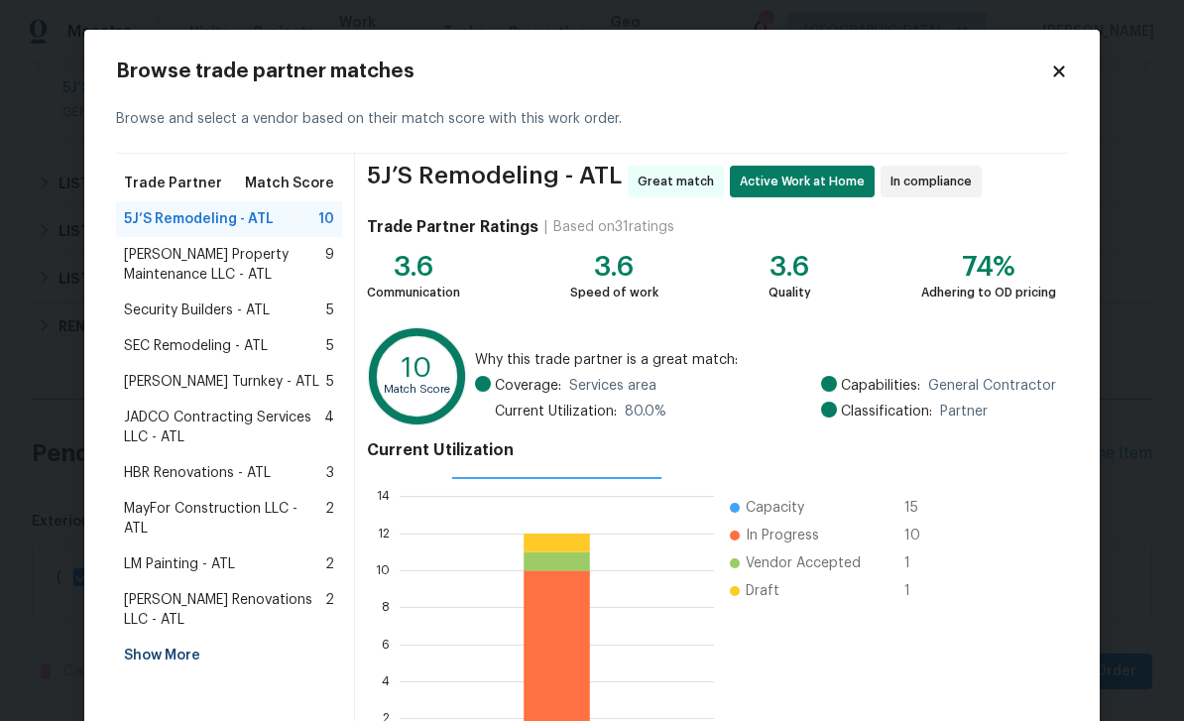
click at [182, 217] on span "5J’S Remodeling - ATL" at bounding box center [199, 219] width 150 height 20
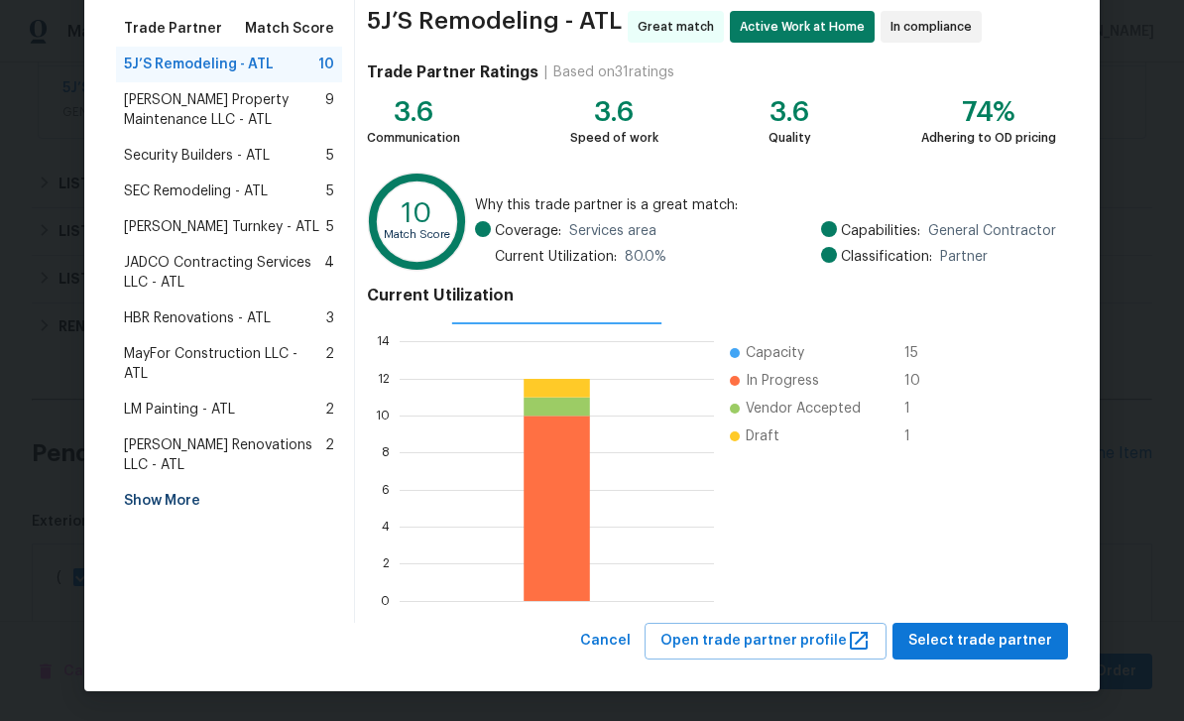
scroll to position [154, 0]
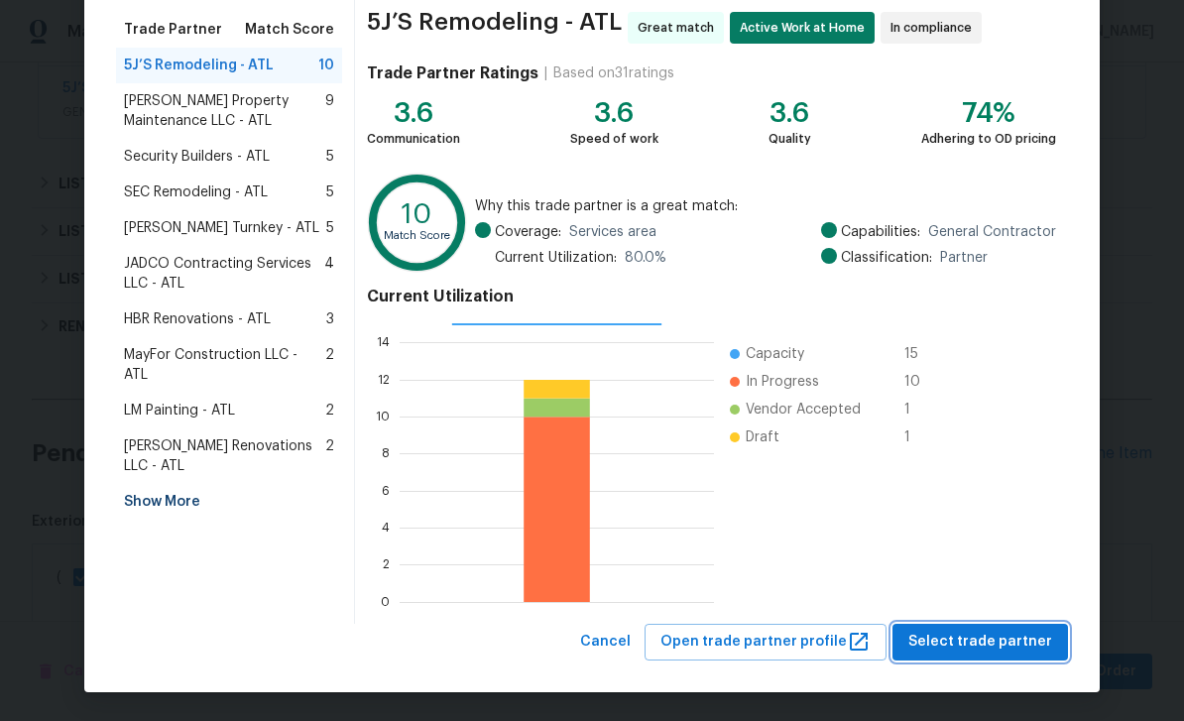
click at [1014, 647] on span "Select trade partner" at bounding box center [980, 642] width 144 height 25
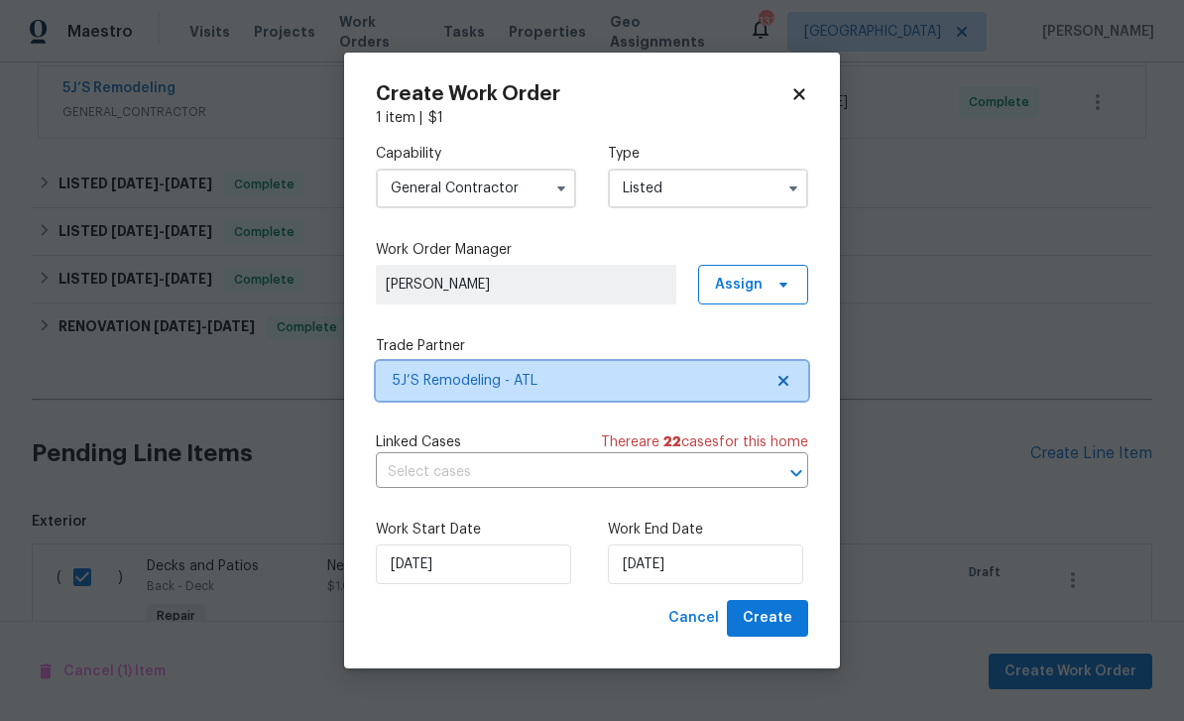
scroll to position [0, 0]
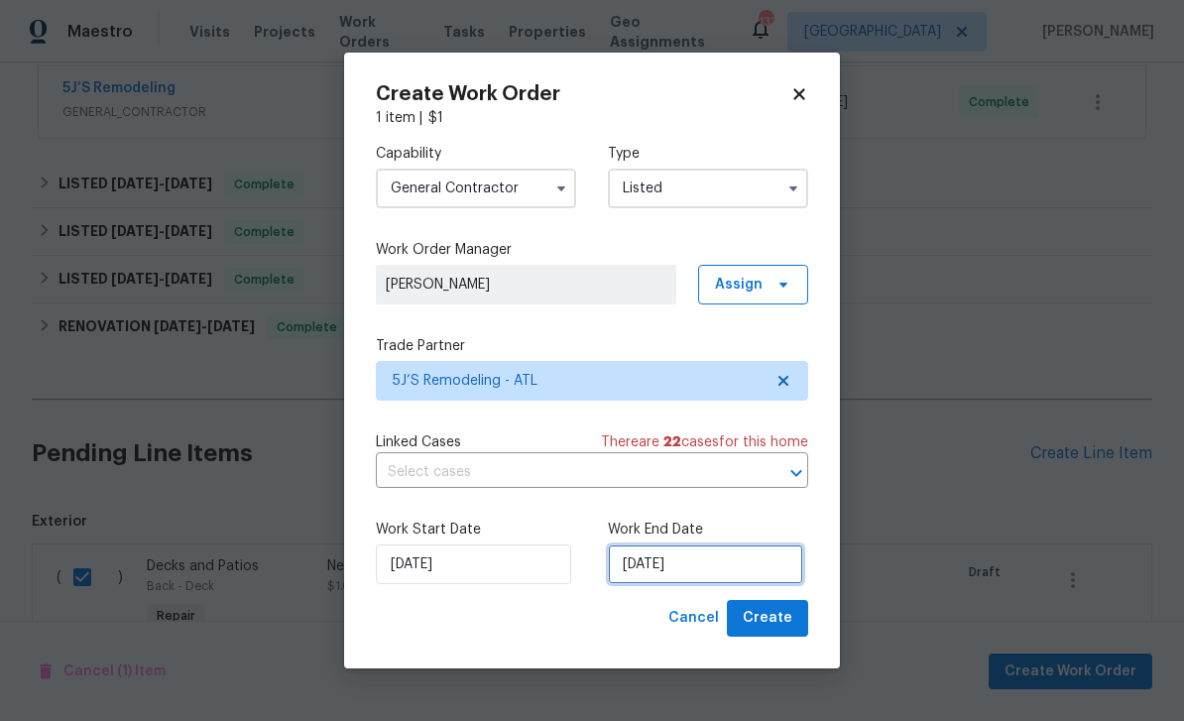
click at [763, 564] on input "[DATE]" at bounding box center [705, 564] width 195 height 40
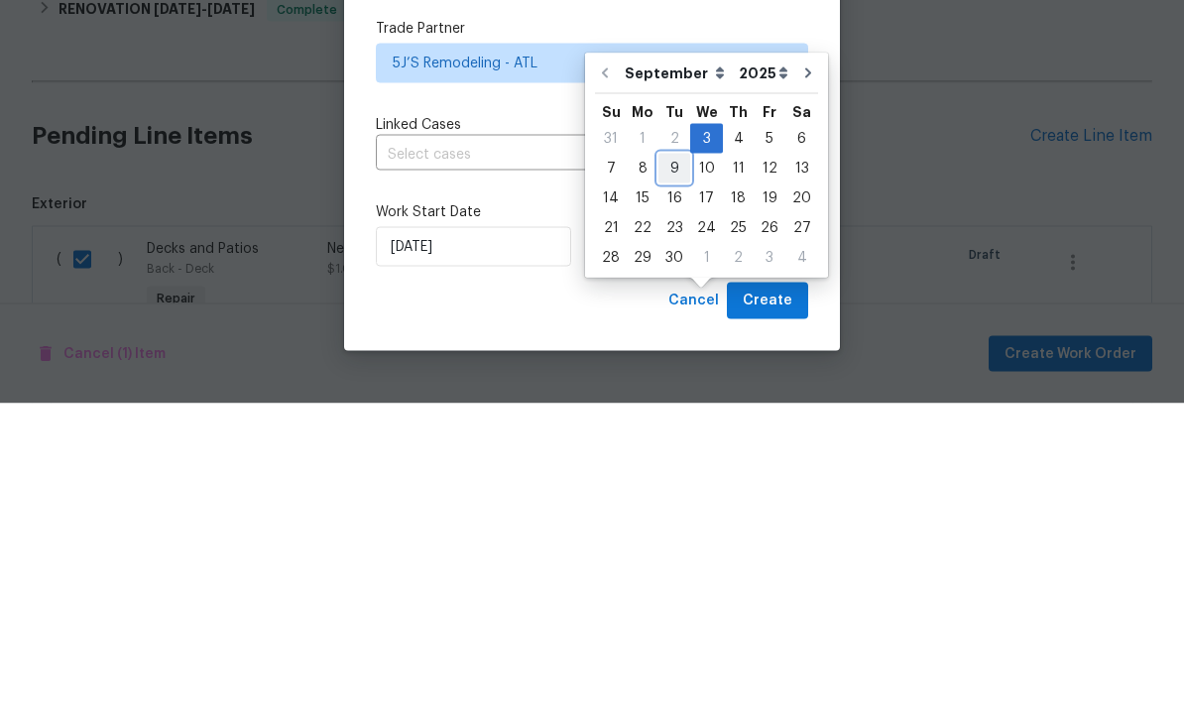
click at [676, 472] on div "9" at bounding box center [674, 486] width 32 height 28
type input "[DATE]"
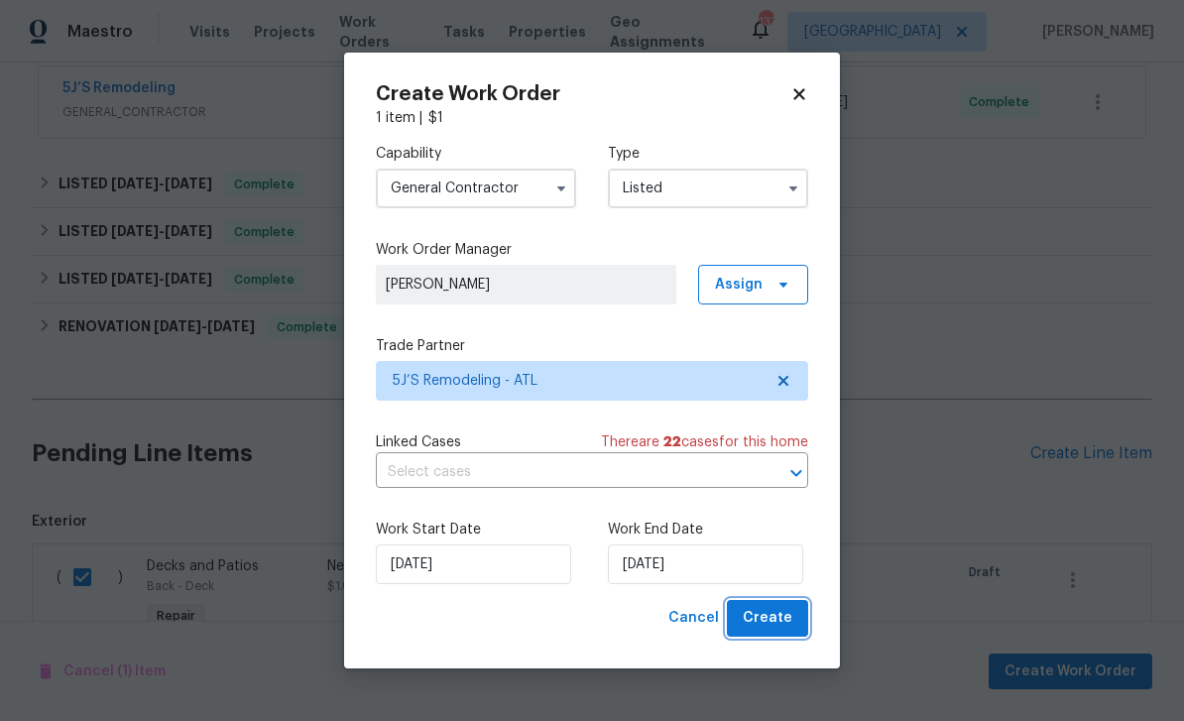
click at [776, 623] on span "Create" at bounding box center [768, 618] width 50 height 25
checkbox input "false"
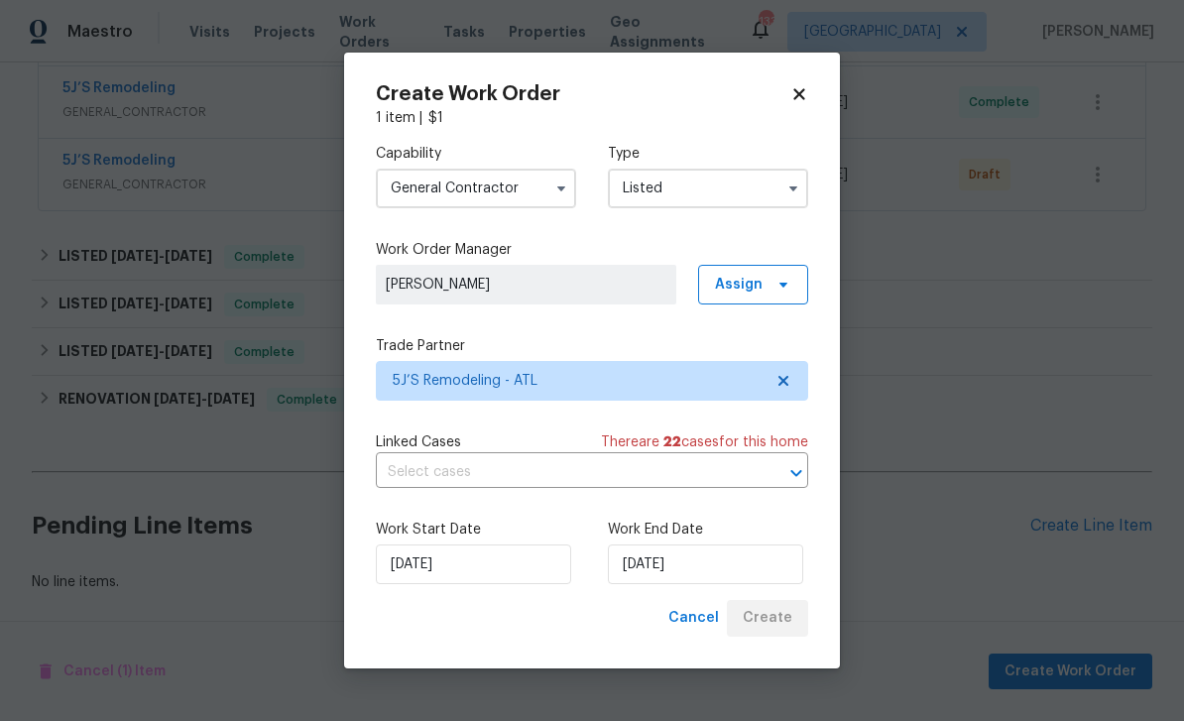
scroll to position [608, 0]
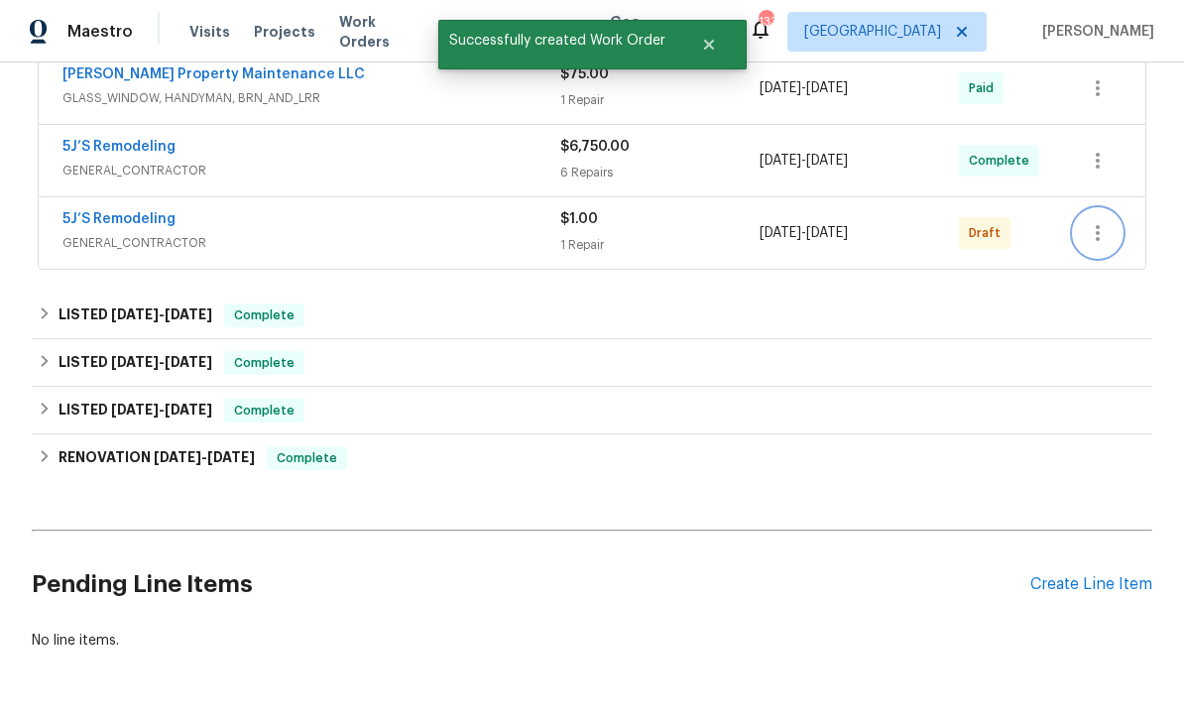
click at [1086, 209] on button "button" at bounding box center [1098, 233] width 48 height 48
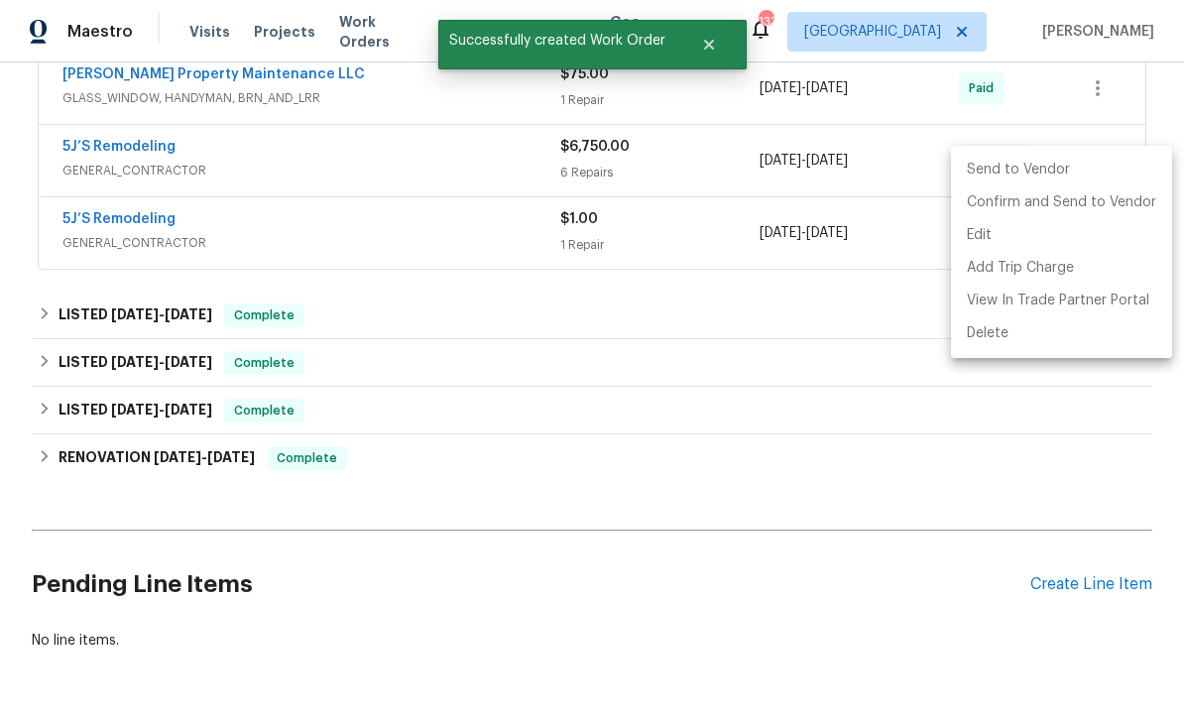
click at [1040, 167] on li "Send to Vendor" at bounding box center [1061, 170] width 221 height 33
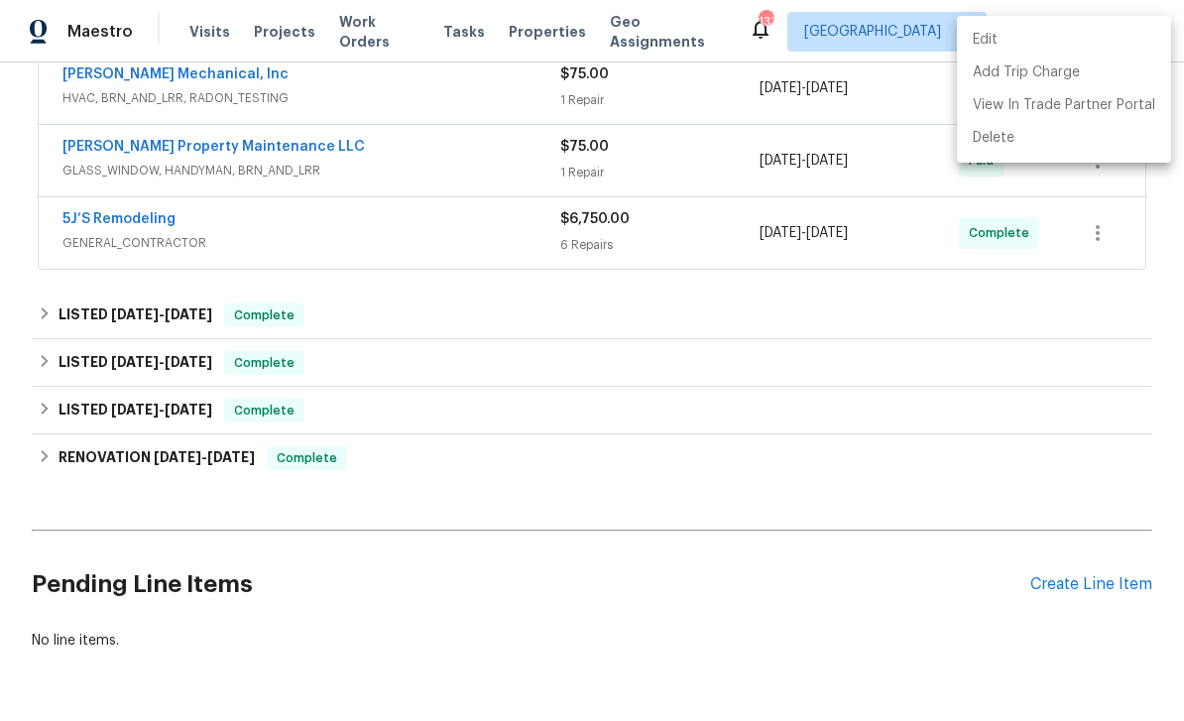
click at [963, 590] on div at bounding box center [592, 360] width 1184 height 721
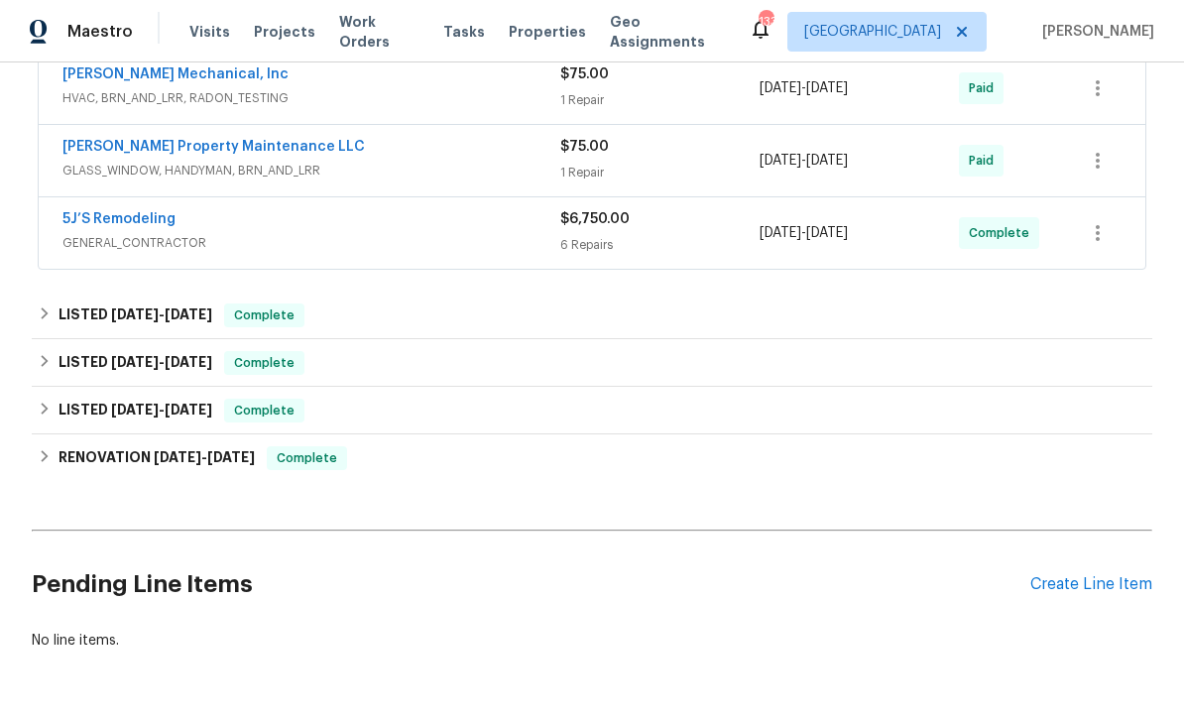
scroll to position [128, 0]
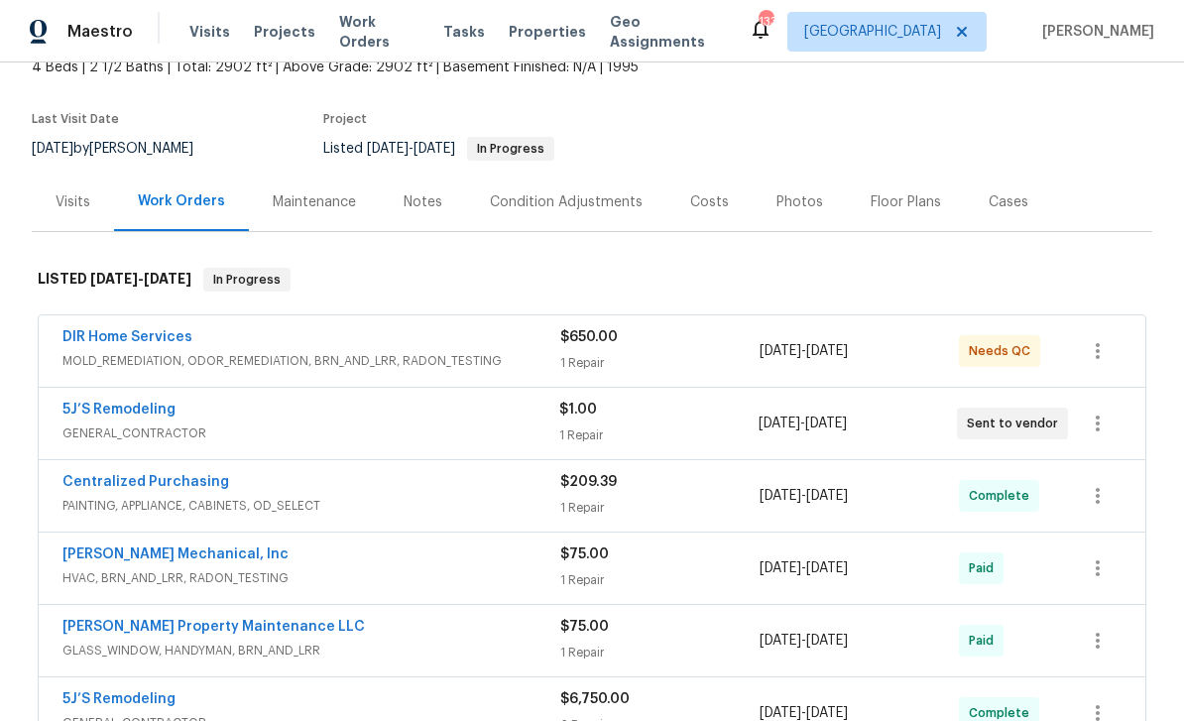
click at [93, 692] on link "5J’S Remodeling" at bounding box center [118, 699] width 113 height 14
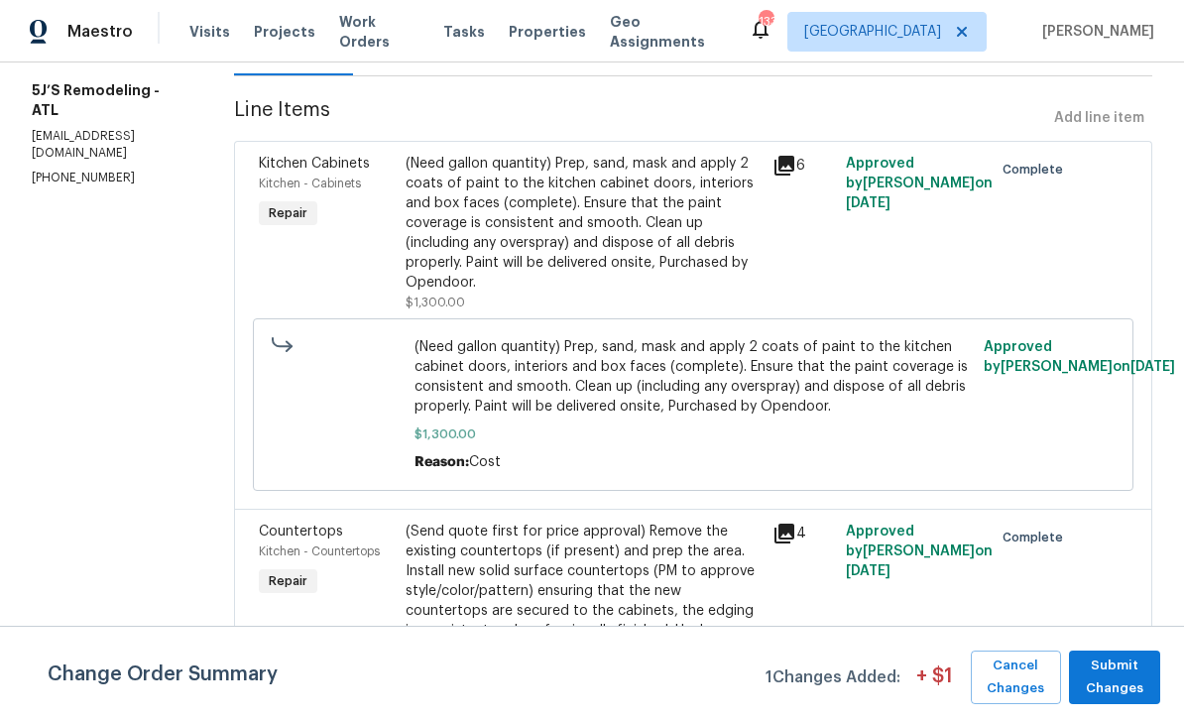
scroll to position [261, 0]
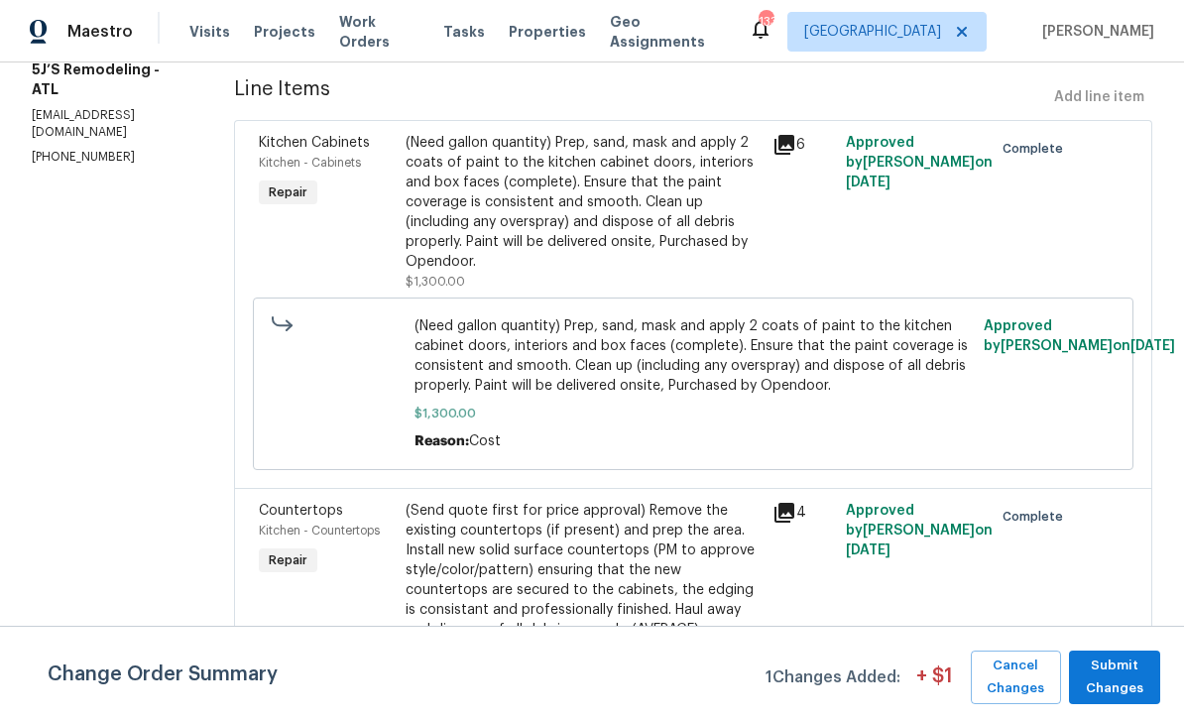
click at [298, 262] on div "Kitchen Cabinets Kitchen - Cabinets Repair" at bounding box center [326, 212] width 147 height 171
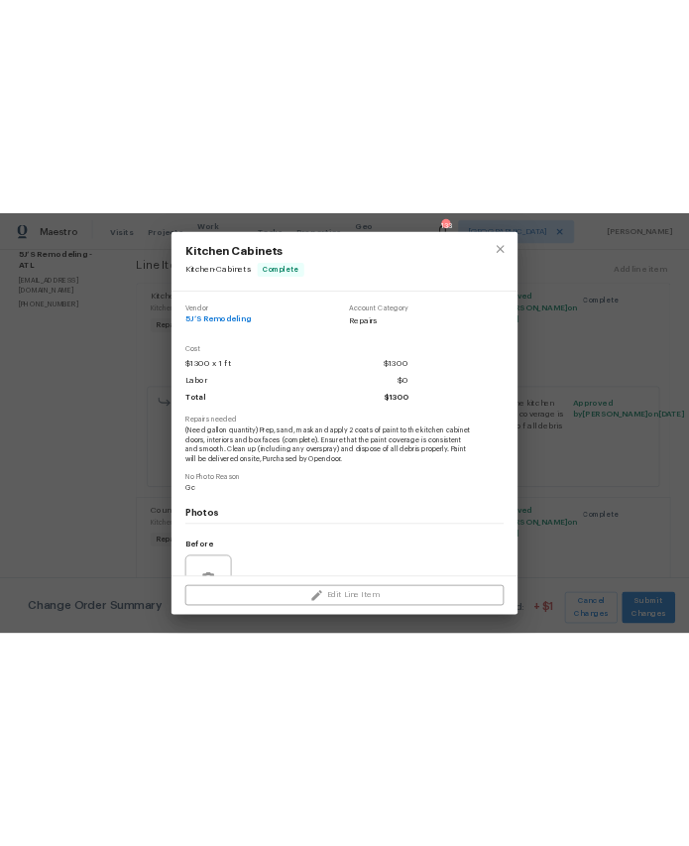
scroll to position [0, 0]
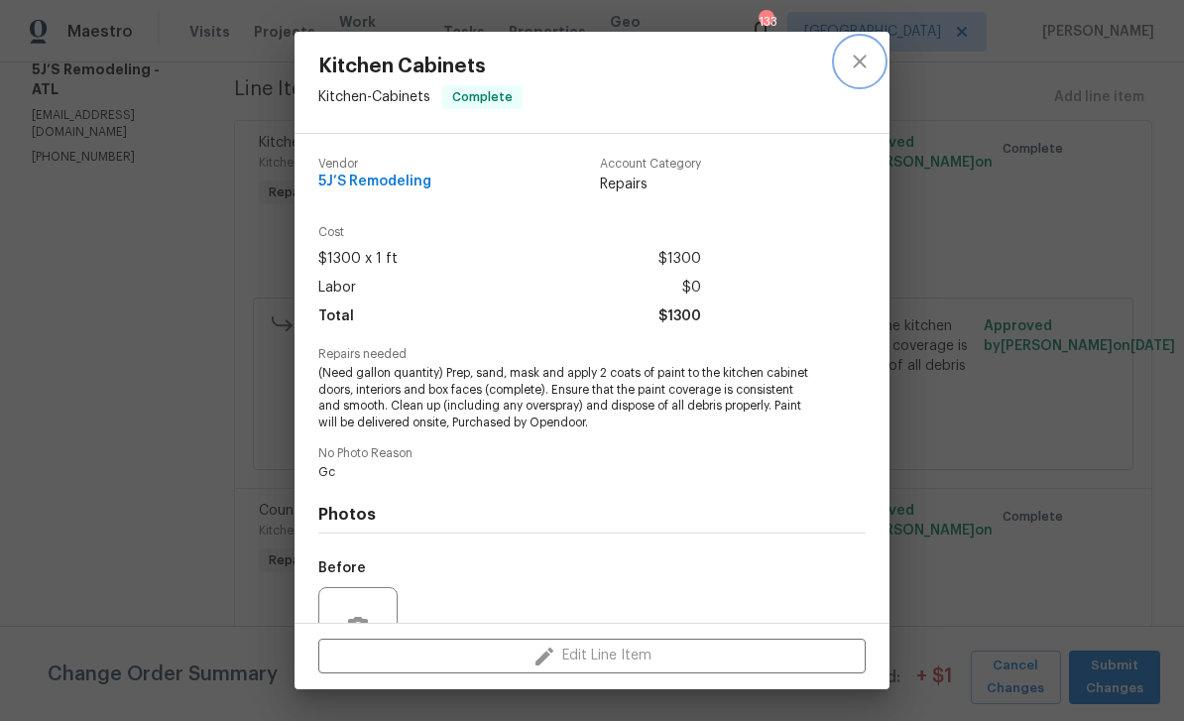
click at [864, 63] on icon "close" at bounding box center [860, 62] width 24 height 24
